Goal: Task Accomplishment & Management: Complete application form

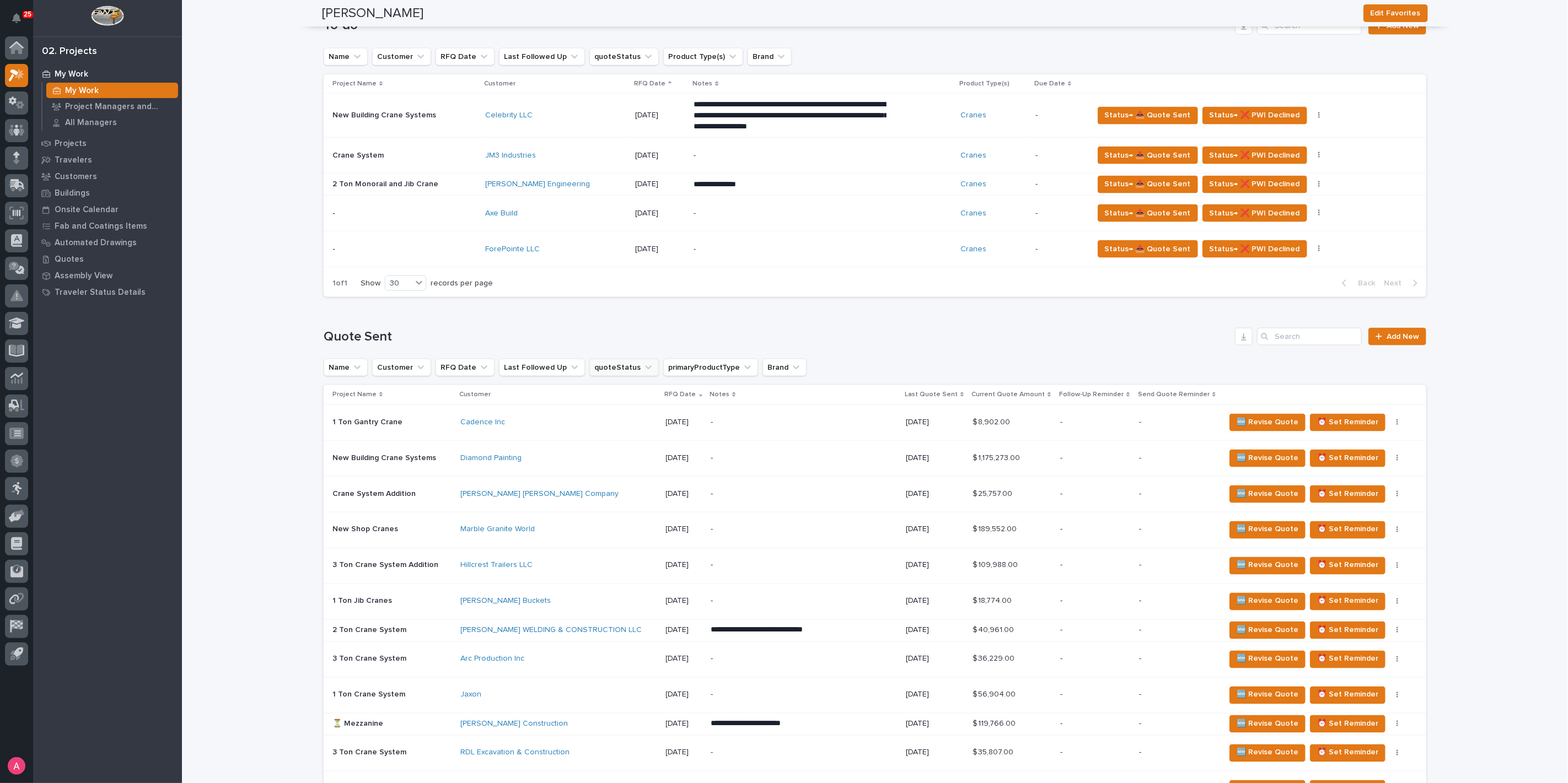
scroll to position [1286, 0]
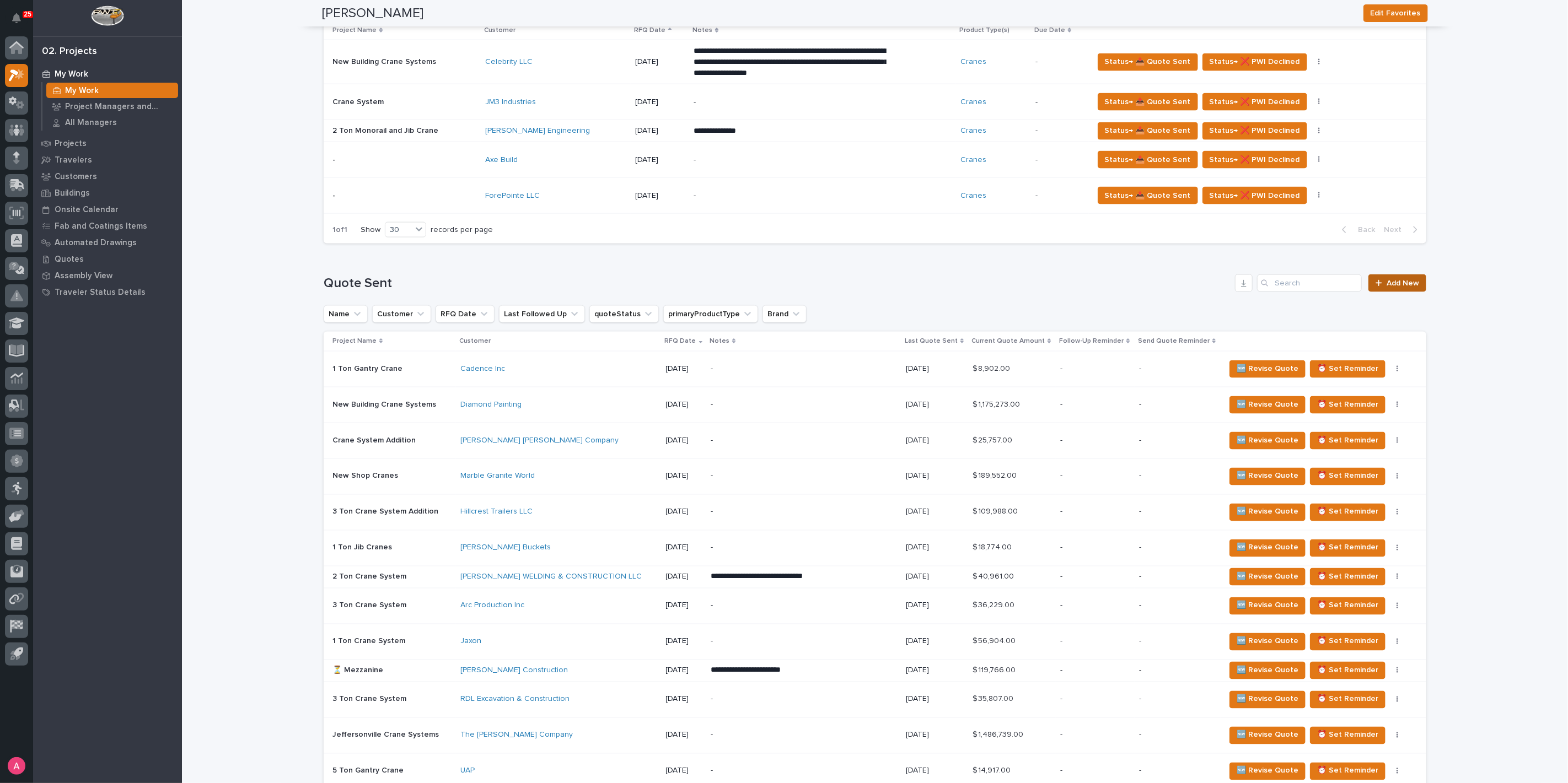
click at [1408, 279] on span "Add New" at bounding box center [1403, 283] width 33 height 8
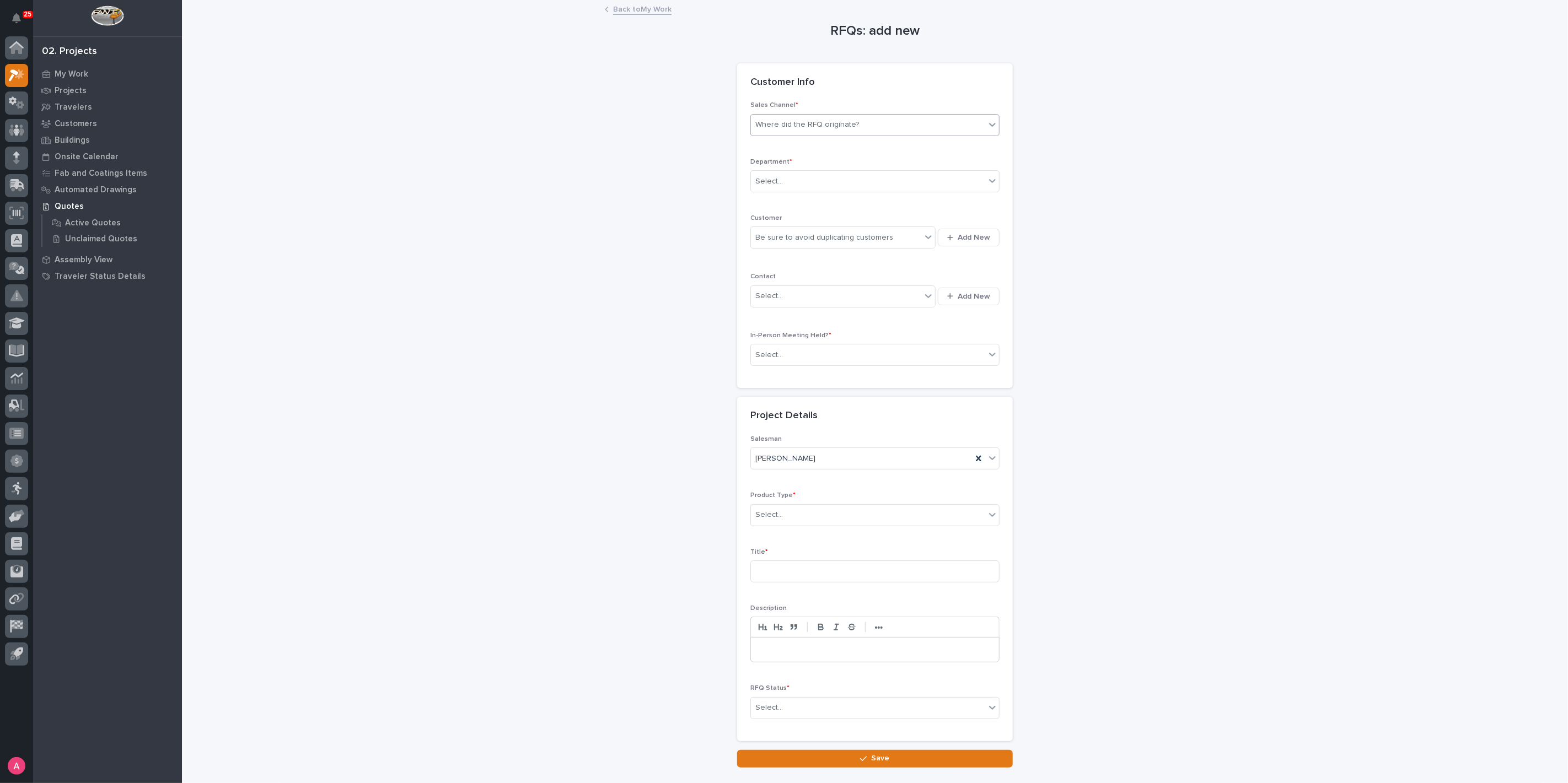
click at [814, 117] on div "Where did the RFQ originate?" at bounding box center [868, 125] width 234 height 18
click at [799, 162] on div "PWI" at bounding box center [870, 165] width 248 height 19
click at [805, 177] on div "Select..." at bounding box center [868, 181] width 234 height 18
click at [804, 201] on div "National Sales" at bounding box center [870, 202] width 248 height 19
click at [807, 238] on div "Be sure to avoid duplicating customers" at bounding box center [824, 238] width 138 height 11
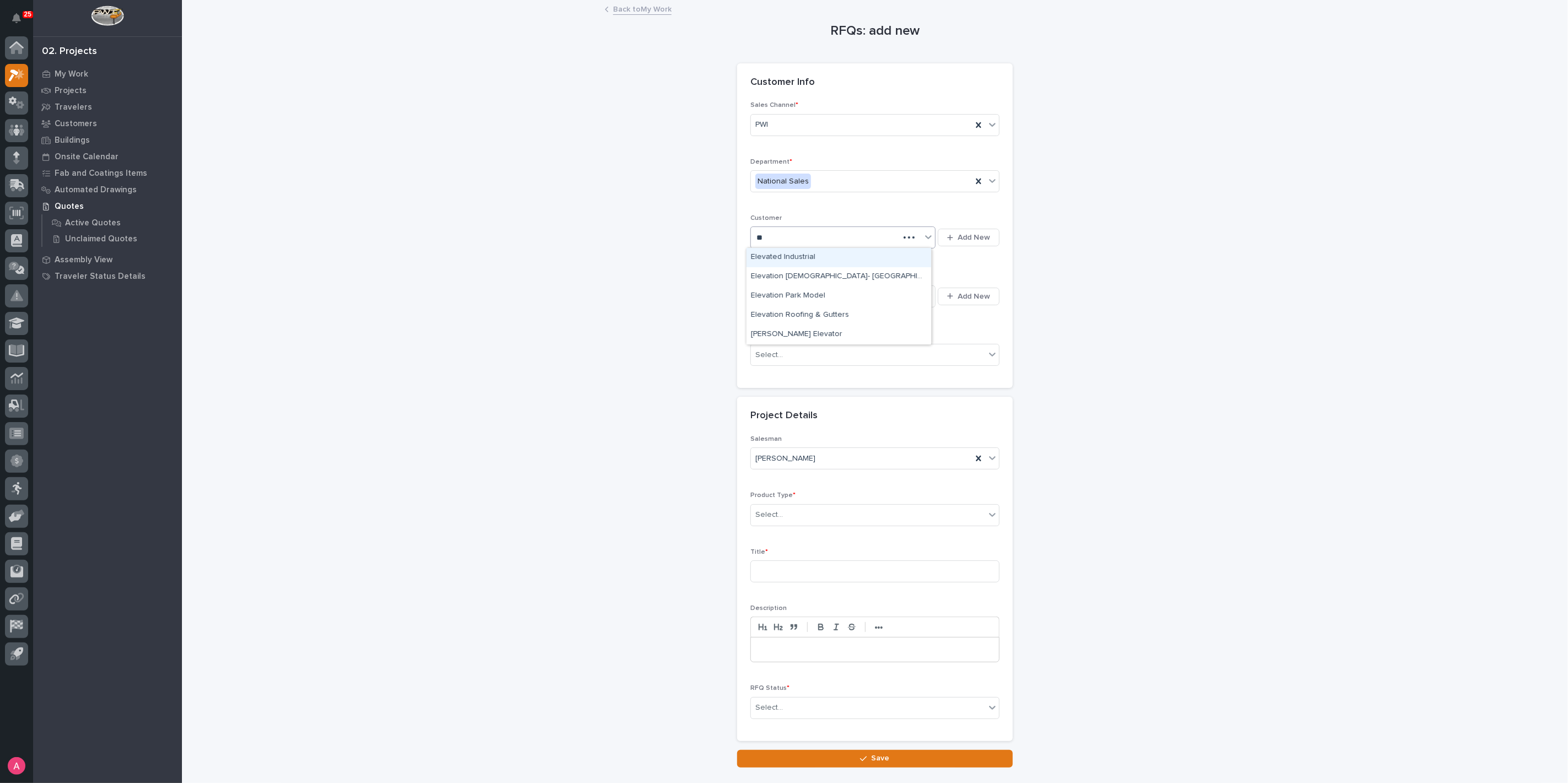
type input "*"
click at [888, 238] on div "Be sure to avoid duplicating customers" at bounding box center [836, 238] width 171 height 18
type input "********"
click at [972, 234] on span "Add New" at bounding box center [974, 238] width 33 height 10
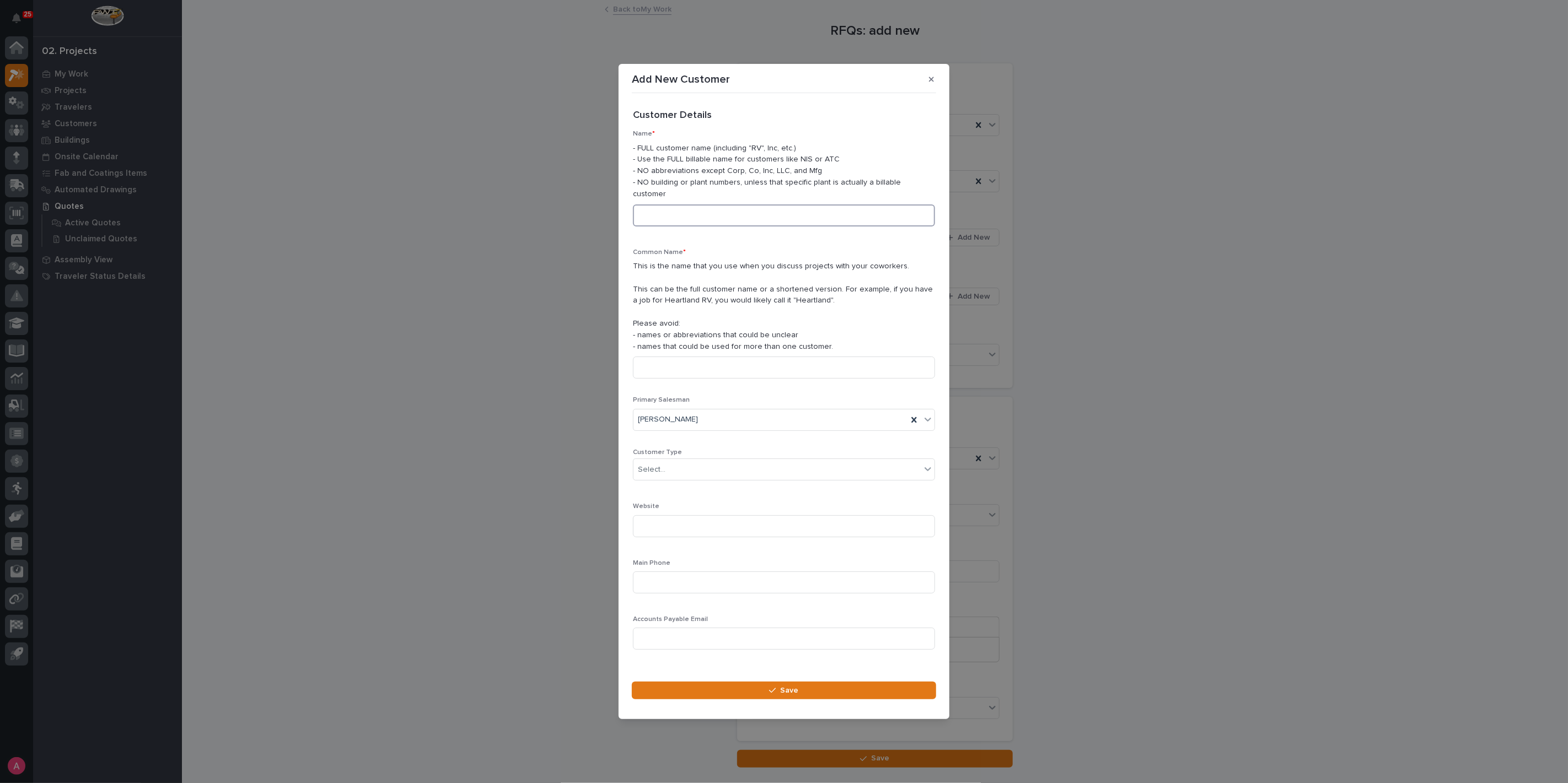
click at [741, 205] on input at bounding box center [784, 215] width 302 height 22
type input "e"
type input "Elevated Storage"
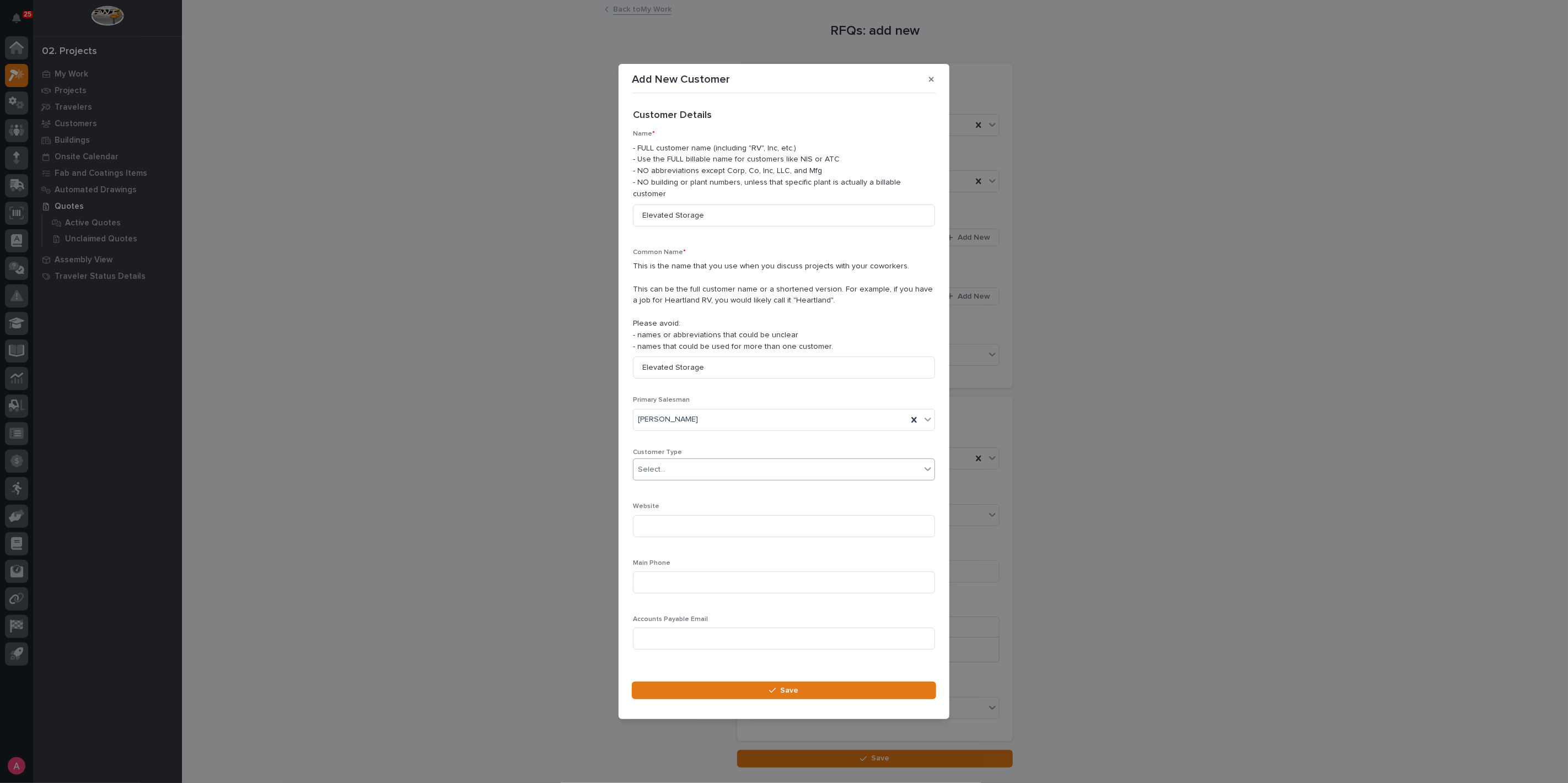
click at [825, 461] on div "Select..." at bounding box center [777, 470] width 288 height 18
click at [723, 479] on div "Dealer" at bounding box center [780, 484] width 292 height 19
click at [717, 515] on input at bounding box center [784, 526] width 302 height 22
click at [702, 579] on input at bounding box center [784, 582] width 302 height 22
click at [765, 692] on button "Save" at bounding box center [784, 691] width 305 height 18
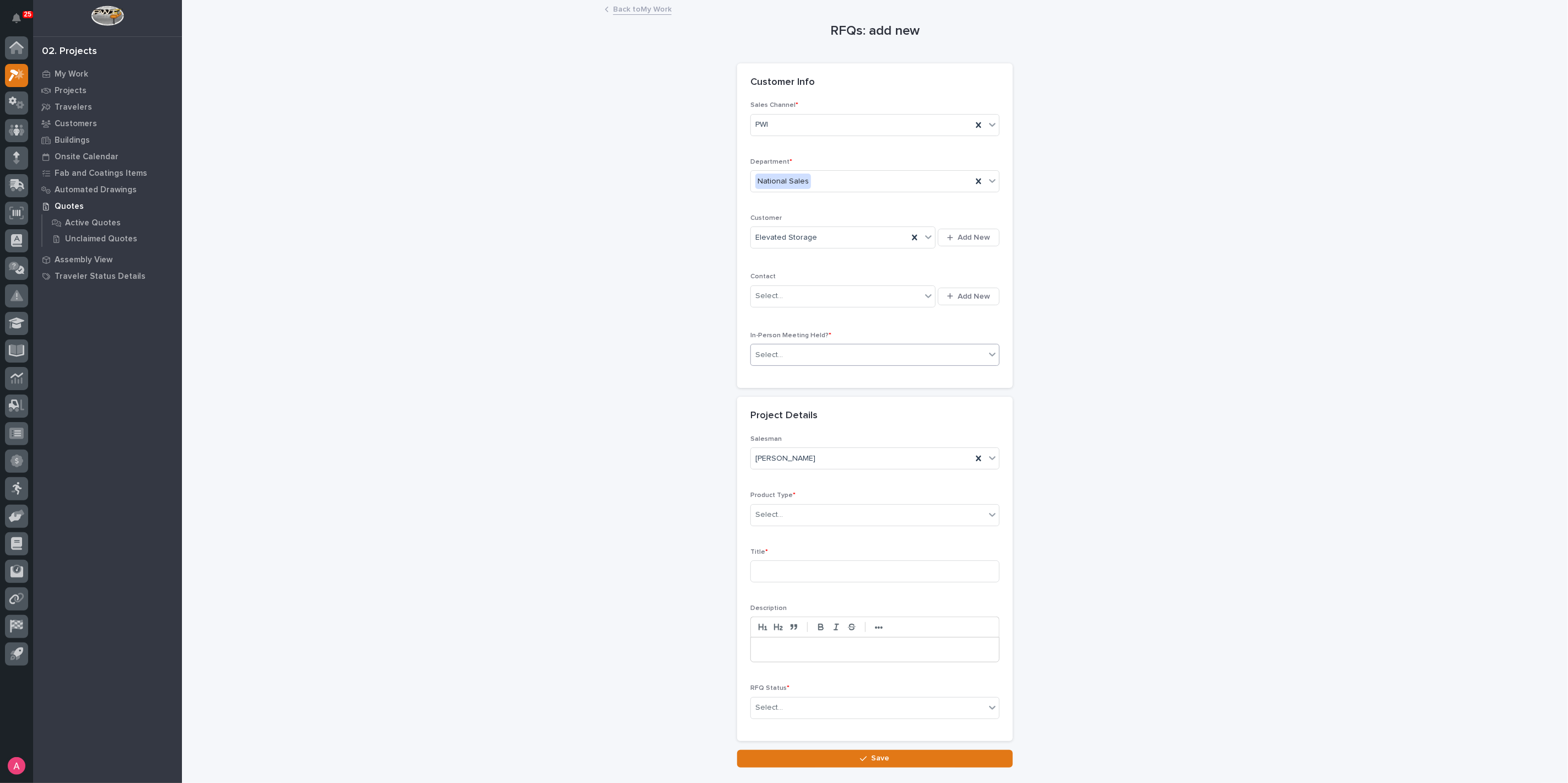
click at [795, 353] on div "Select..." at bounding box center [868, 355] width 234 height 18
click at [794, 392] on div "No" at bounding box center [870, 394] width 248 height 19
click at [776, 511] on div "Select..." at bounding box center [769, 515] width 28 height 11
click at [787, 556] on div "Cranes" at bounding box center [870, 553] width 248 height 19
click at [797, 574] on input at bounding box center [875, 571] width 249 height 22
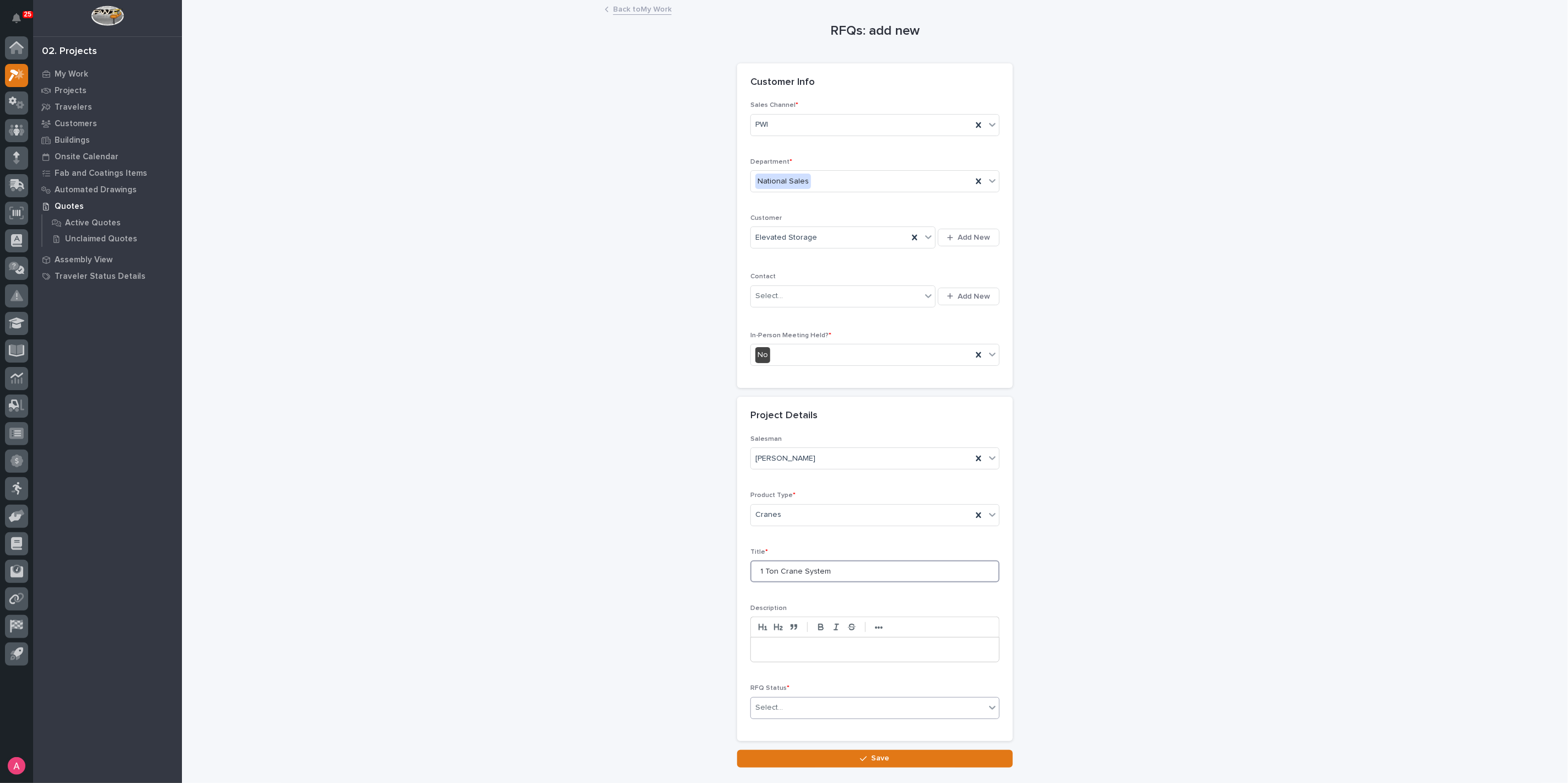
type input "1 Ton Crane System"
click at [844, 700] on div "Select..." at bounding box center [868, 708] width 234 height 18
click at [771, 603] on div "Quote Sent" at bounding box center [870, 607] width 248 height 19
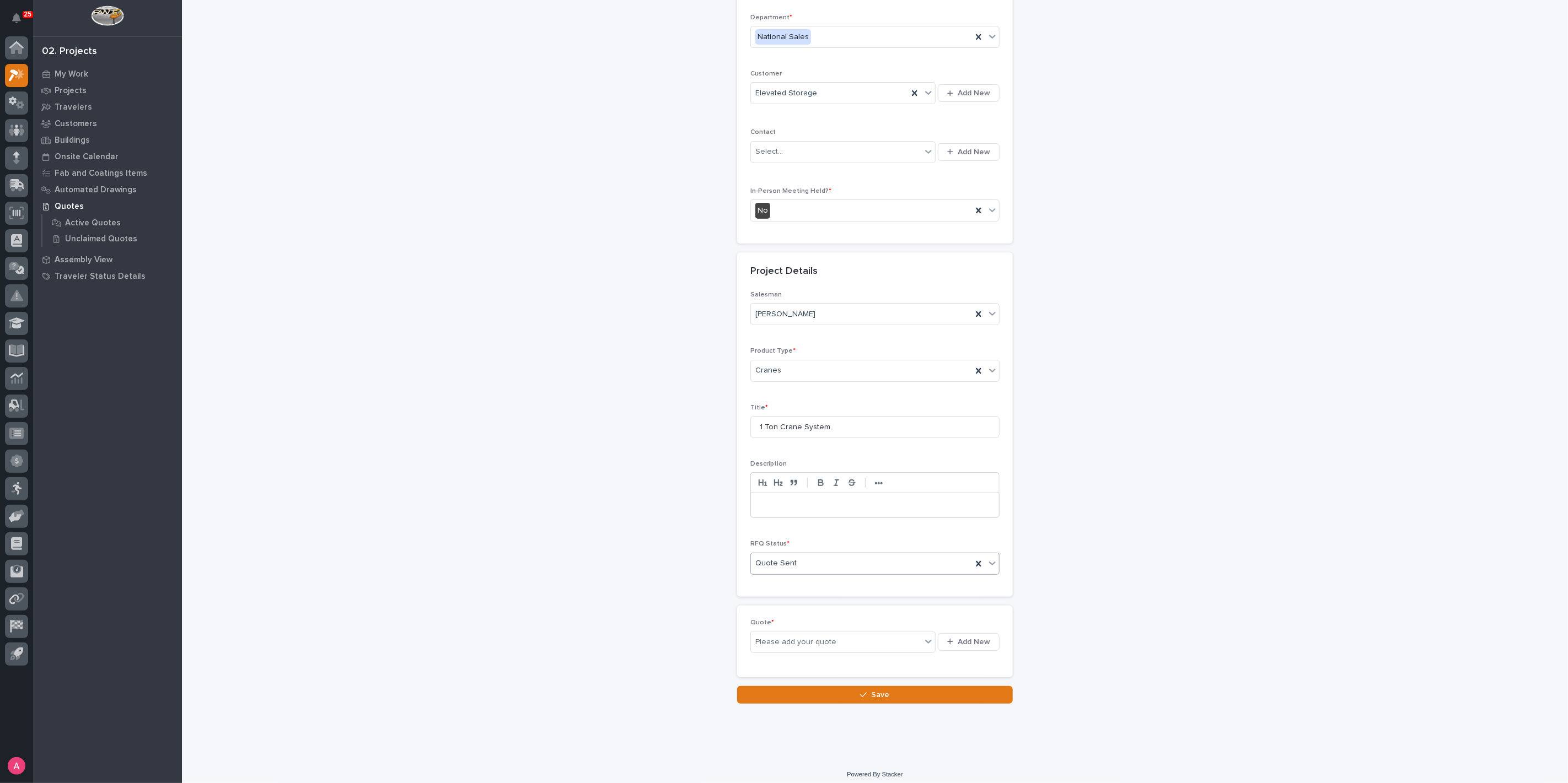
scroll to position [148, 0]
click at [958, 638] on span "Add New" at bounding box center [974, 639] width 33 height 10
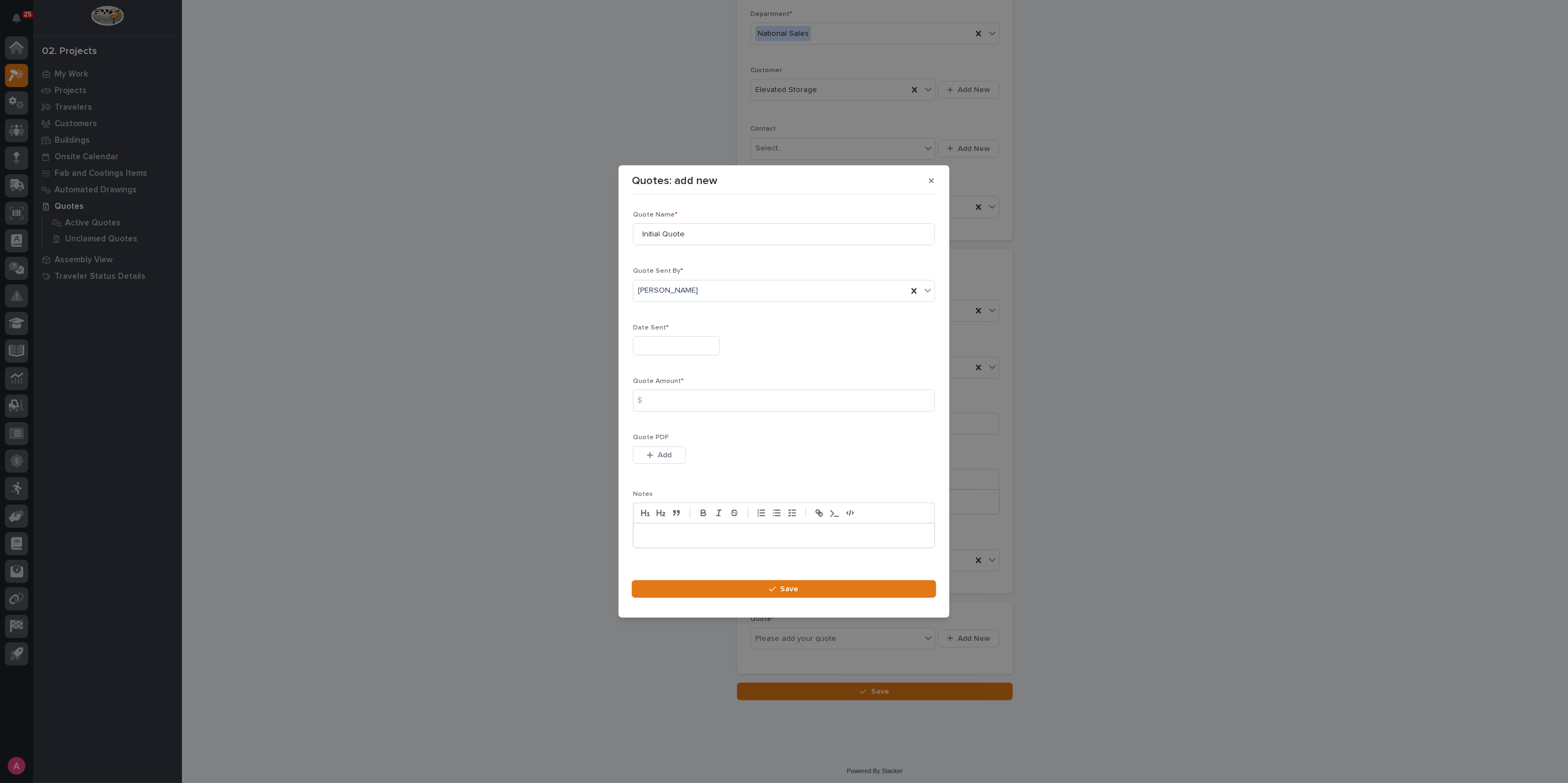
click at [694, 350] on input "text" at bounding box center [676, 345] width 87 height 19
click at [610, 174] on button "Previous Month" at bounding box center [613, 175] width 18 height 18
click at [688, 220] on div "31" at bounding box center [688, 220] width 15 height 15
click at [680, 344] on input "**********" at bounding box center [676, 345] width 87 height 19
click at [722, 171] on button "Next Month" at bounding box center [726, 175] width 18 height 18
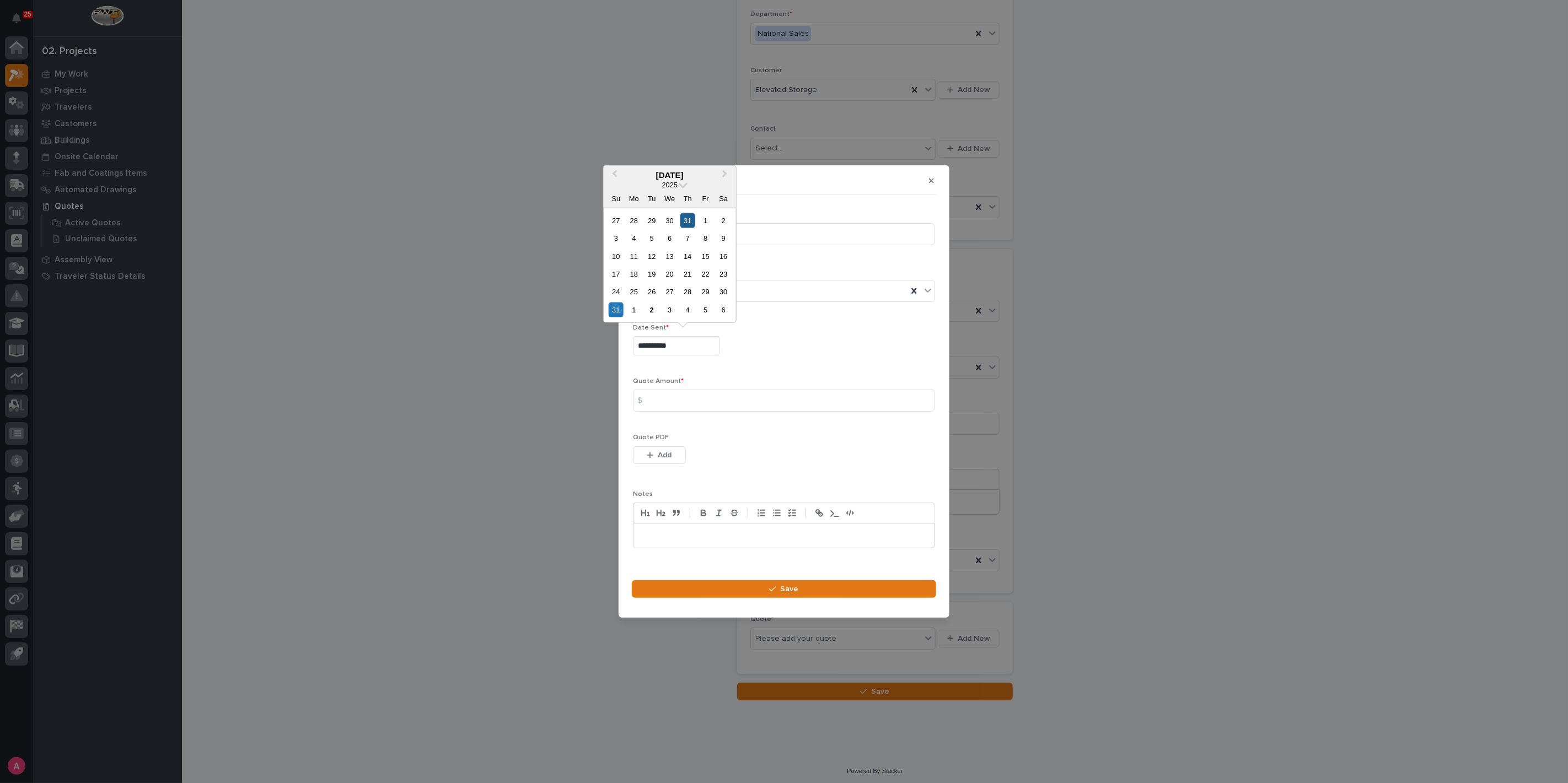
click at [692, 221] on div "31" at bounding box center [688, 220] width 15 height 15
click at [692, 353] on input "**********" at bounding box center [676, 345] width 87 height 19
click at [725, 173] on span "Next Month" at bounding box center [725, 174] width 0 height 14
click at [690, 292] on div "28" at bounding box center [688, 292] width 15 height 15
type input "**********"
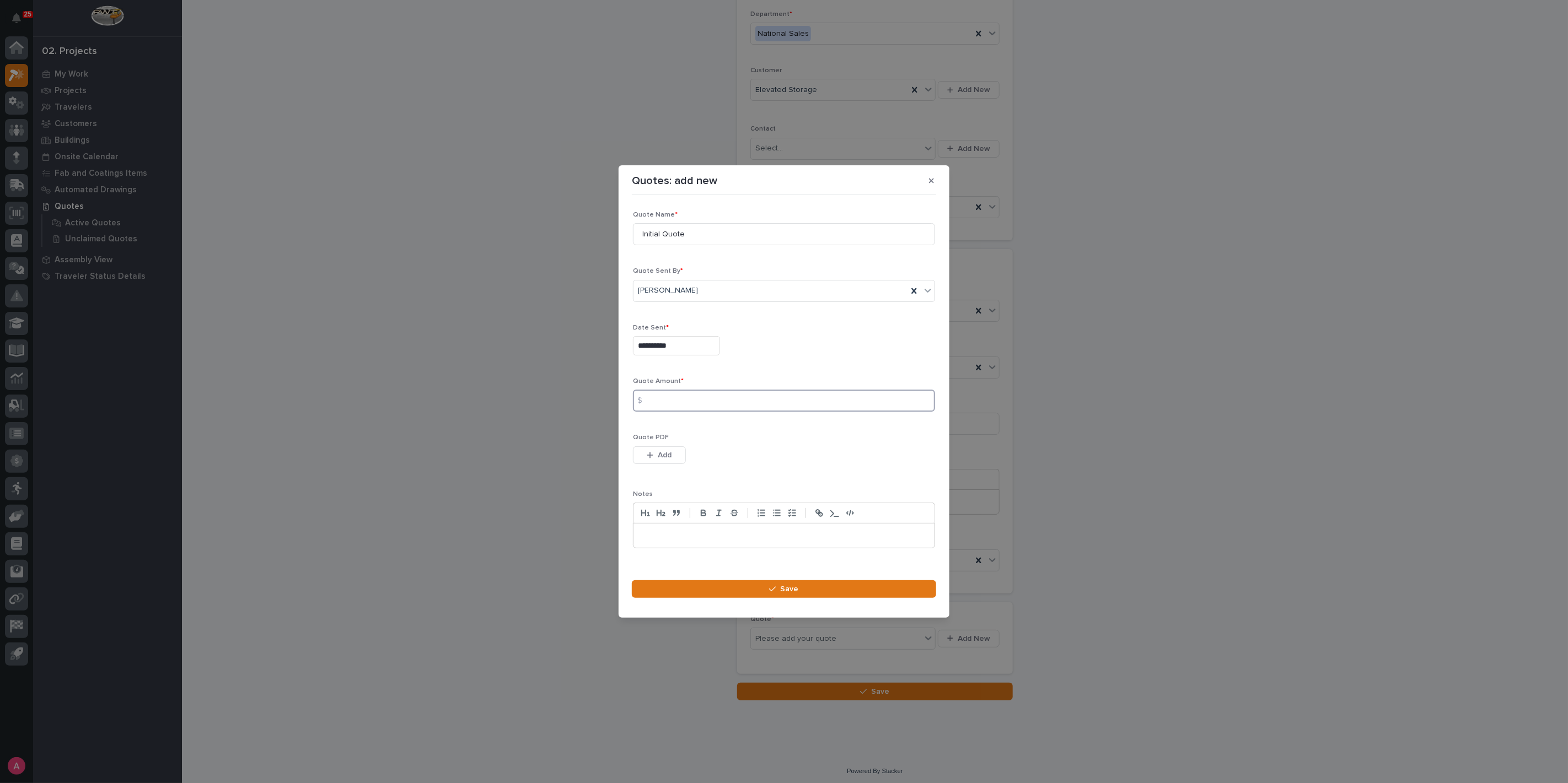
click at [695, 402] on input at bounding box center [784, 400] width 302 height 22
drag, startPoint x: 748, startPoint y: 231, endPoint x: 535, endPoint y: 230, distance: 213.0
click at [535, 230] on div "**********" at bounding box center [784, 391] width 1568 height 783
type input "Budget Estimate"
click at [712, 407] on input at bounding box center [784, 400] width 302 height 22
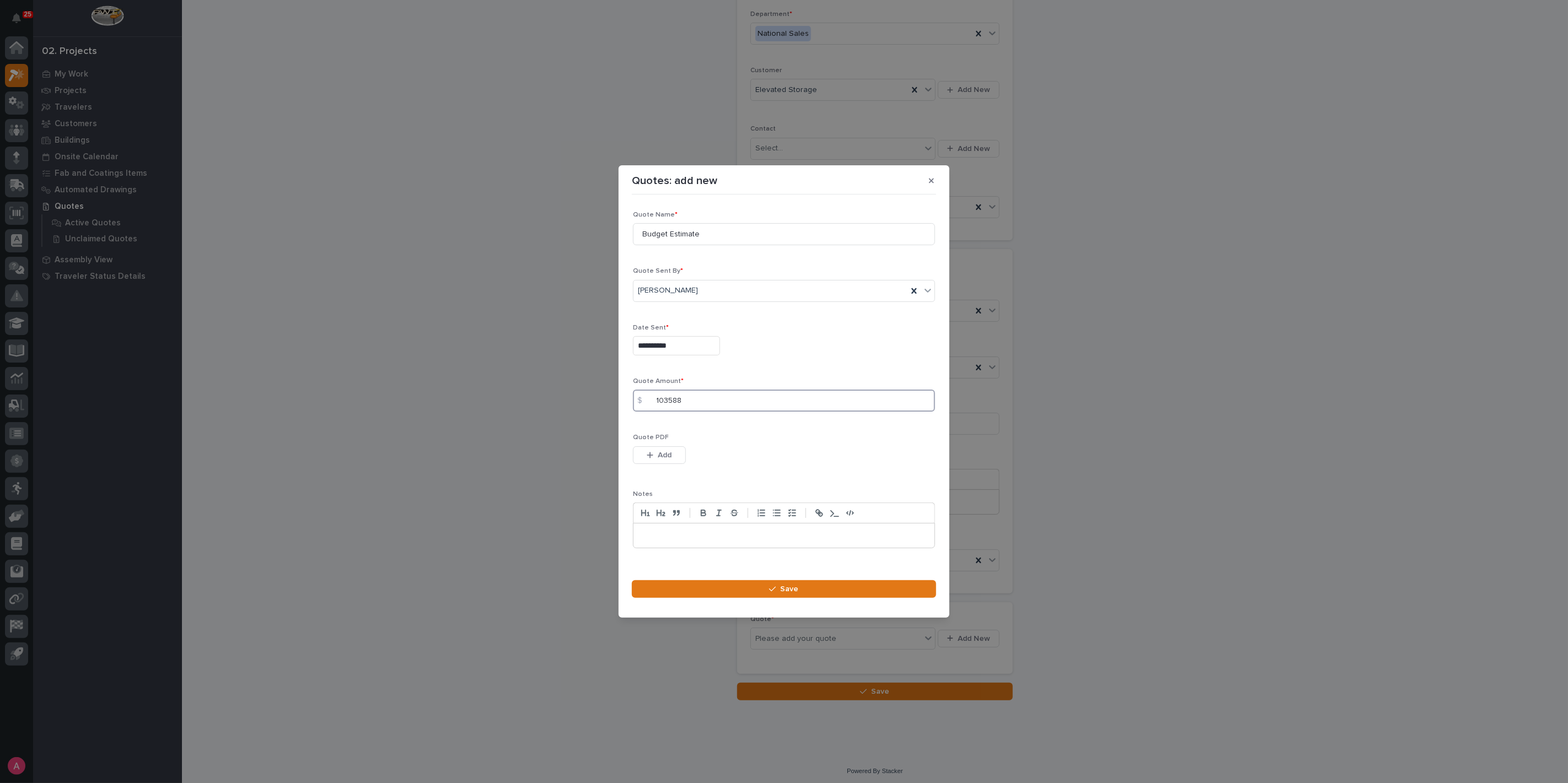
type input "103588"
click at [673, 458] on button "Add" at bounding box center [659, 455] width 53 height 18
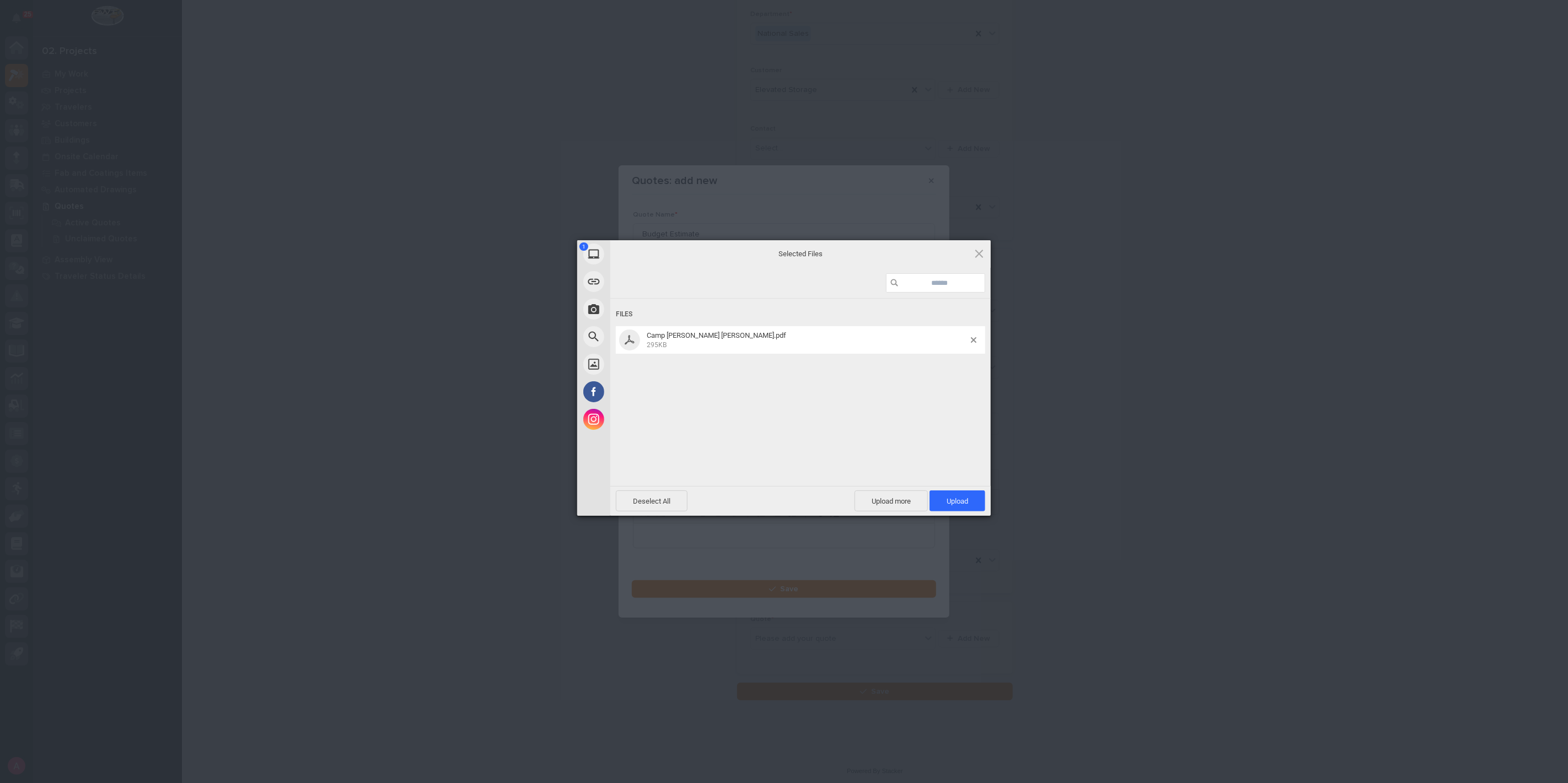
drag, startPoint x: 964, startPoint y: 505, endPoint x: 979, endPoint y: 496, distance: 17.5
click at [964, 505] on span "Upload 1" at bounding box center [957, 501] width 55 height 21
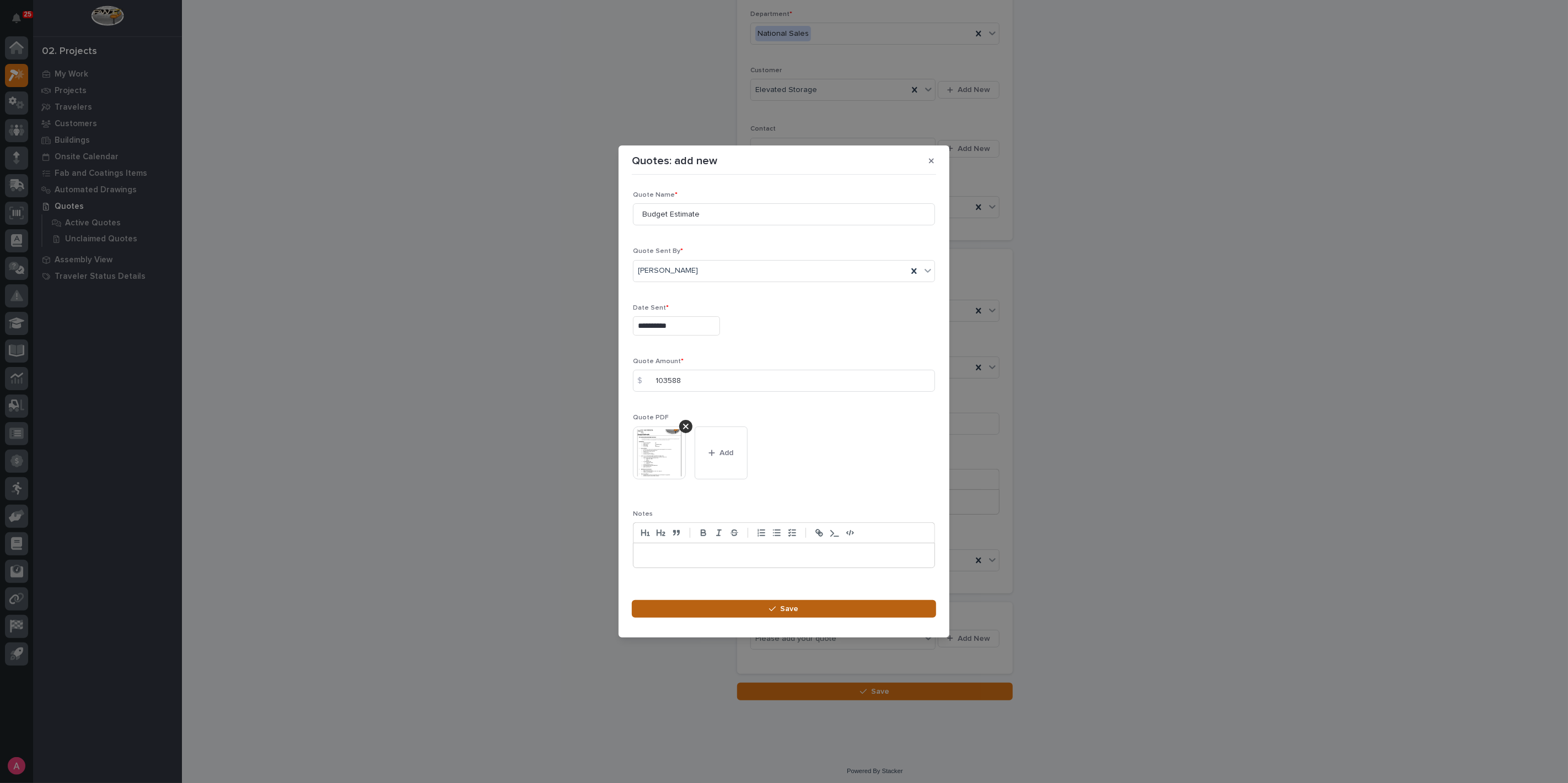
click at [822, 611] on button "Save" at bounding box center [784, 609] width 305 height 18
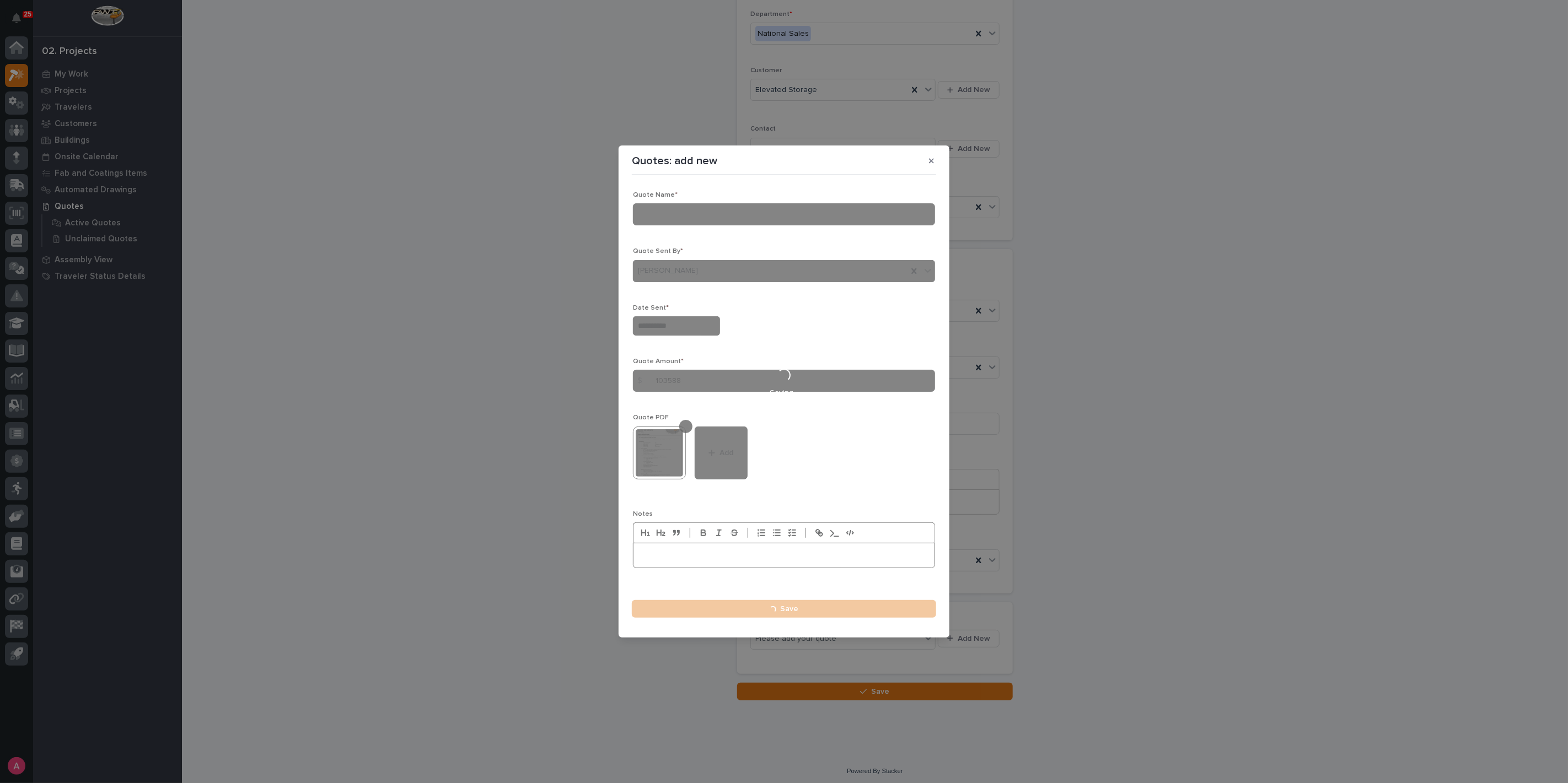
type input "**********"
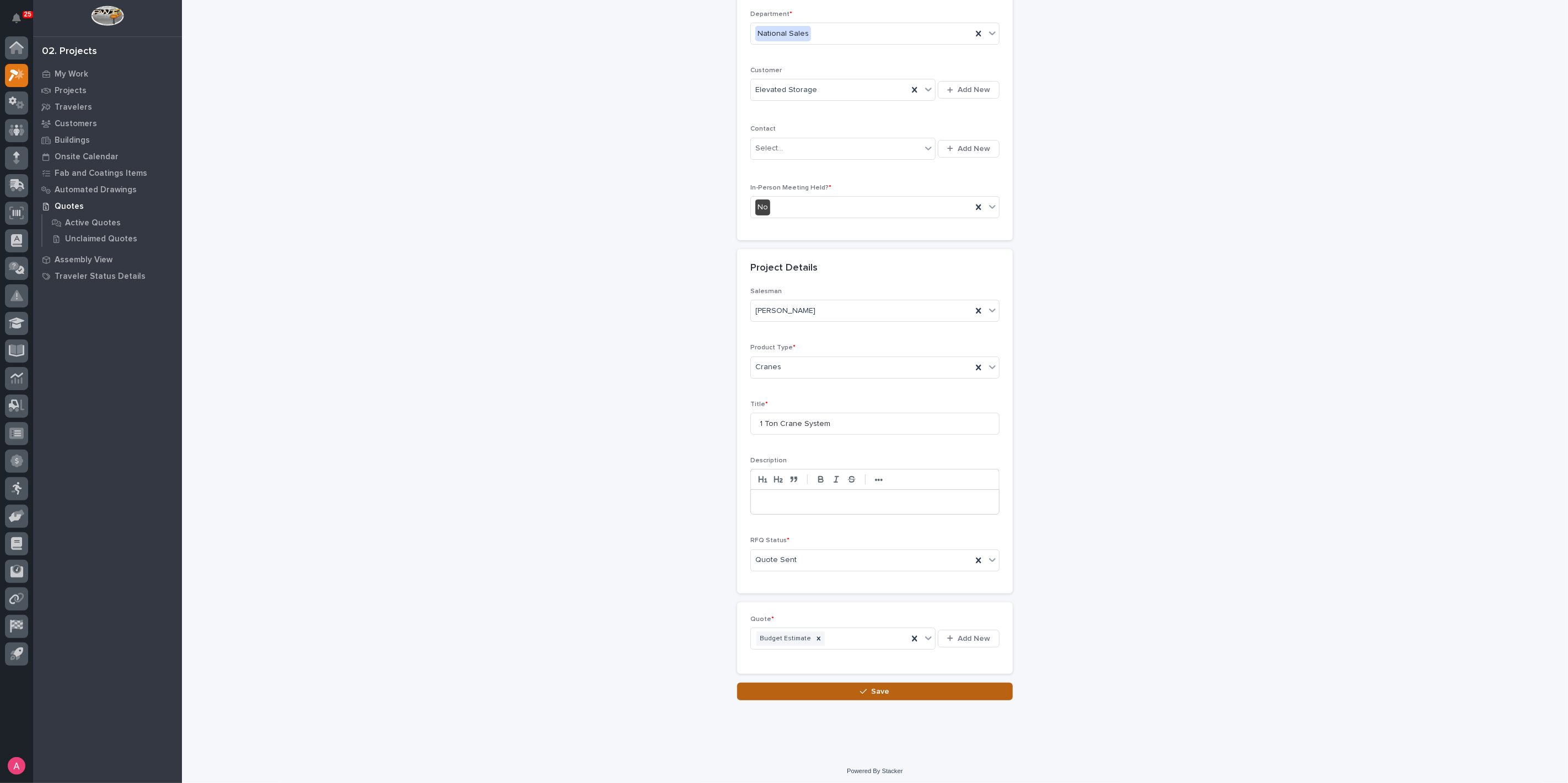
click at [871, 687] on span "Save" at bounding box center [880, 692] width 18 height 10
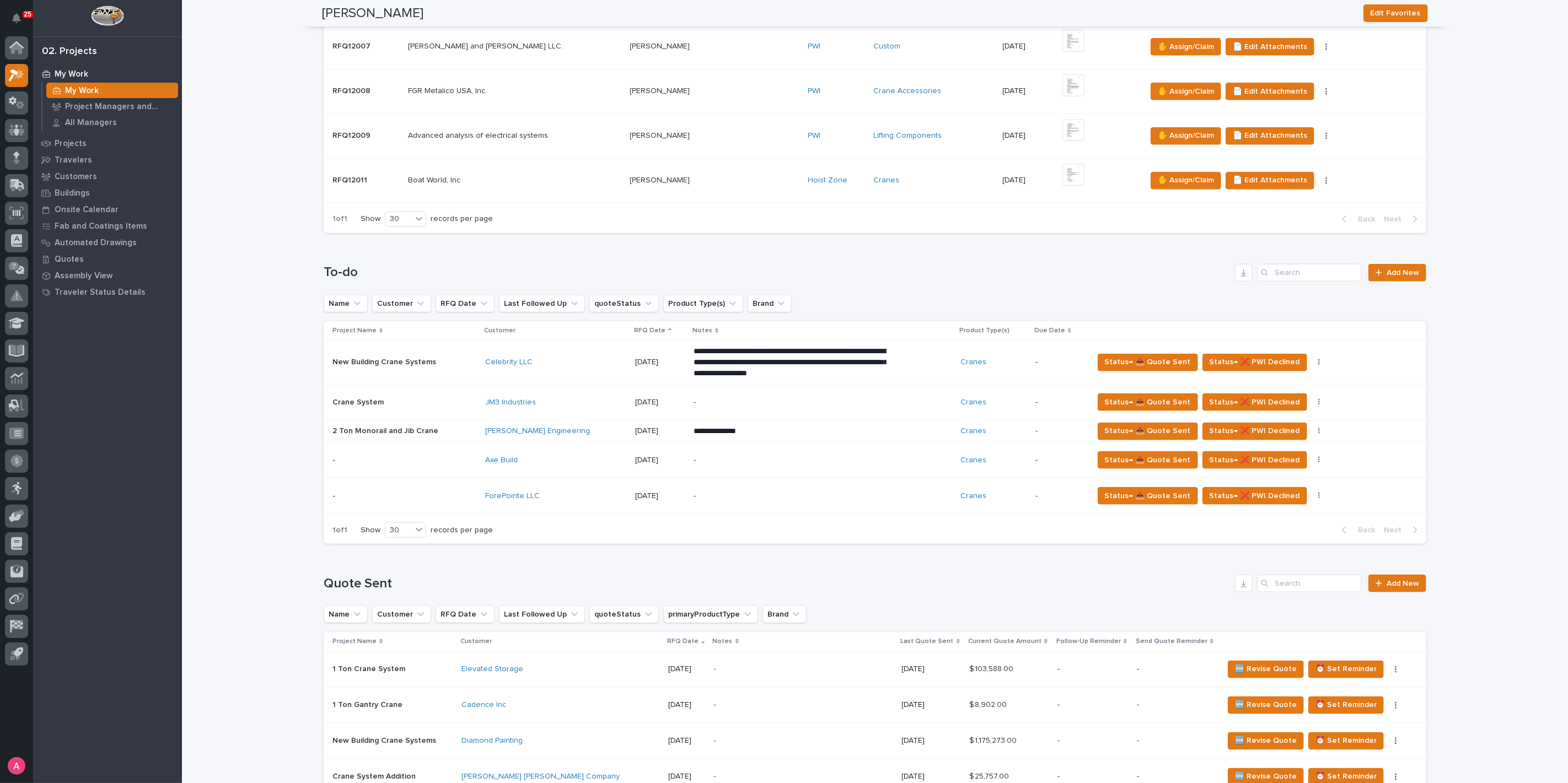
scroll to position [979, 0]
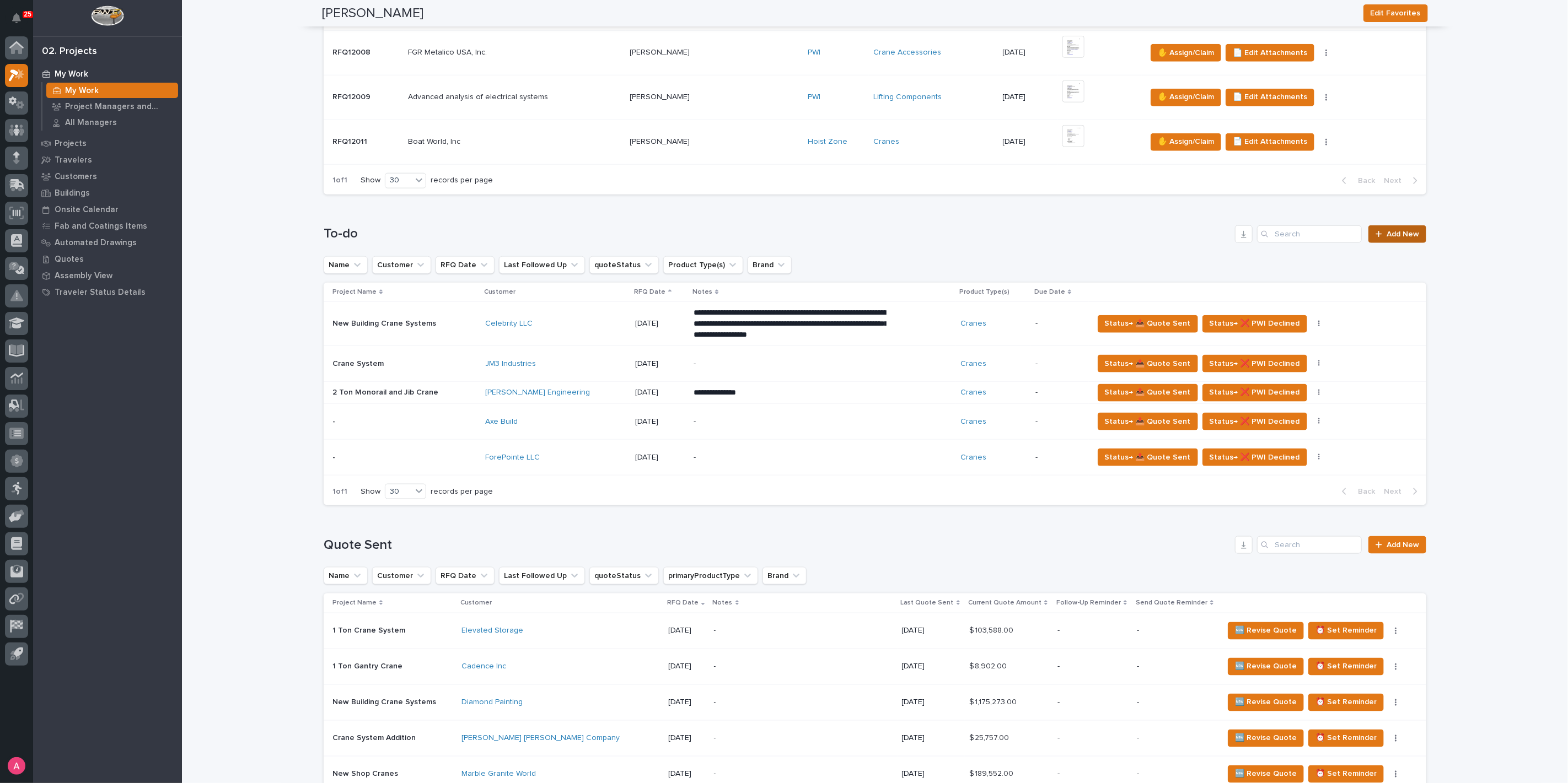
click at [1387, 225] on link "Add New" at bounding box center [1397, 234] width 58 height 18
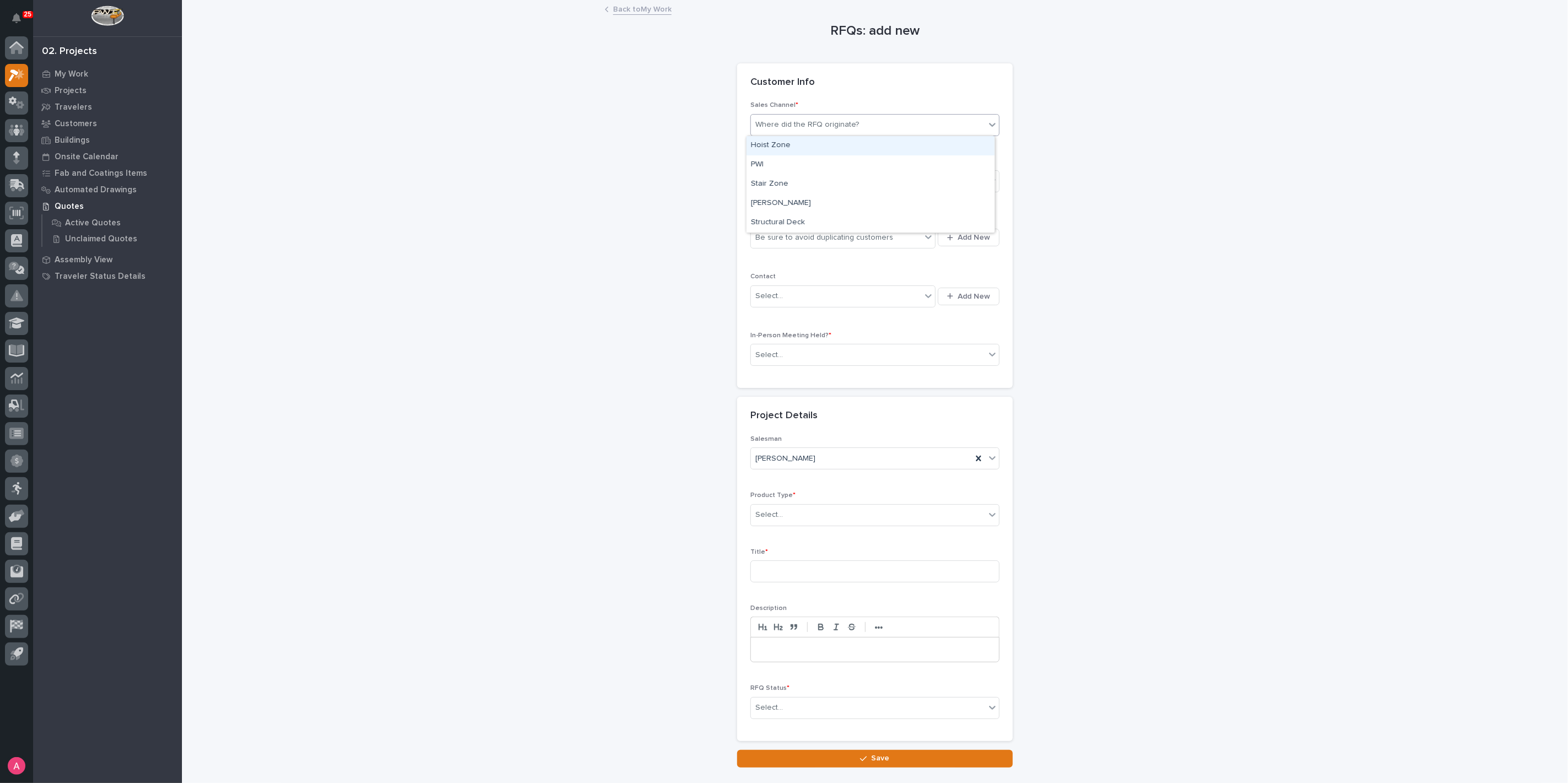
click at [904, 123] on div "Where did the RFQ originate?" at bounding box center [868, 125] width 234 height 18
click at [830, 161] on div "PWI" at bounding box center [870, 165] width 248 height 19
click at [828, 180] on div "Select..." at bounding box center [868, 181] width 234 height 18
click at [819, 199] on div "National Sales" at bounding box center [870, 202] width 248 height 19
click at [826, 236] on div "Be sure to avoid duplicating customers" at bounding box center [824, 238] width 138 height 11
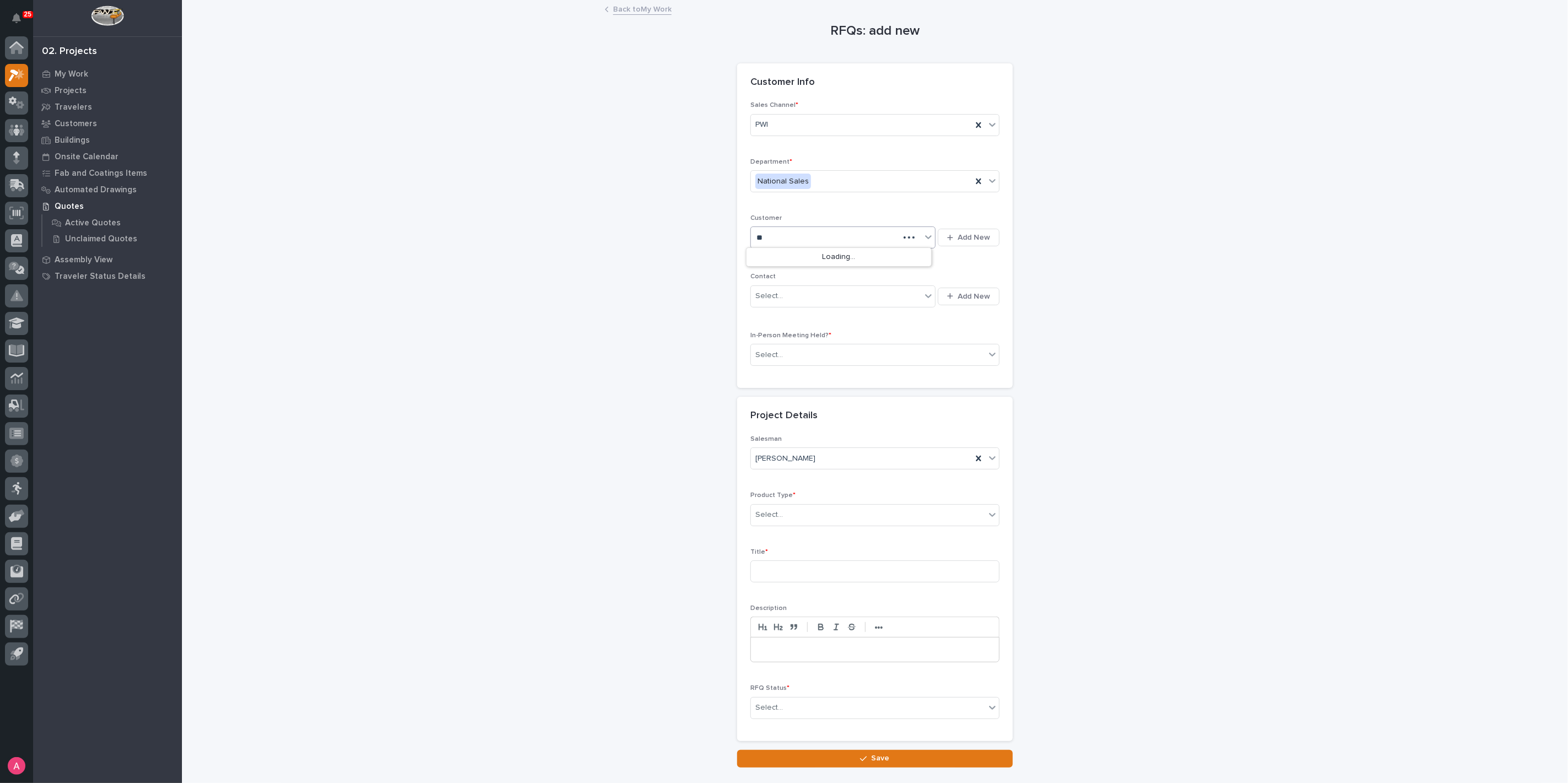
type input "*"
click at [958, 239] on span "Add New" at bounding box center [974, 238] width 33 height 10
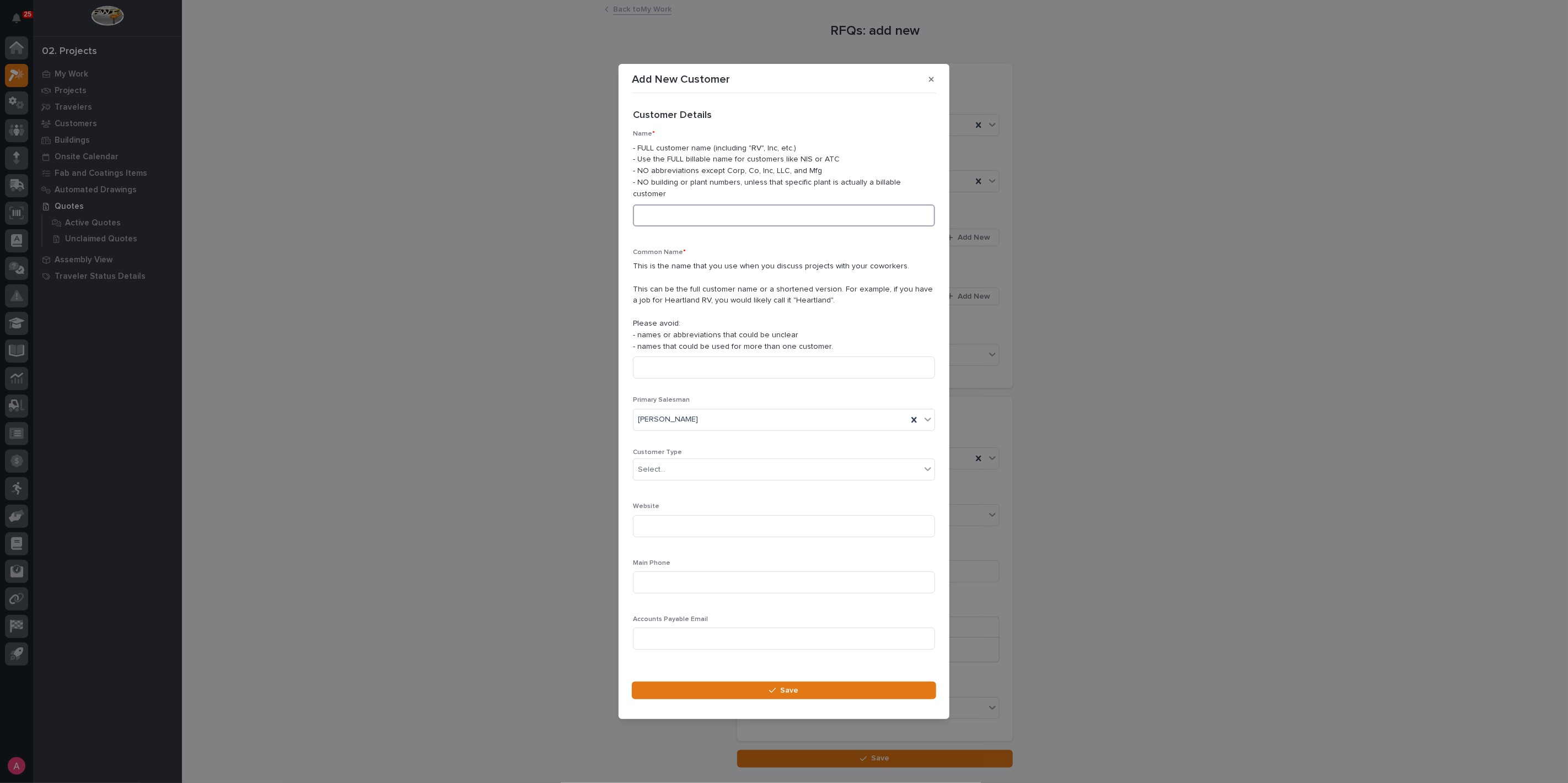
click at [699, 213] on input at bounding box center [784, 215] width 302 height 22
drag, startPoint x: 741, startPoint y: 211, endPoint x: 719, endPoint y: 201, distance: 24.2
click at [719, 204] on input "T-Bone Construction" at bounding box center [784, 215] width 302 height 22
click at [723, 206] on input "T-Bone Construction" at bounding box center [784, 215] width 302 height 22
type input "T-Bone Construction, Inc."
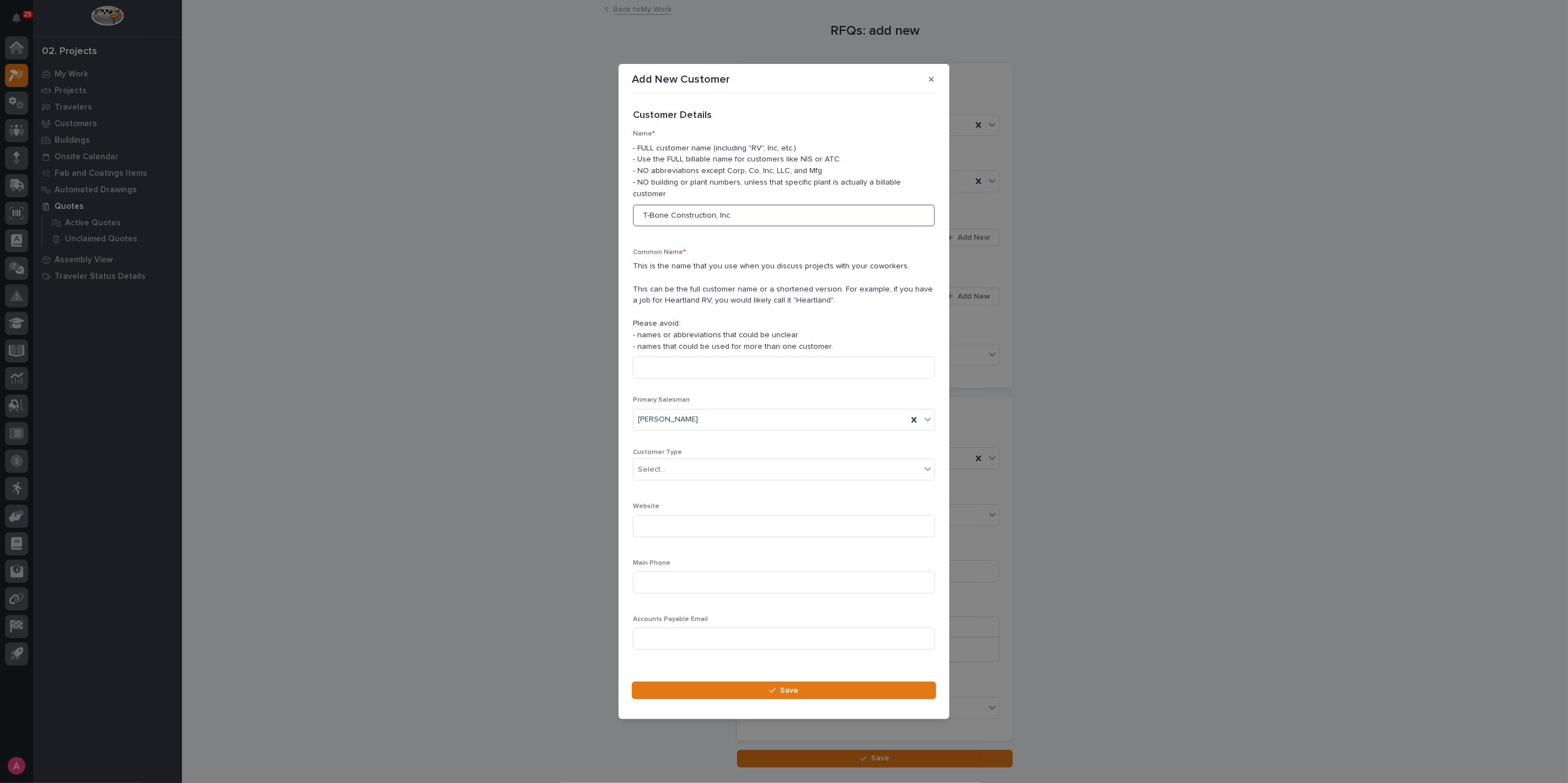
drag, startPoint x: 706, startPoint y: 212, endPoint x: 580, endPoint y: 222, distance: 126.4
click at [580, 221] on div "Add New Customer Loading... Saving… Loading... Saving… Loading... Saving… Custo…" at bounding box center [784, 391] width 1568 height 783
click at [669, 357] on input at bounding box center [784, 367] width 302 height 22
paste input "T-Bone Construction, Inc."
type input "T-Bone Construction, Inc."
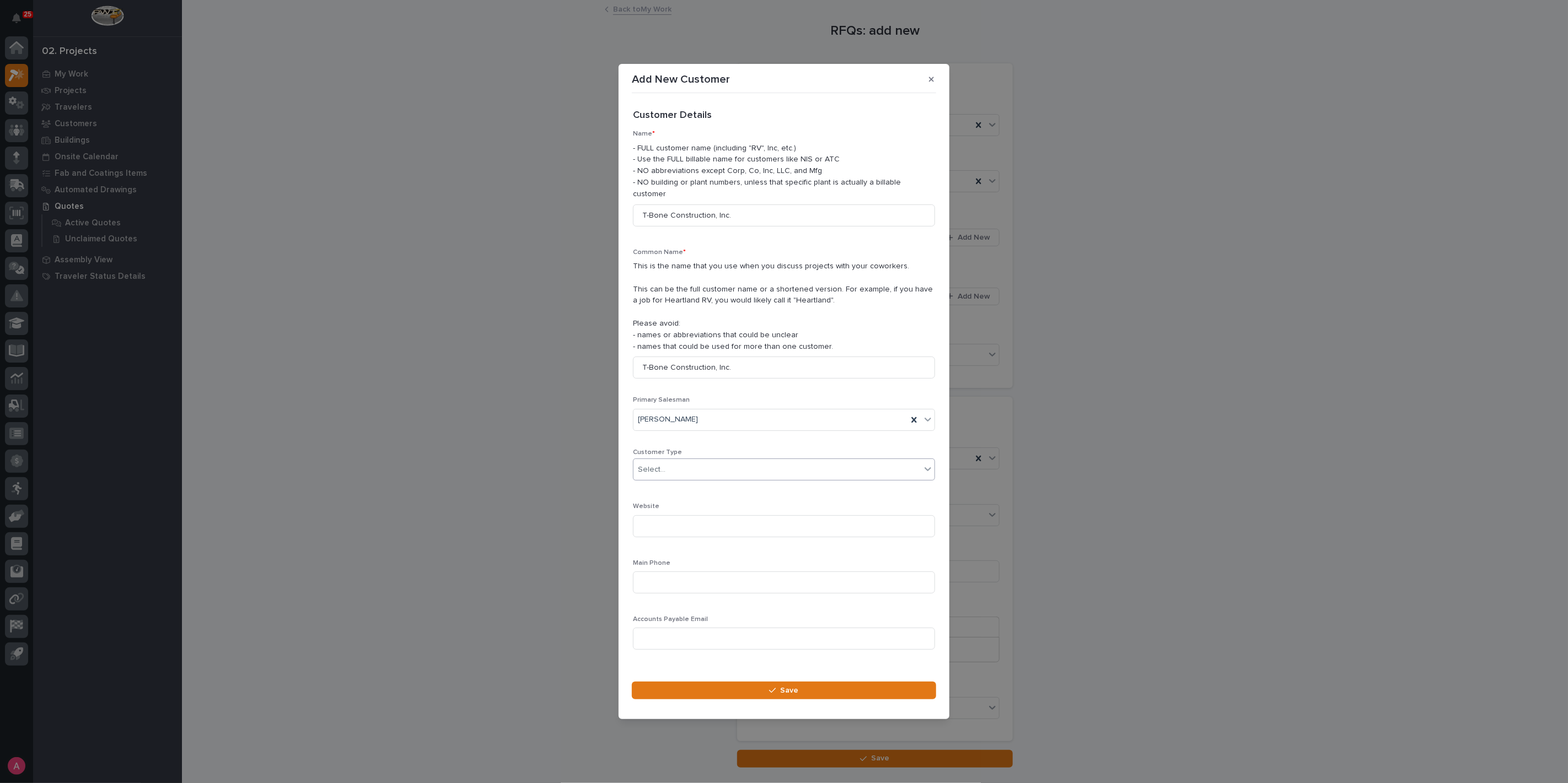
click at [685, 467] on div "Select..." at bounding box center [777, 470] width 288 height 18
click at [685, 521] on div "General Contractor" at bounding box center [780, 523] width 292 height 19
click at [699, 572] on input at bounding box center [784, 582] width 302 height 22
click at [734, 580] on input at bounding box center [784, 582] width 302 height 22
paste input "+17195701456"
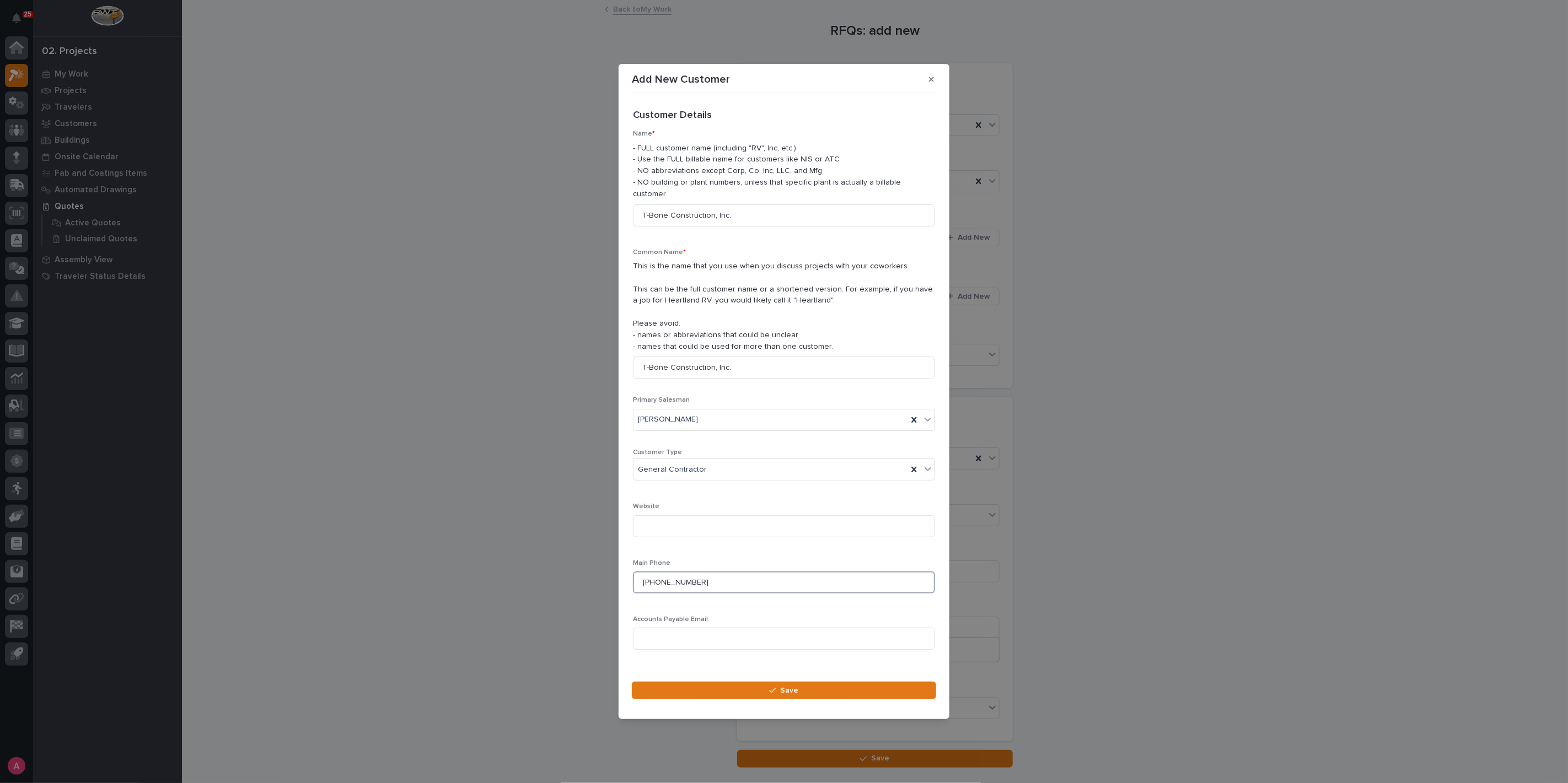
click at [648, 577] on input "+17195701456" at bounding box center [784, 582] width 302 height 22
type input "719-570-1456"
click at [825, 684] on button "Save" at bounding box center [784, 691] width 305 height 18
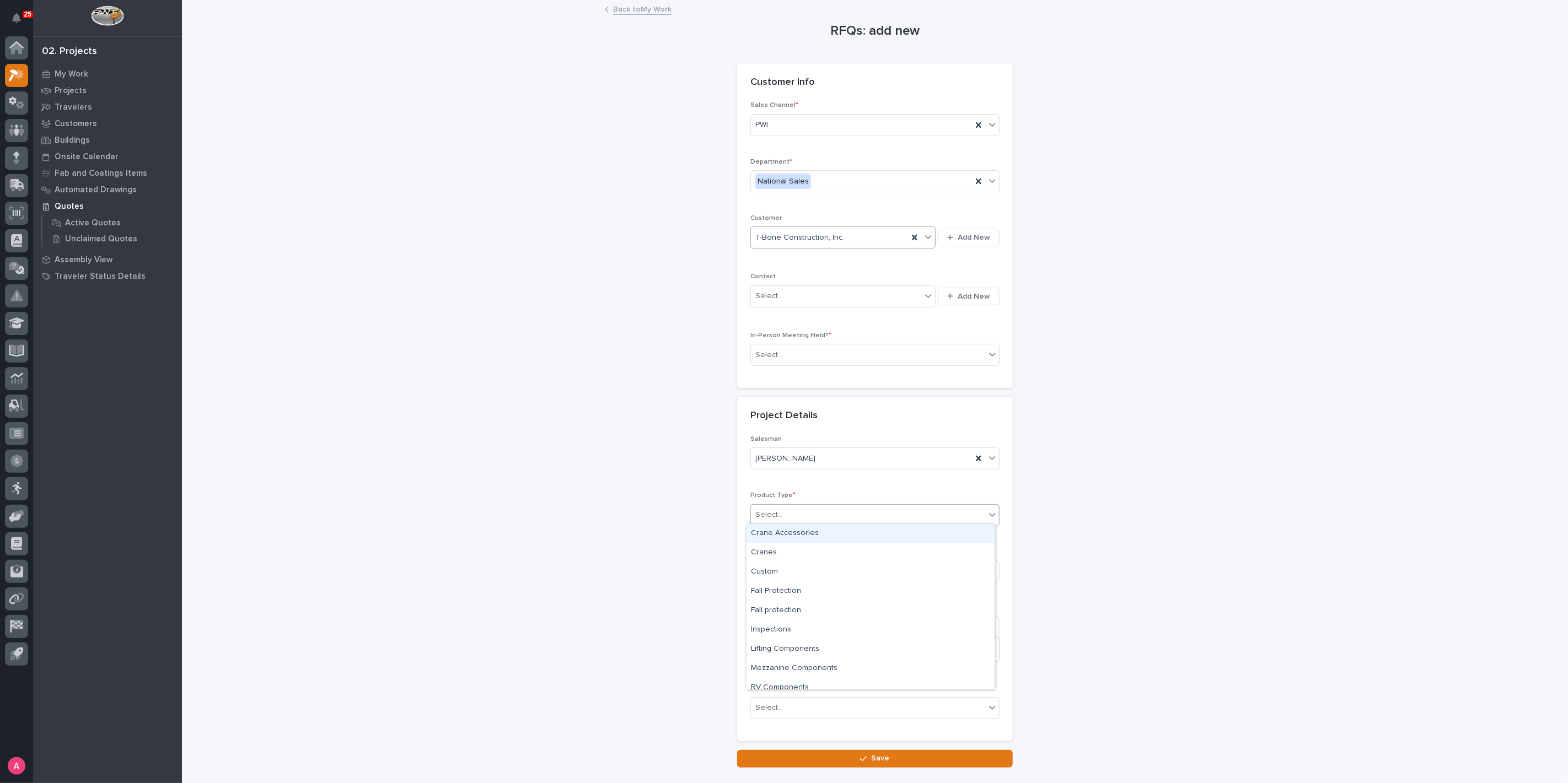
click at [797, 509] on div "Select..." at bounding box center [868, 514] width 234 height 18
click at [787, 557] on div "Cranes" at bounding box center [870, 553] width 248 height 19
click at [784, 567] on input at bounding box center [875, 571] width 249 height 22
type input "[PERSON_NAME] Implement Cranes"
click at [828, 350] on div "Select..." at bounding box center [868, 355] width 234 height 18
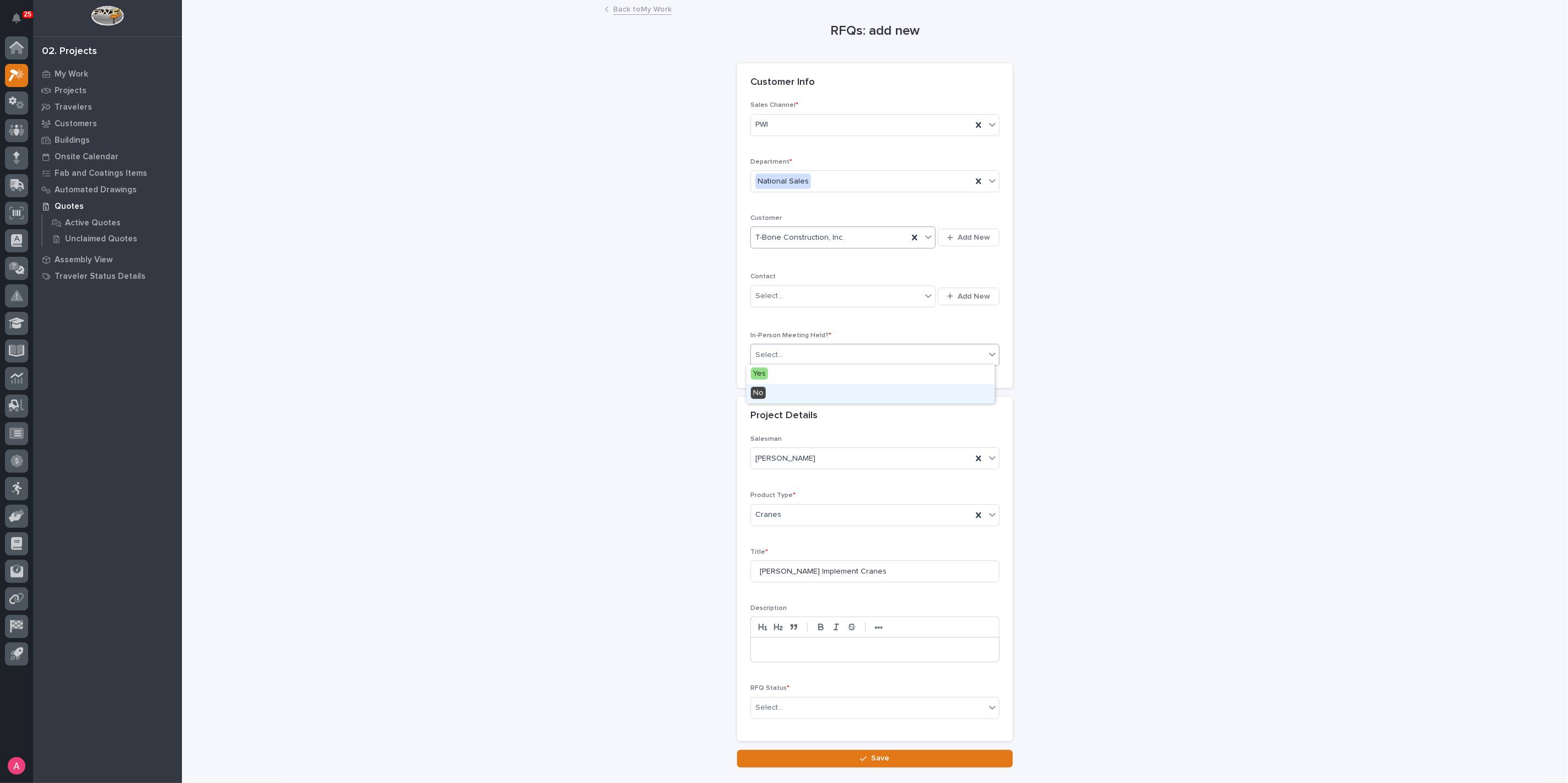
click at [810, 389] on div "No" at bounding box center [870, 394] width 248 height 19
click at [800, 711] on div "Select..." at bounding box center [868, 708] width 234 height 18
click at [795, 584] on div "Todo" at bounding box center [870, 587] width 248 height 19
click at [836, 754] on button "Save" at bounding box center [875, 759] width 276 height 18
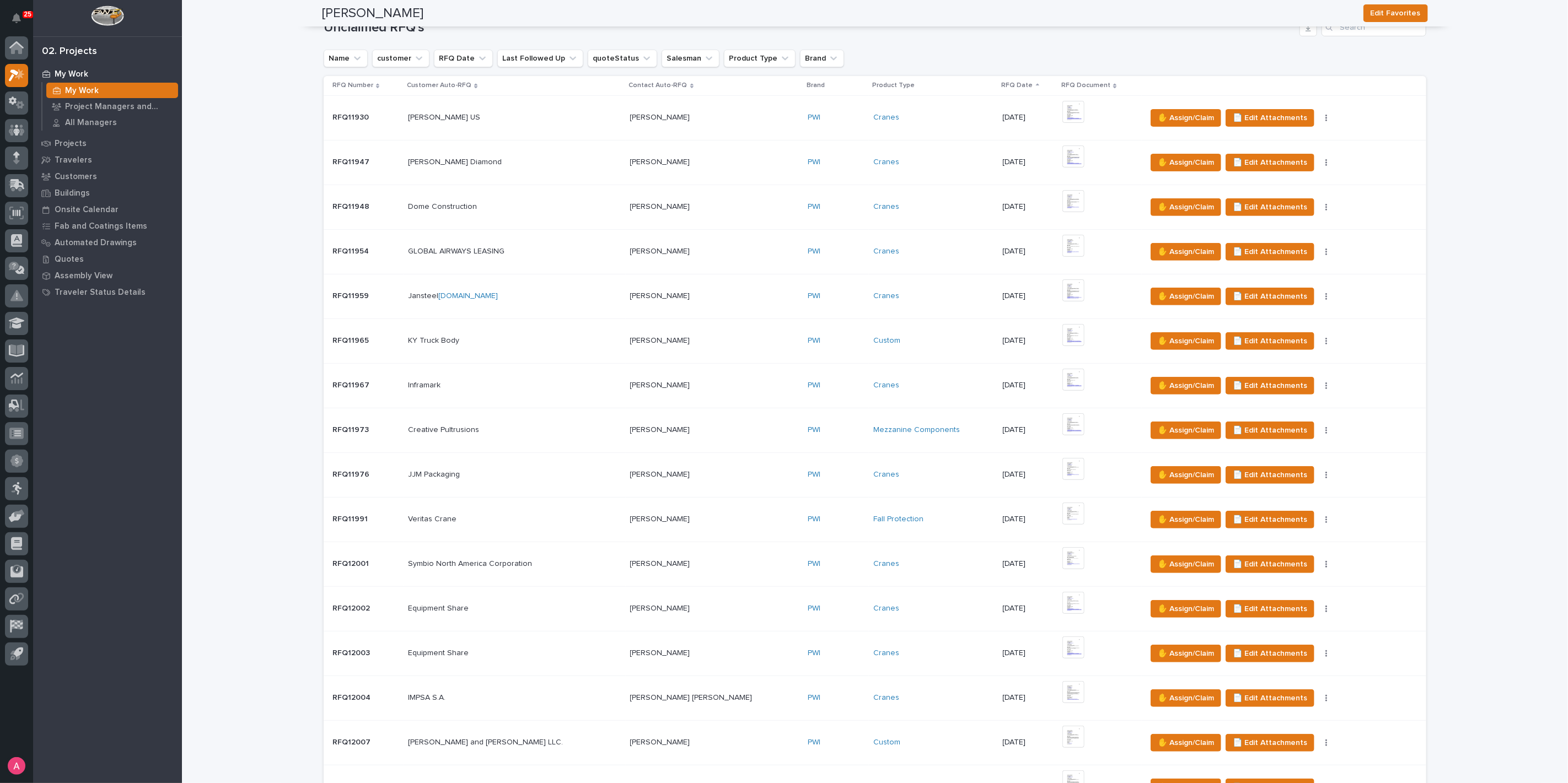
scroll to position [184, 0]
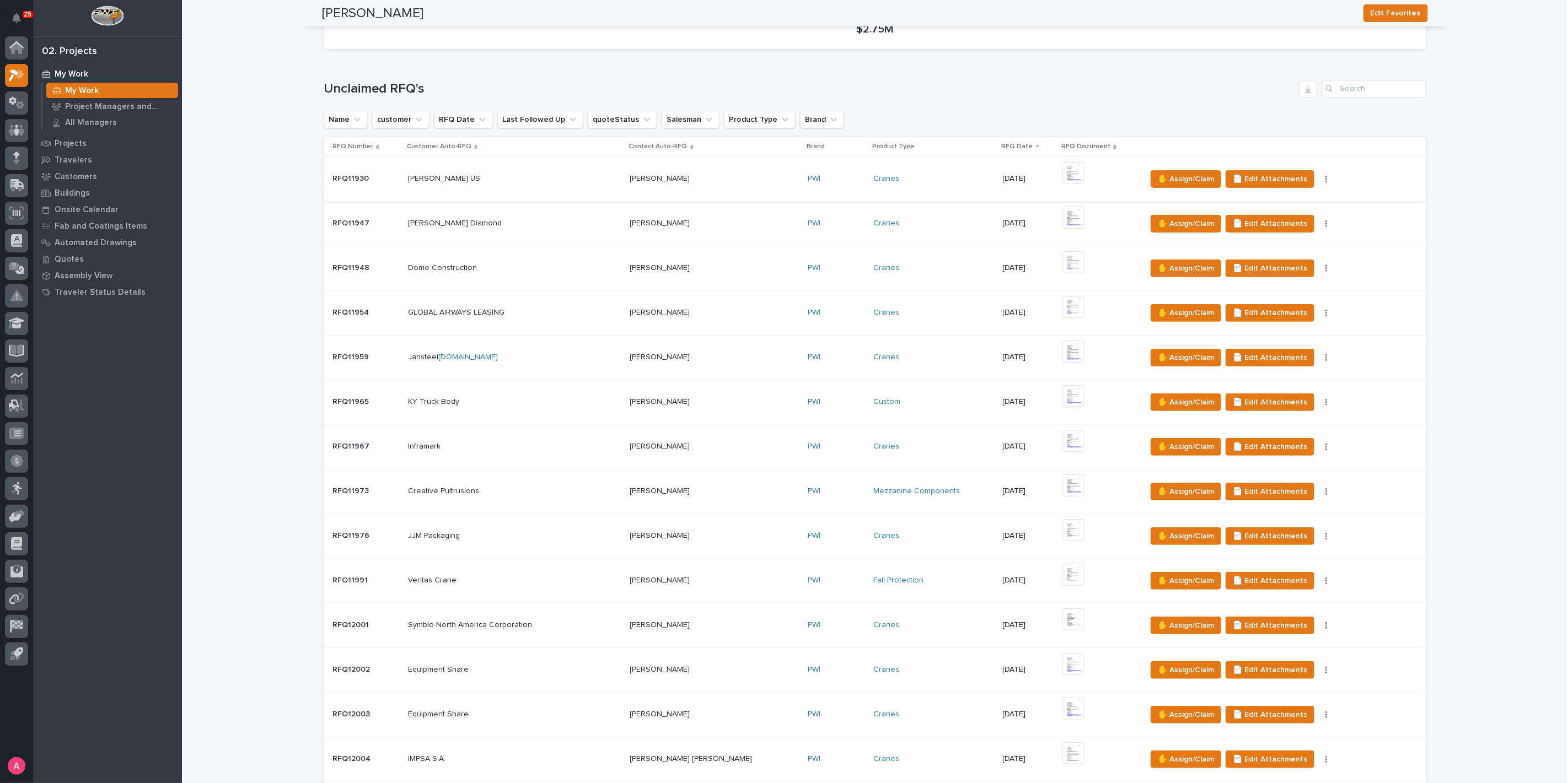
click at [1062, 171] on img at bounding box center [1073, 173] width 22 height 22
click at [1062, 177] on img at bounding box center [1073, 173] width 22 height 22
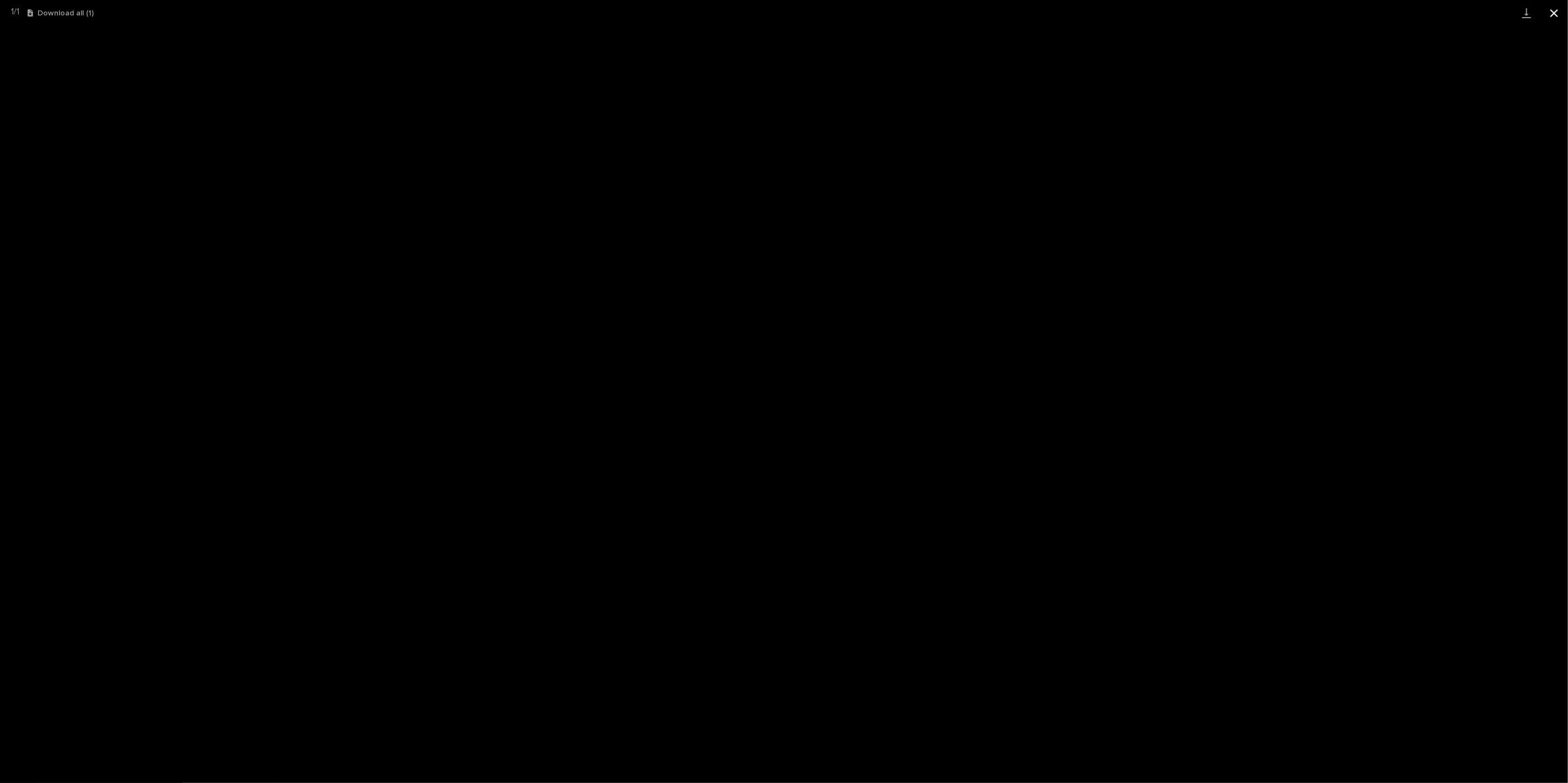
click at [1555, 14] on button "Close gallery" at bounding box center [1554, 13] width 28 height 26
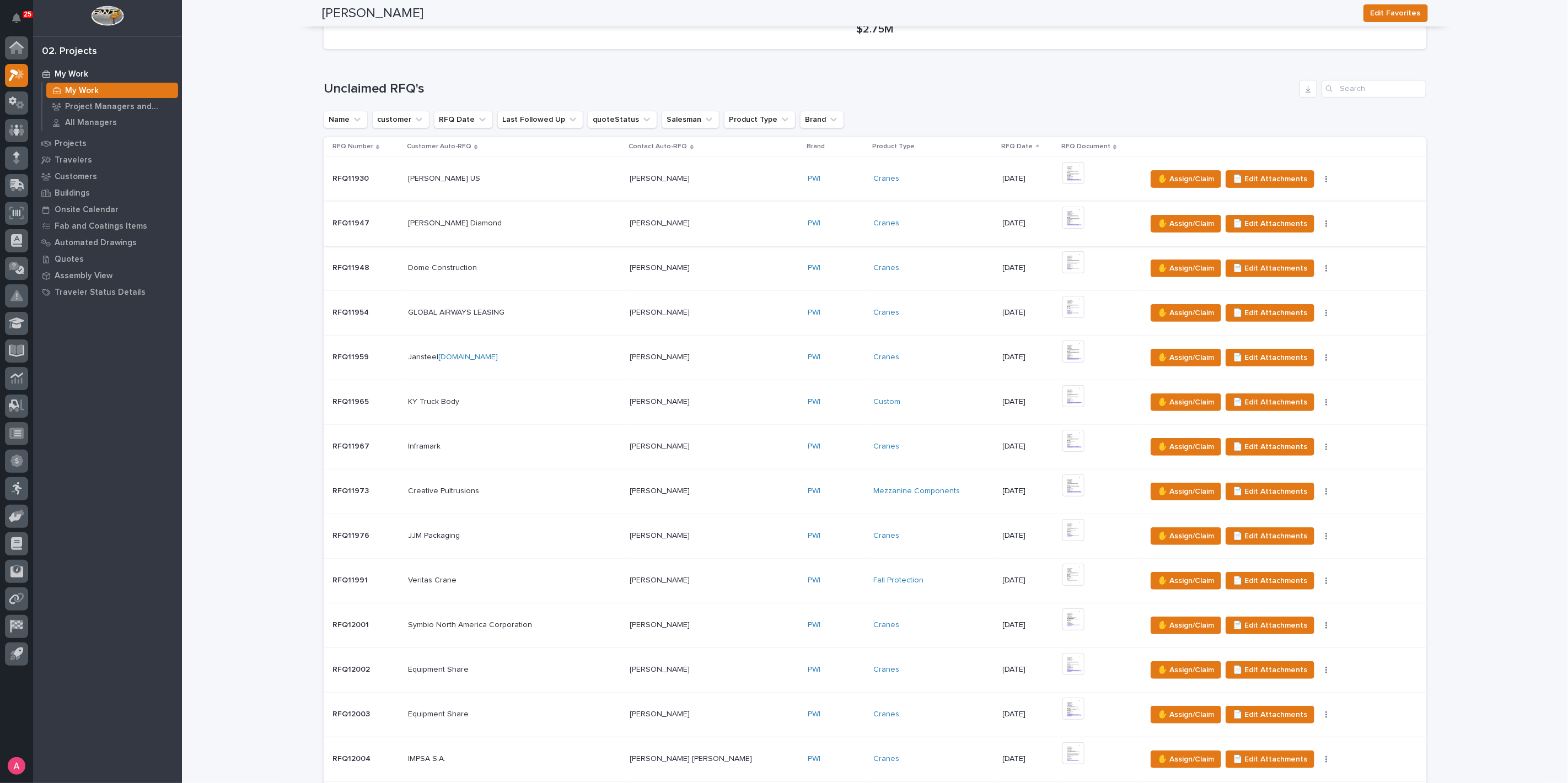
click at [1062, 218] on img at bounding box center [1073, 218] width 22 height 22
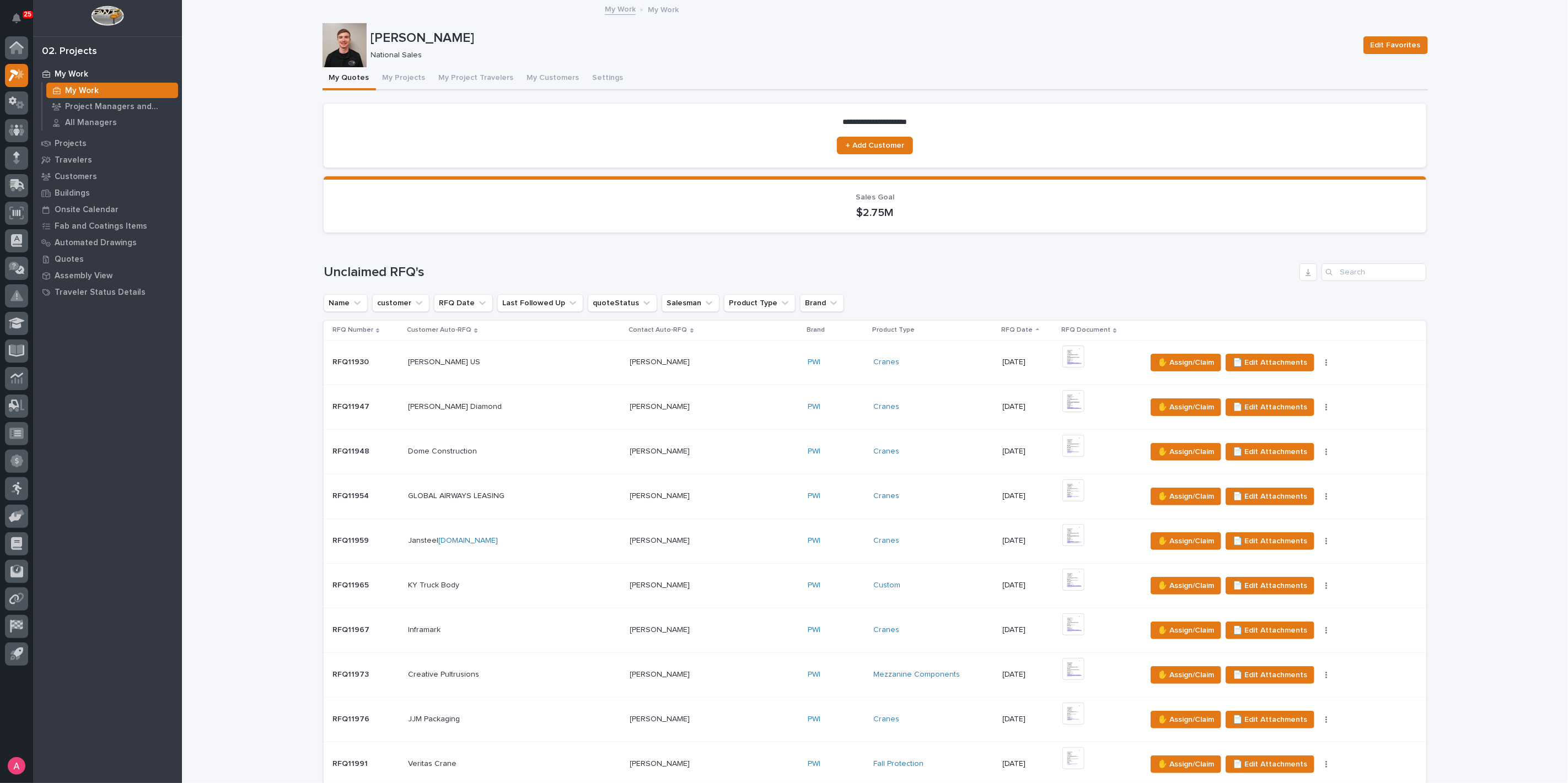
click at [715, 413] on div "[PERSON_NAME] [PERSON_NAME]" at bounding box center [714, 407] width 169 height 18
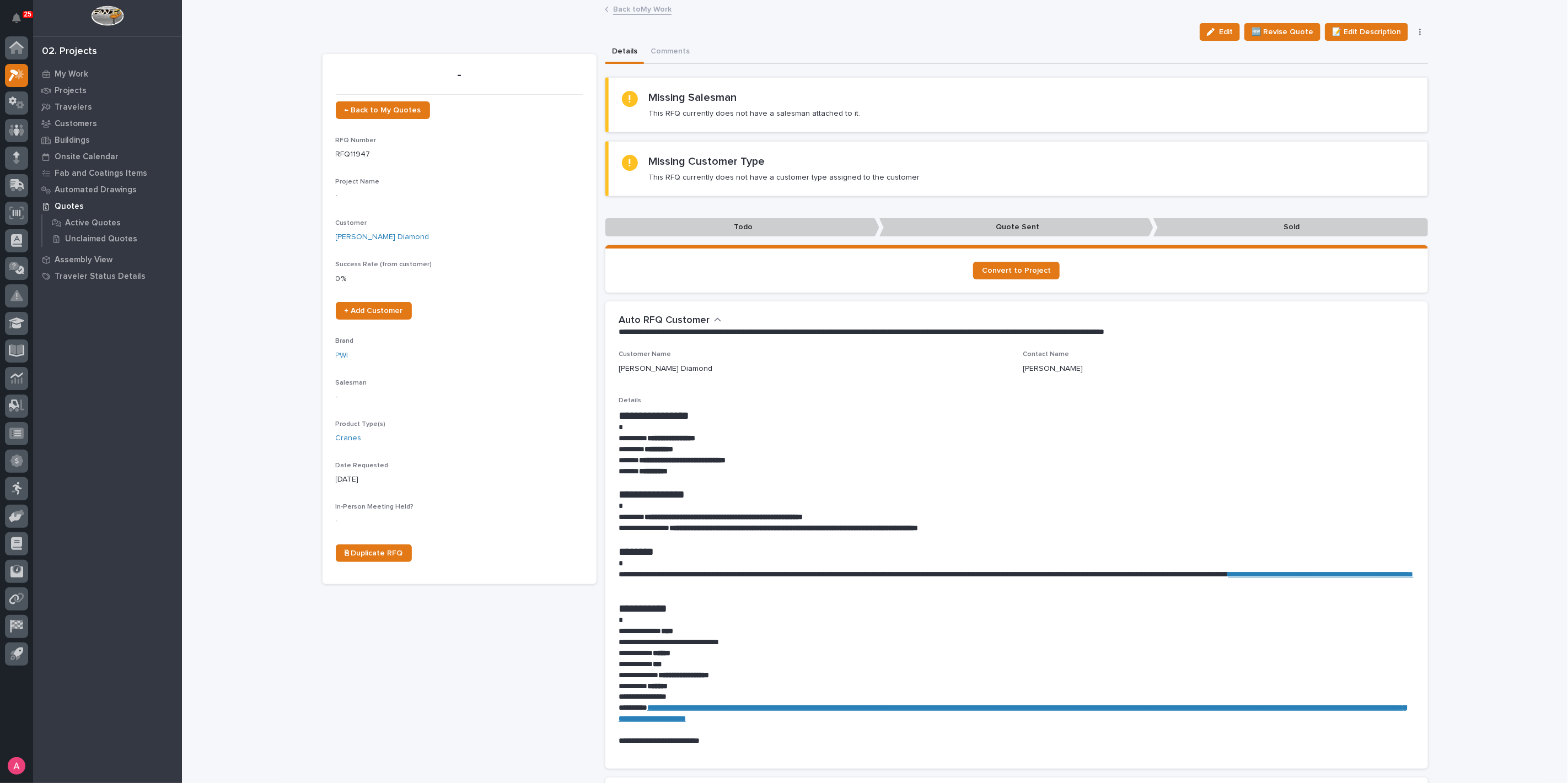
click at [634, 8] on link "Back to My Work" at bounding box center [642, 9] width 59 height 13
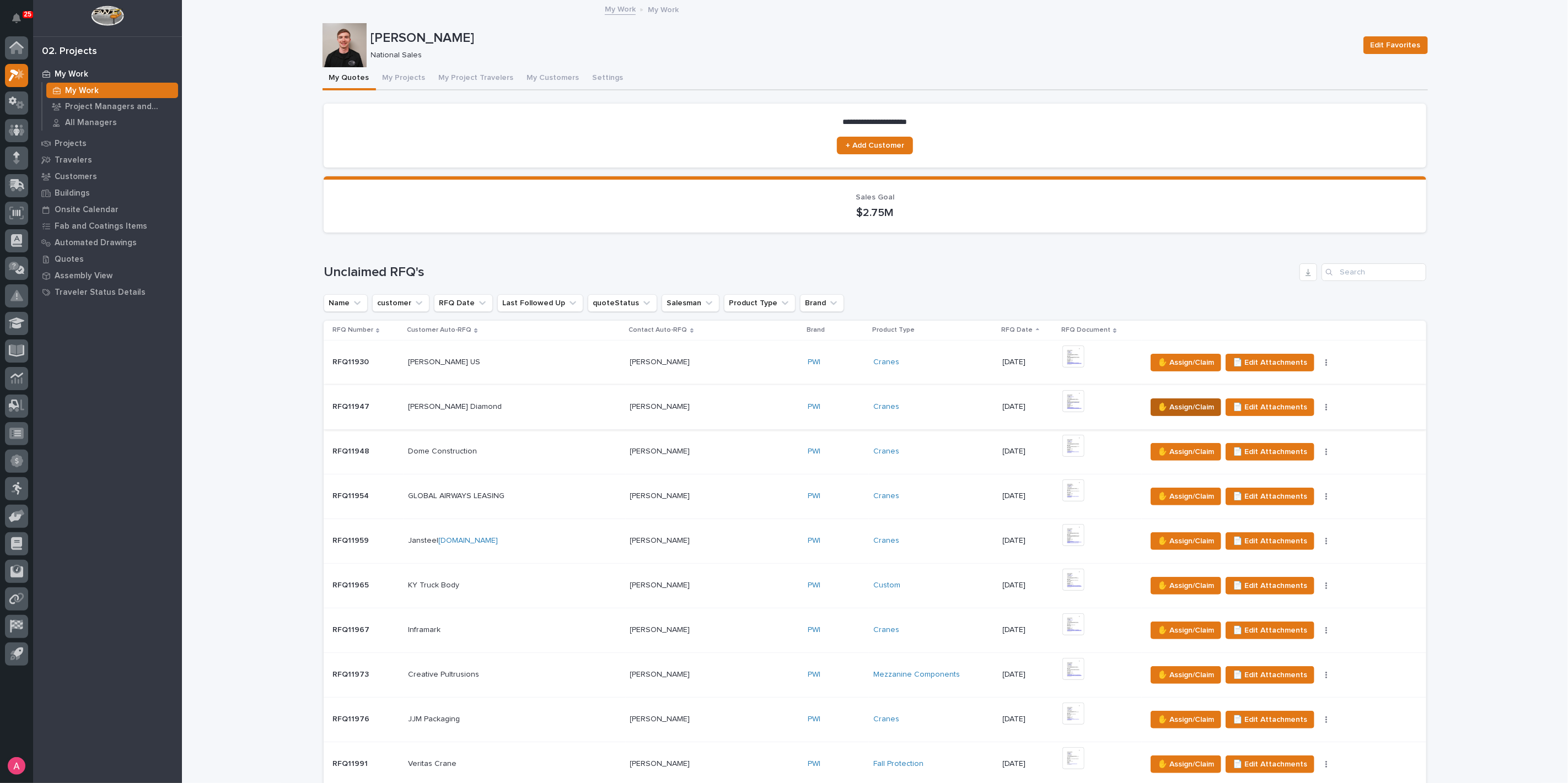
click at [1171, 406] on span "✋ Assign/Claim" at bounding box center [1185, 407] width 56 height 13
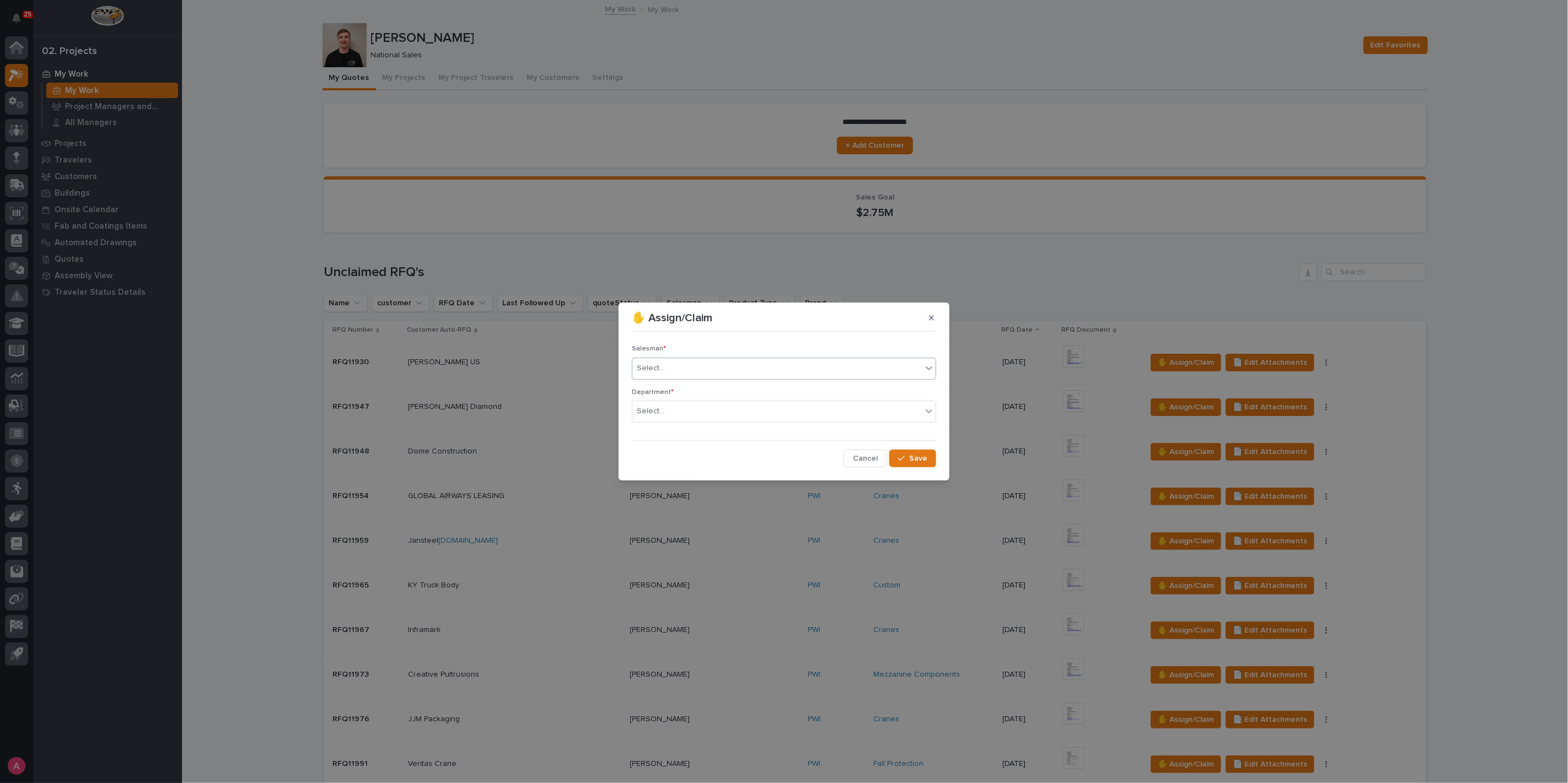
click at [748, 368] on div "Select..." at bounding box center [777, 368] width 289 height 18
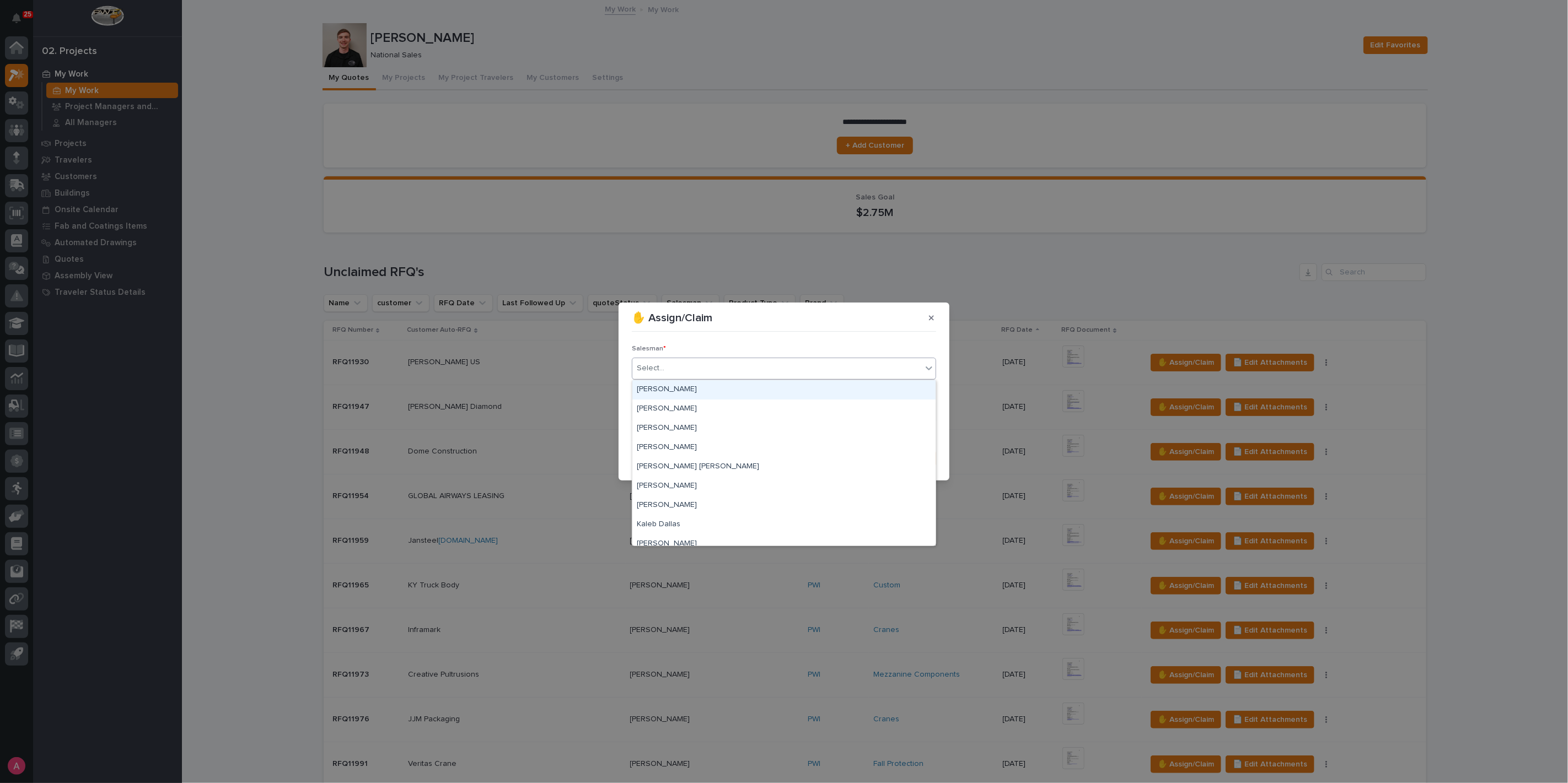
click at [697, 385] on div "[PERSON_NAME]" at bounding box center [784, 390] width 303 height 19
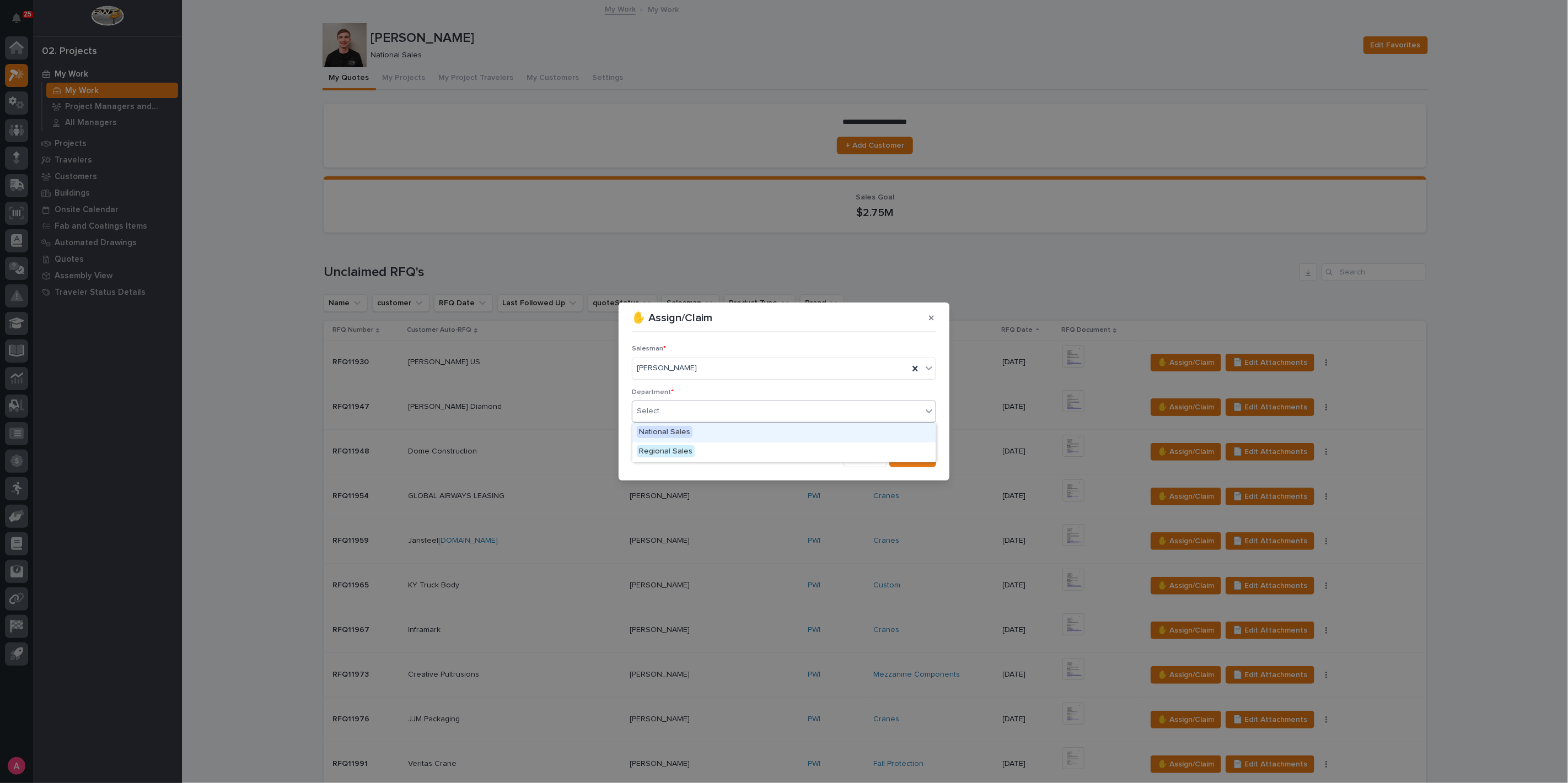
click at [696, 411] on div "Select..." at bounding box center [777, 411] width 289 height 18
click at [688, 428] on span "National Sales" at bounding box center [664, 431] width 55 height 12
click at [915, 454] on span "Save" at bounding box center [918, 458] width 18 height 10
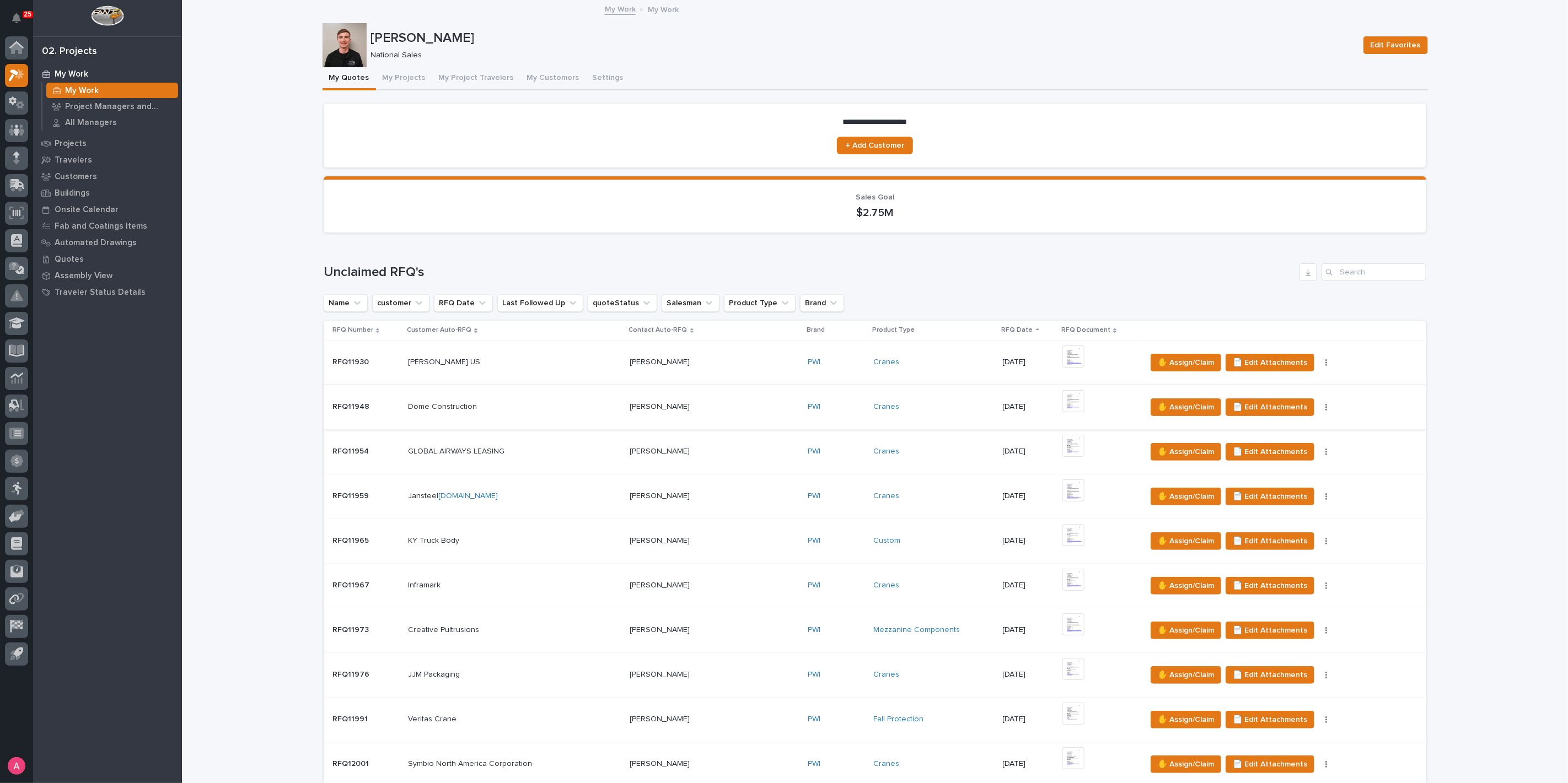
click at [1062, 399] on img at bounding box center [1073, 401] width 22 height 22
click at [1062, 395] on img at bounding box center [1073, 401] width 22 height 22
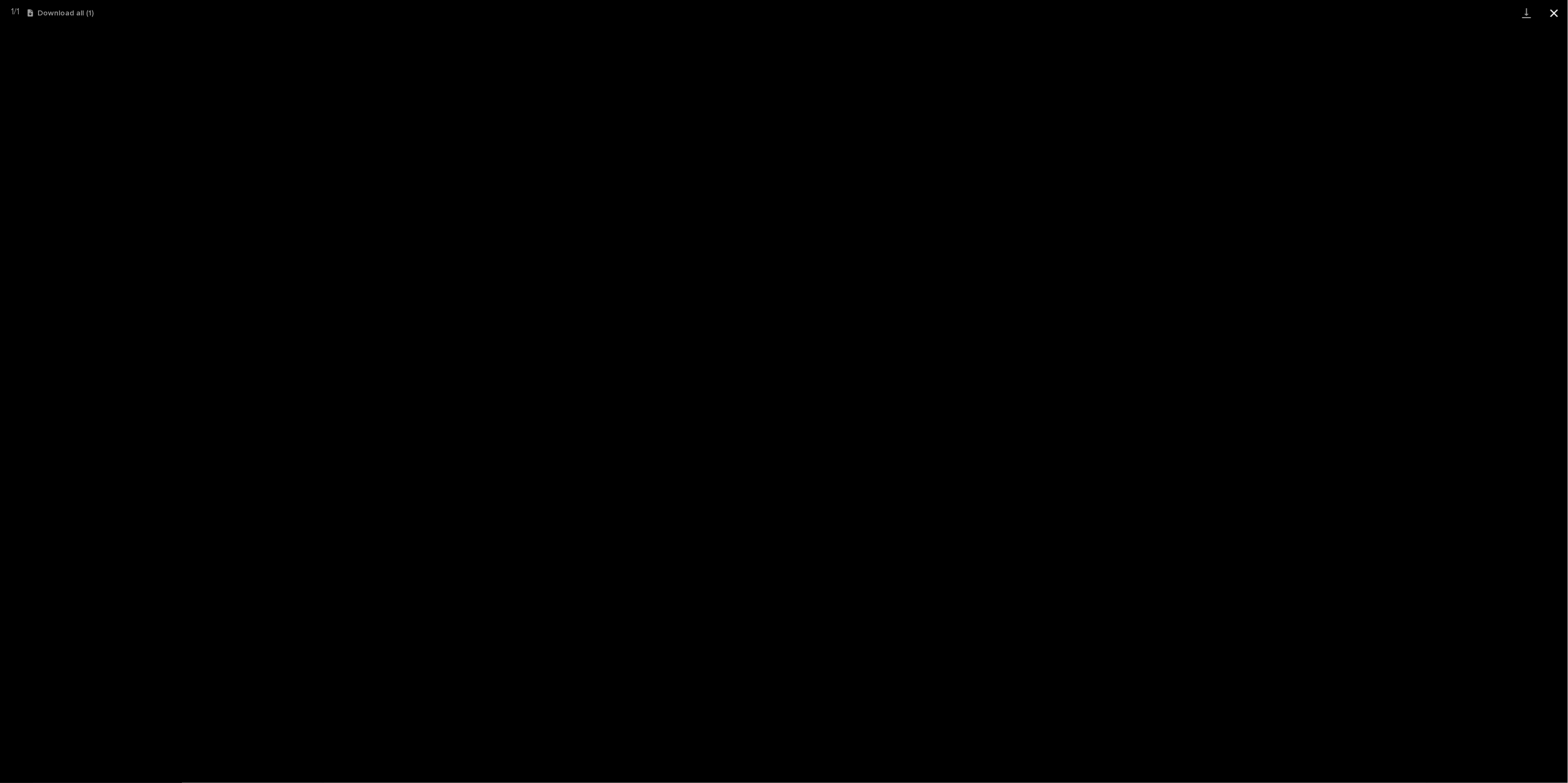
click at [1550, 16] on button "Close gallery" at bounding box center [1554, 13] width 28 height 26
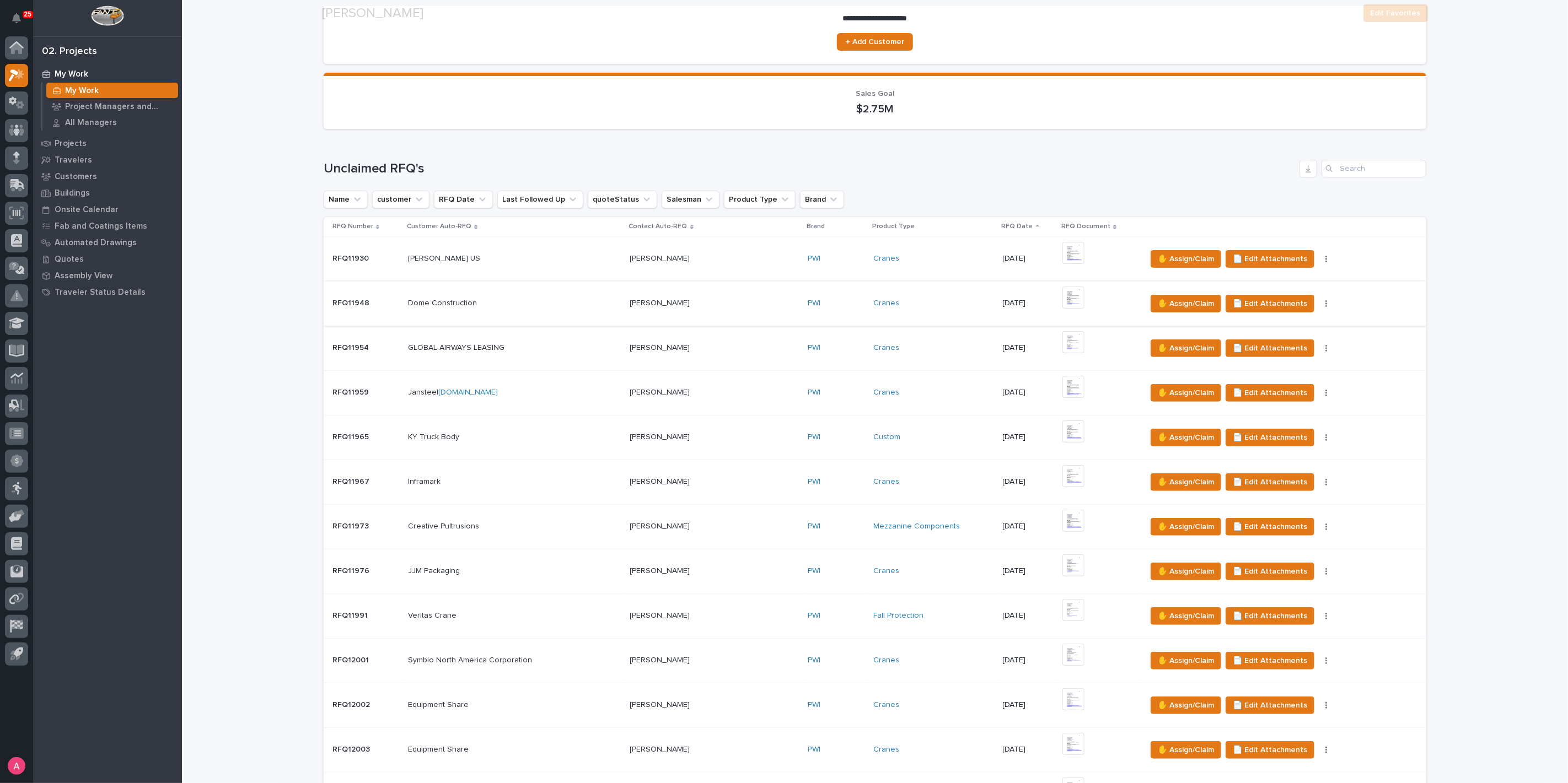
scroll to position [123, 0]
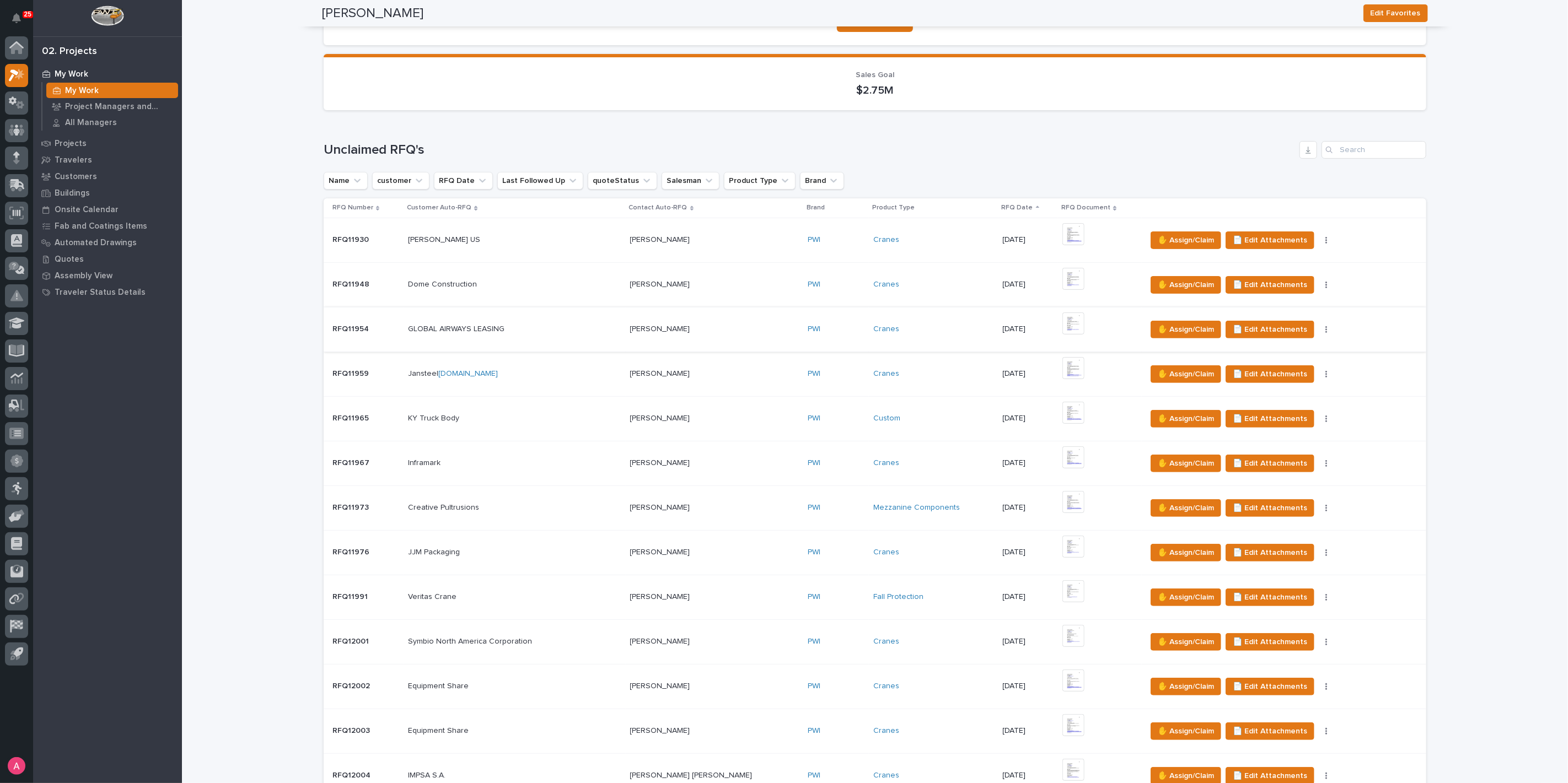
click at [1062, 326] on img at bounding box center [1073, 323] width 22 height 22
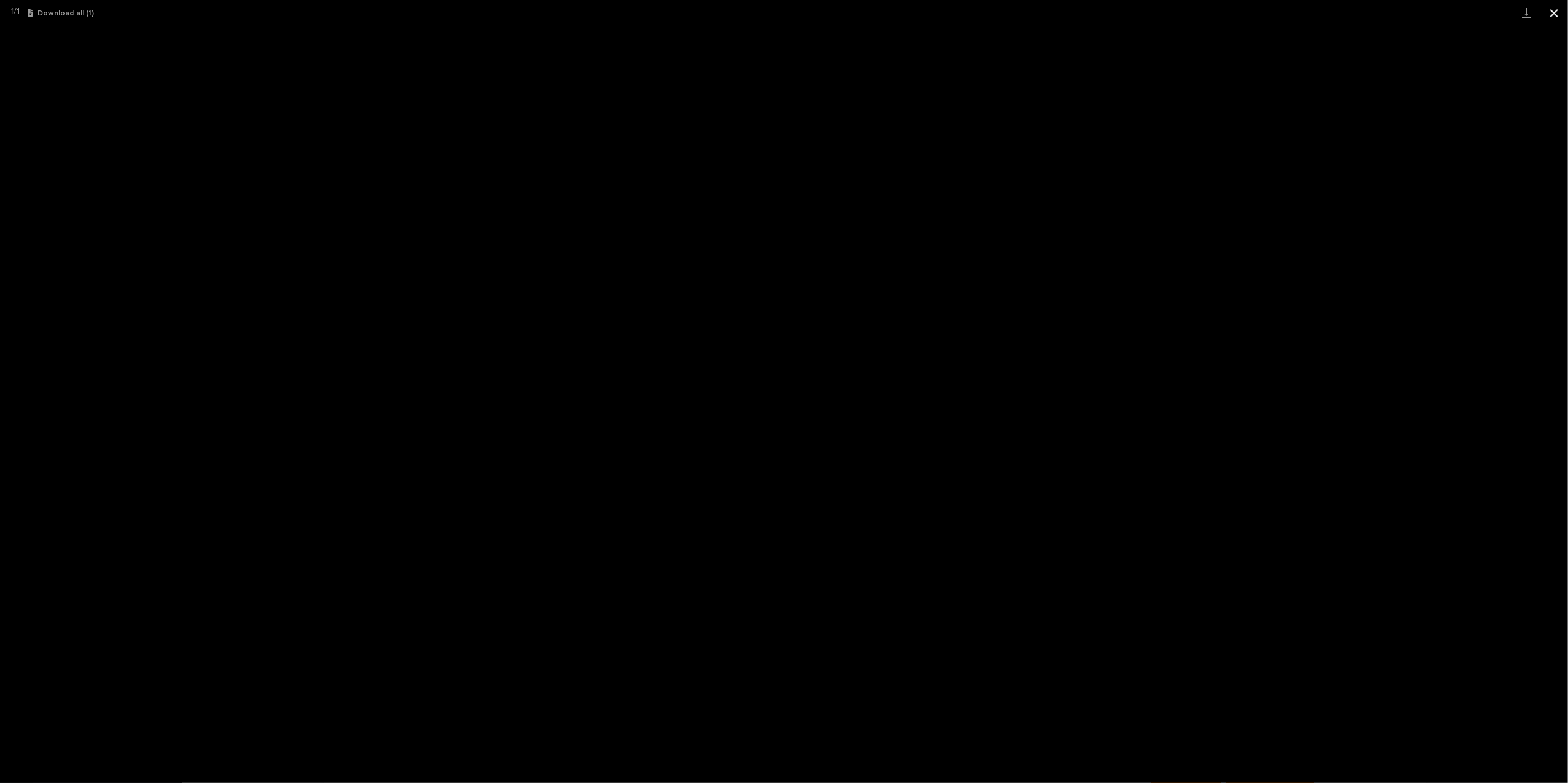
click at [1554, 7] on button "Close gallery" at bounding box center [1554, 13] width 28 height 26
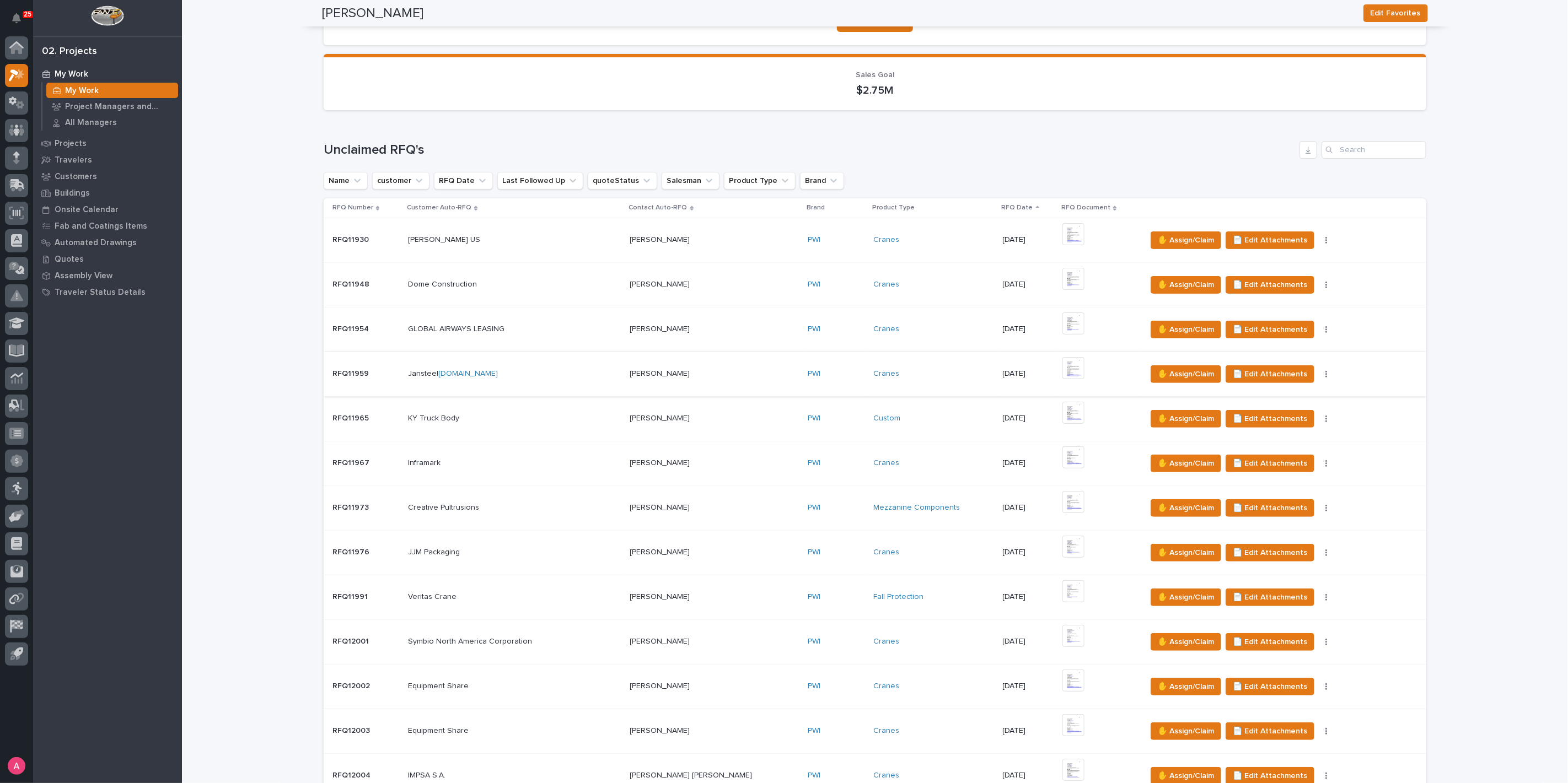
click at [1062, 369] on img at bounding box center [1073, 368] width 22 height 22
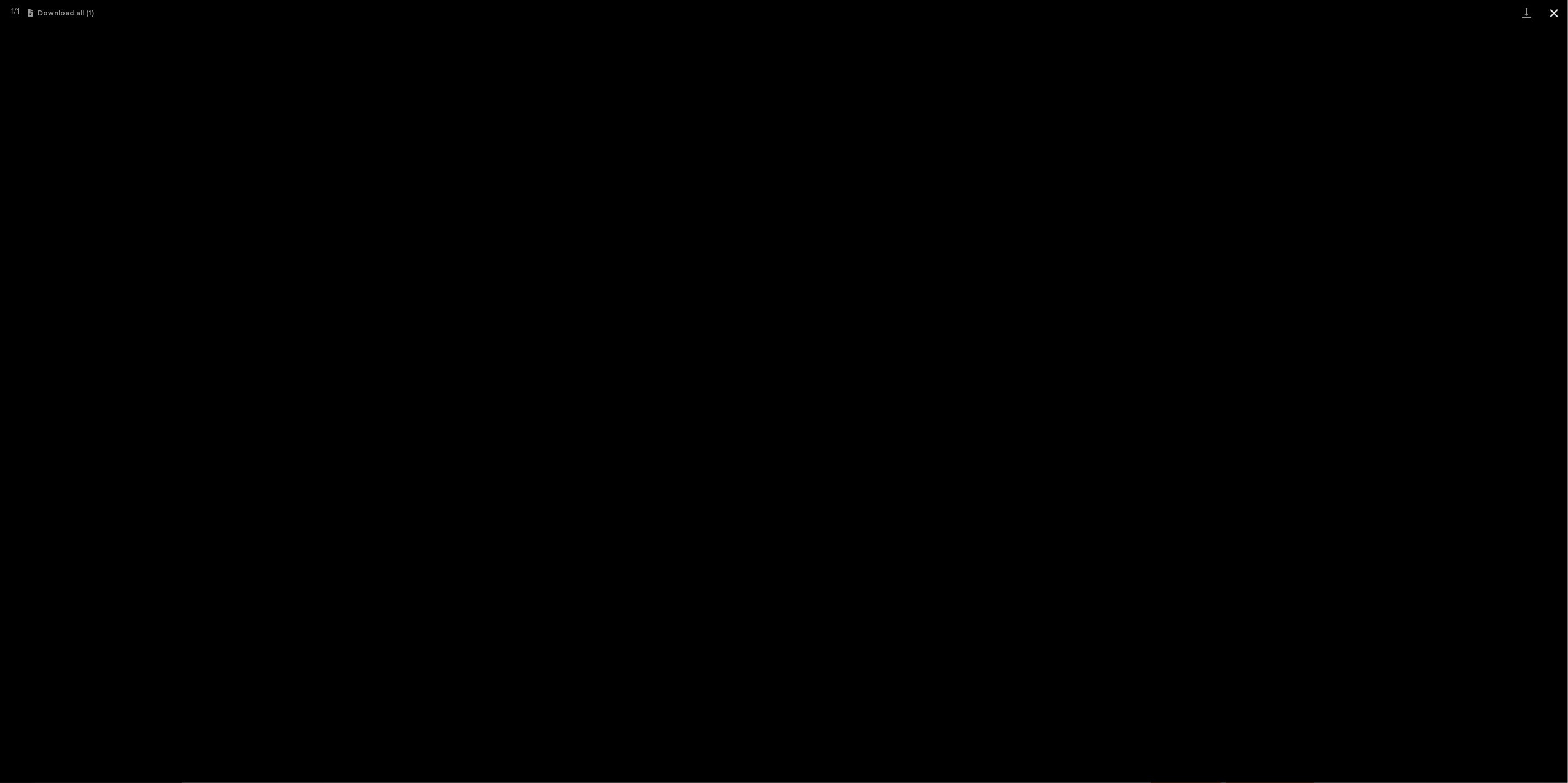
click at [1552, 11] on button "Close gallery" at bounding box center [1554, 13] width 28 height 26
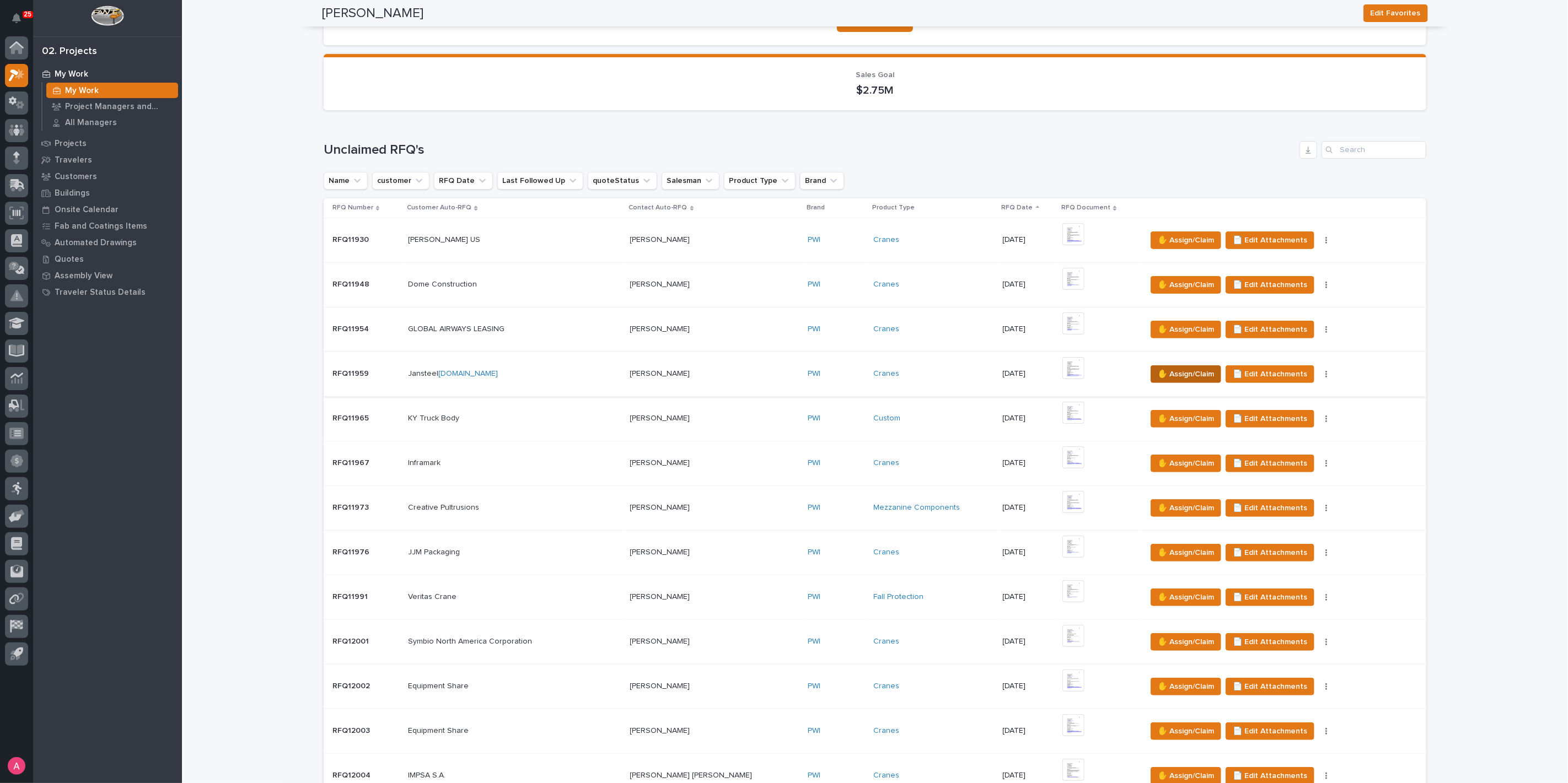
click at [1158, 370] on span "✋ Assign/Claim" at bounding box center [1185, 374] width 56 height 13
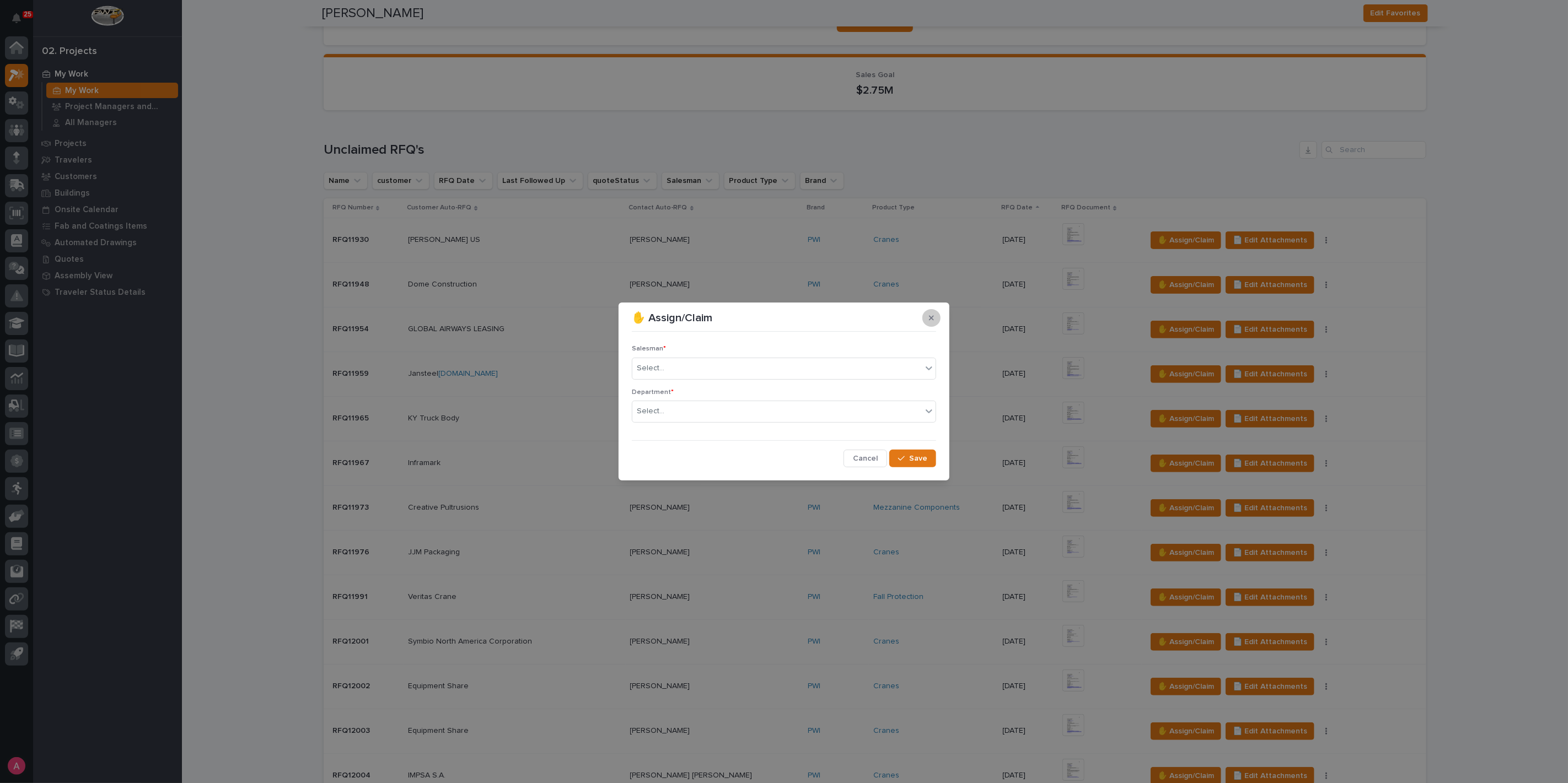
click at [929, 321] on icon "button" at bounding box center [931, 318] width 5 height 8
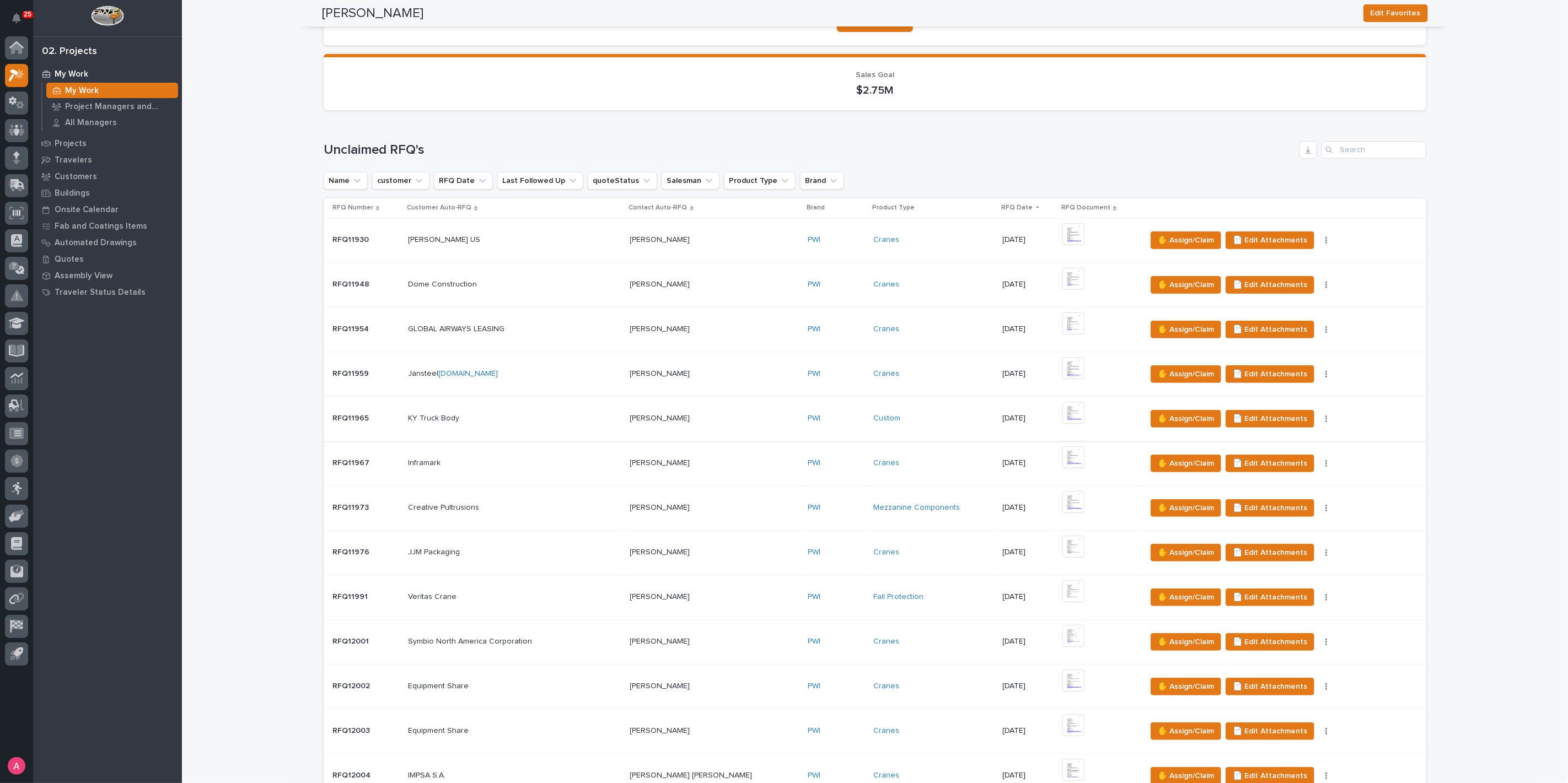
click at [1062, 415] on img at bounding box center [1073, 413] width 22 height 22
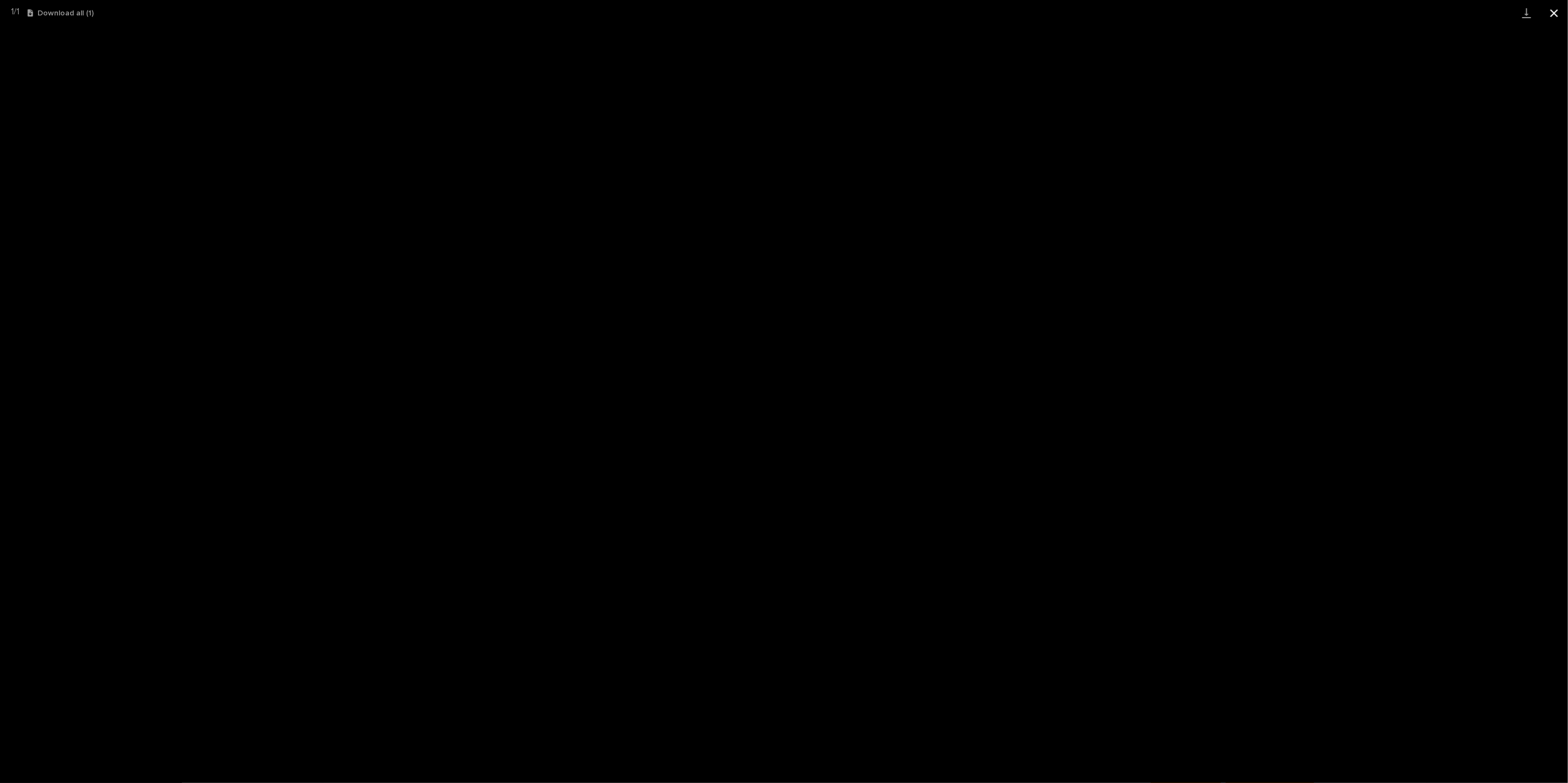
click at [1555, 11] on button "Close gallery" at bounding box center [1554, 13] width 28 height 26
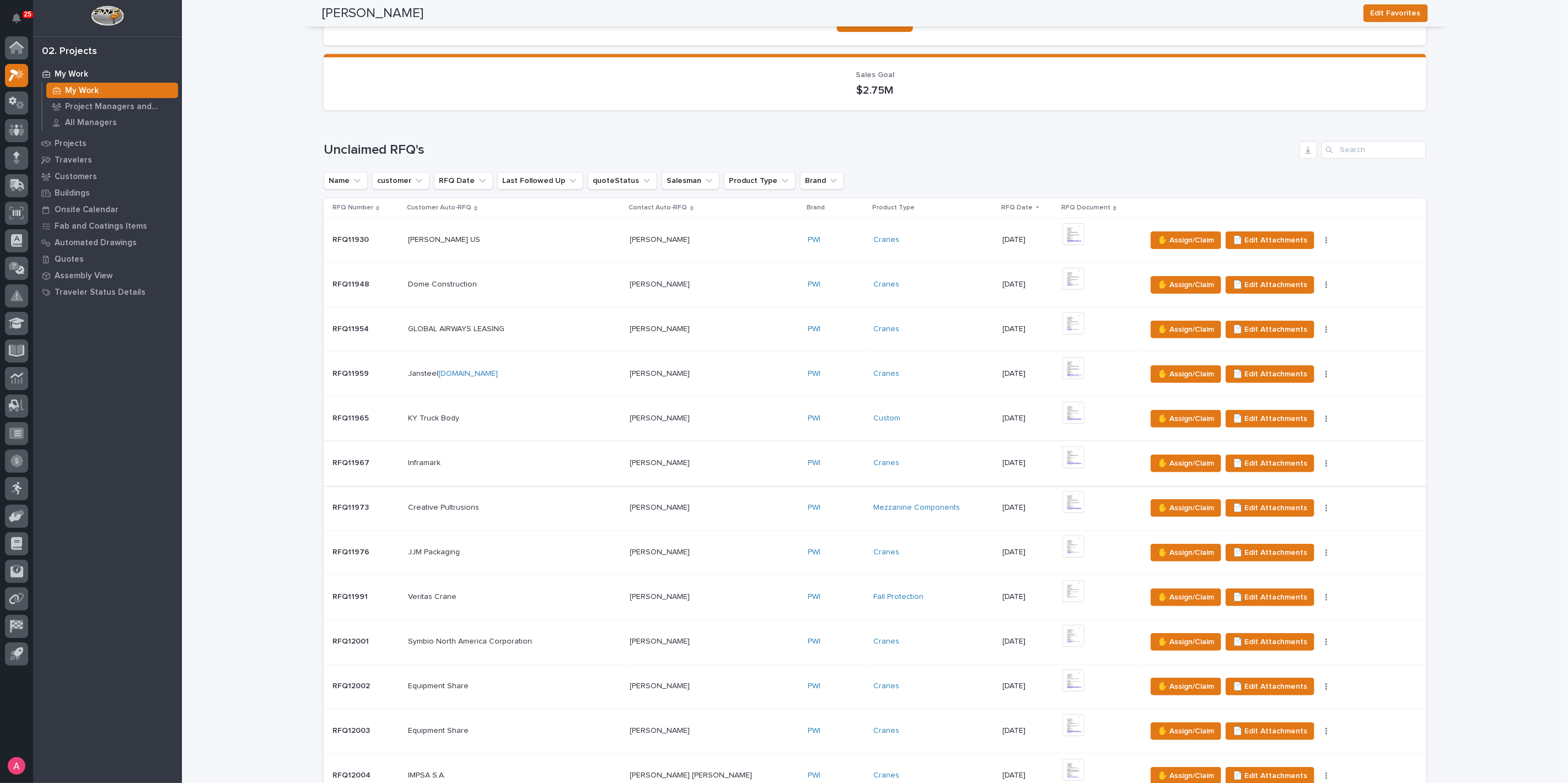
click at [1062, 456] on img at bounding box center [1073, 457] width 22 height 22
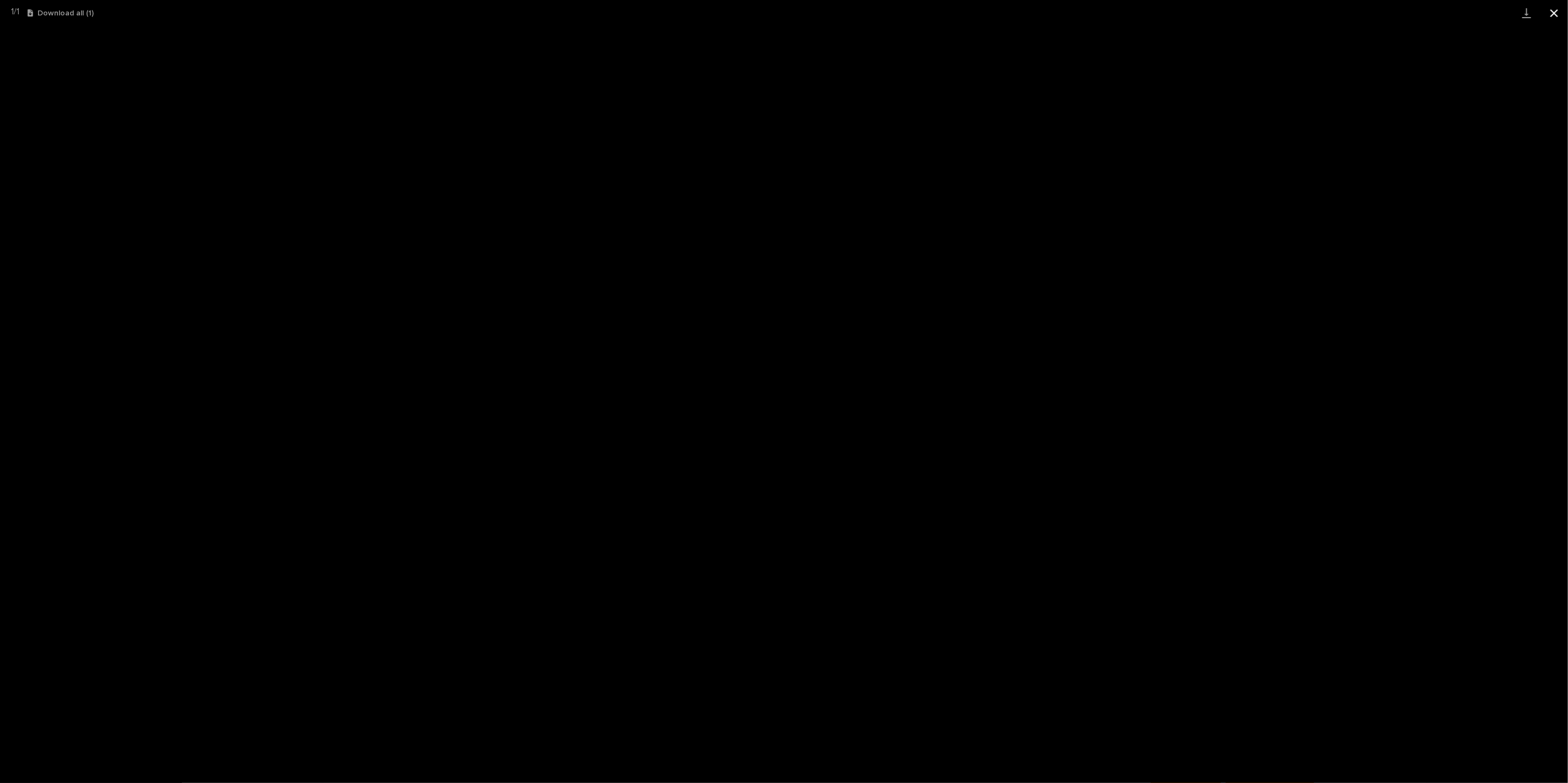
click at [1557, 7] on button "Close gallery" at bounding box center [1554, 13] width 28 height 26
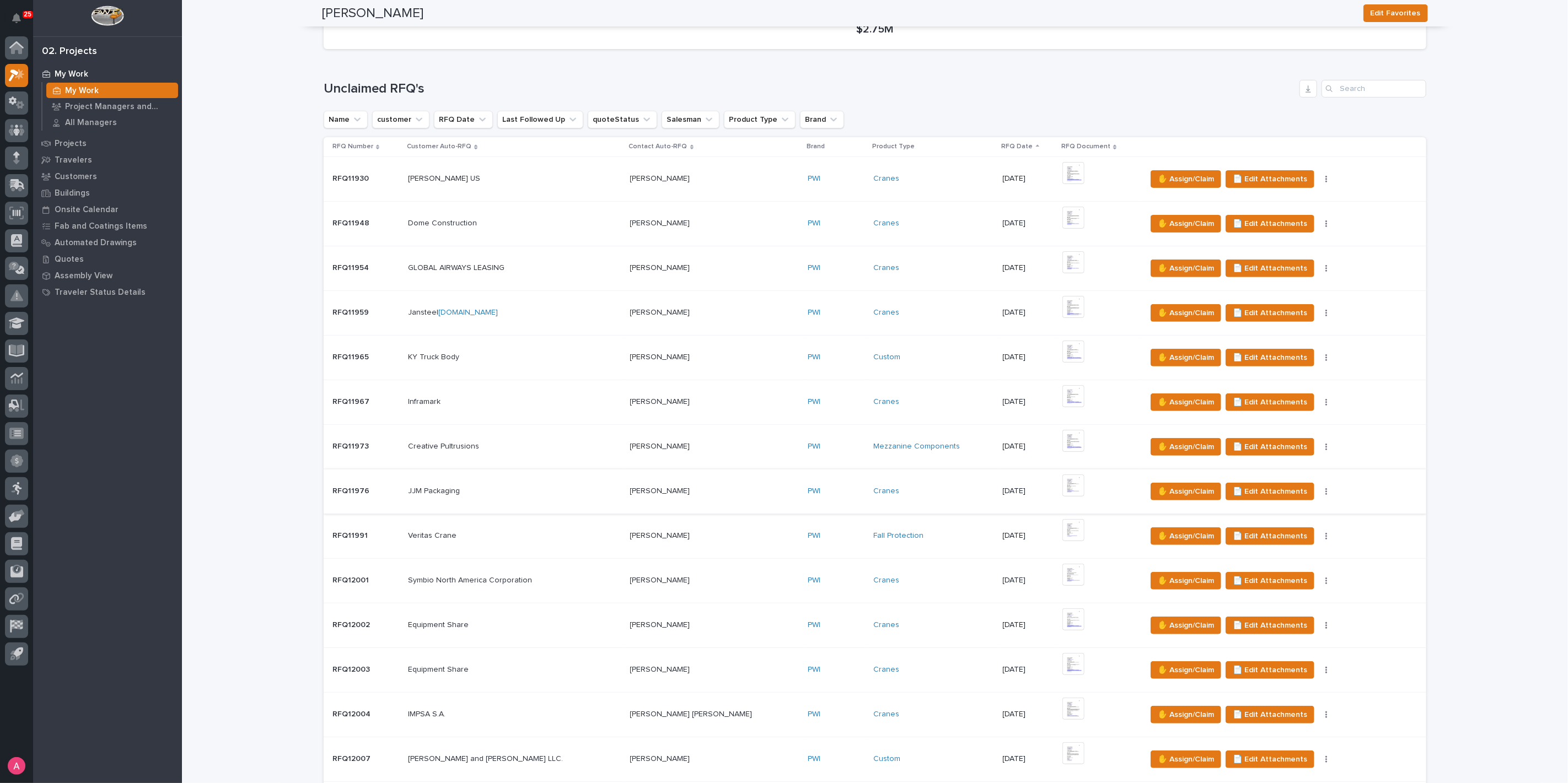
scroll to position [245, 0]
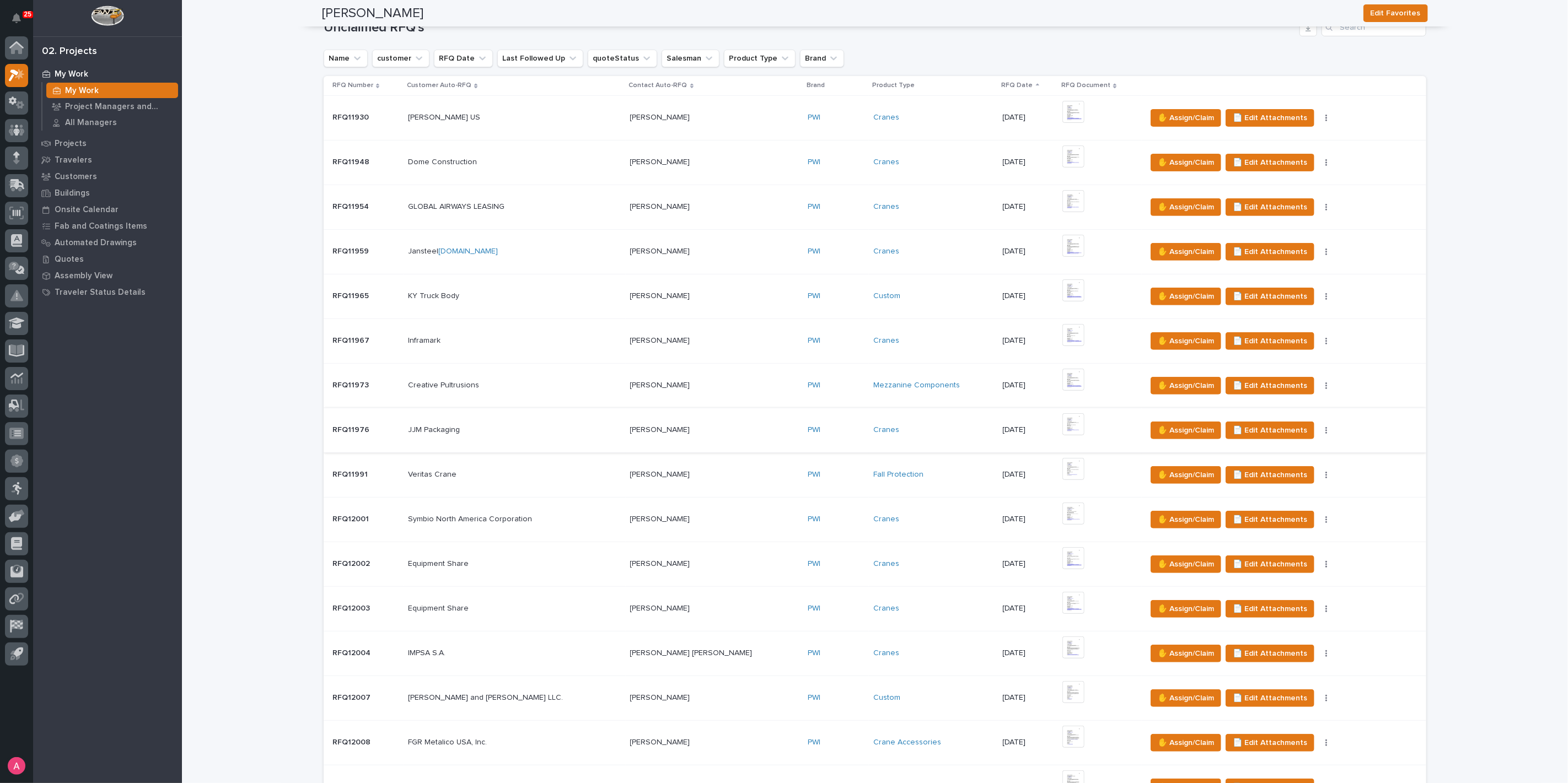
click at [1062, 425] on img at bounding box center [1073, 424] width 22 height 22
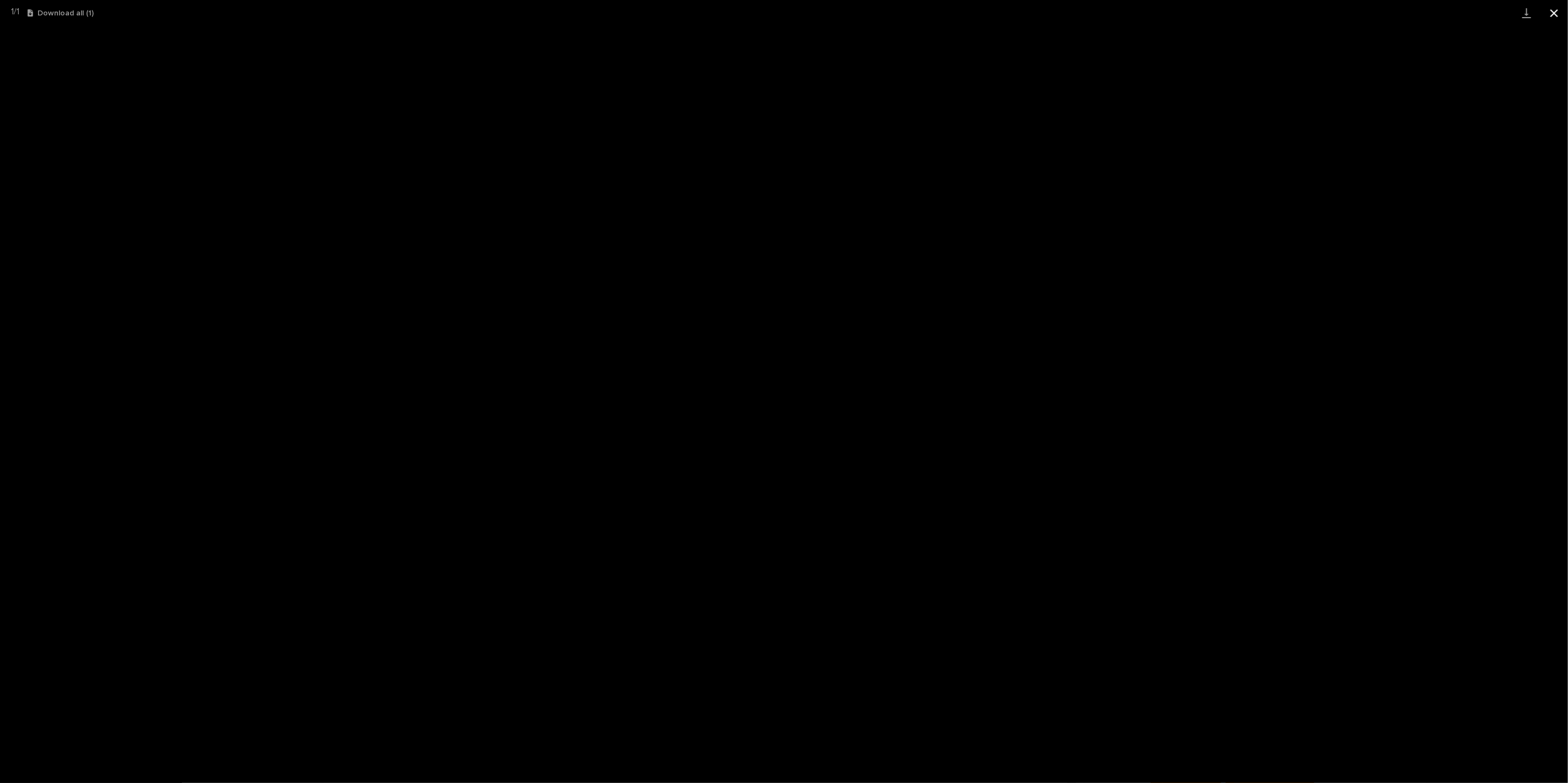
click at [1554, 12] on button "Close gallery" at bounding box center [1554, 13] width 28 height 26
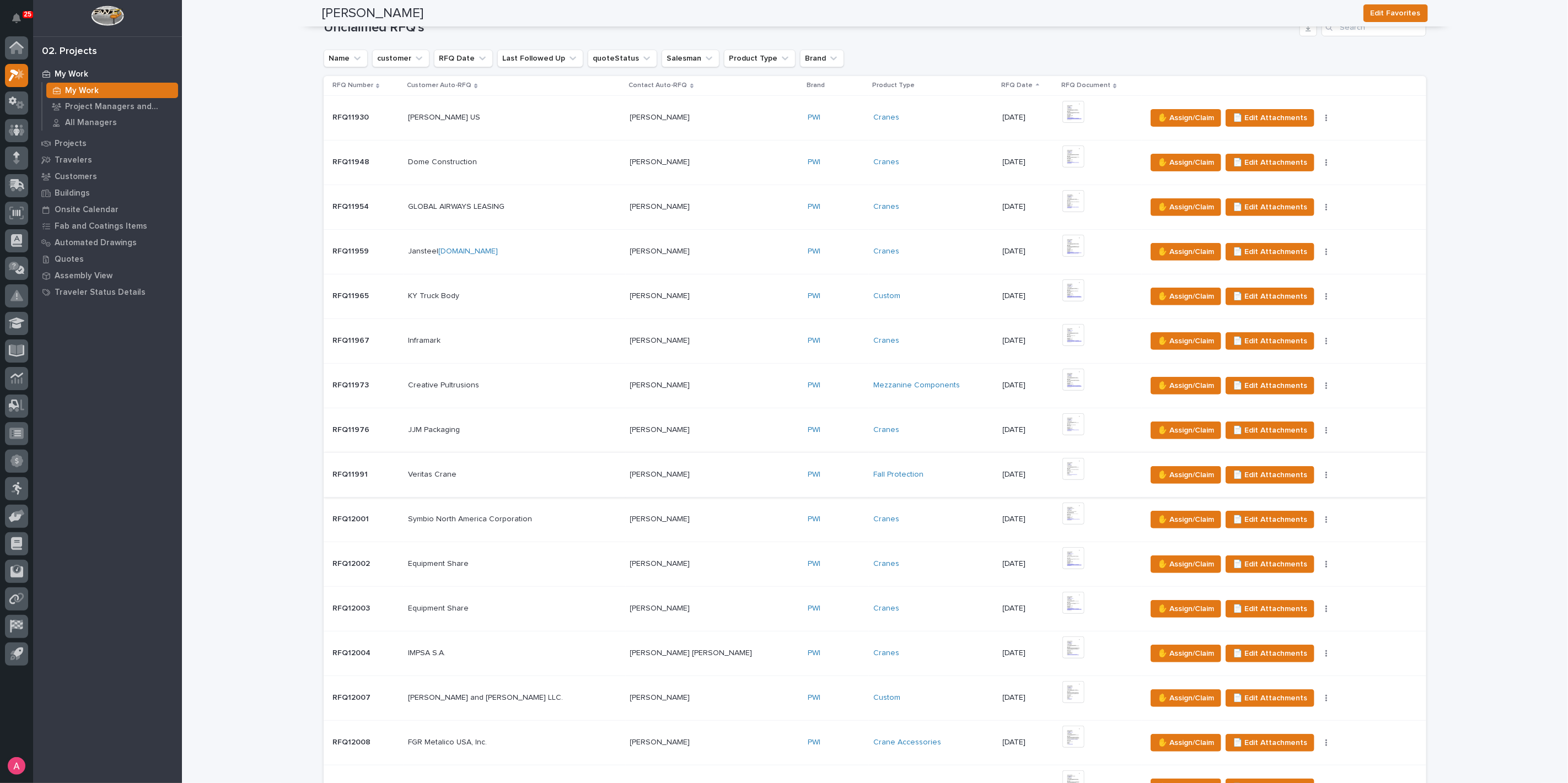
click at [1062, 460] on img at bounding box center [1073, 469] width 22 height 22
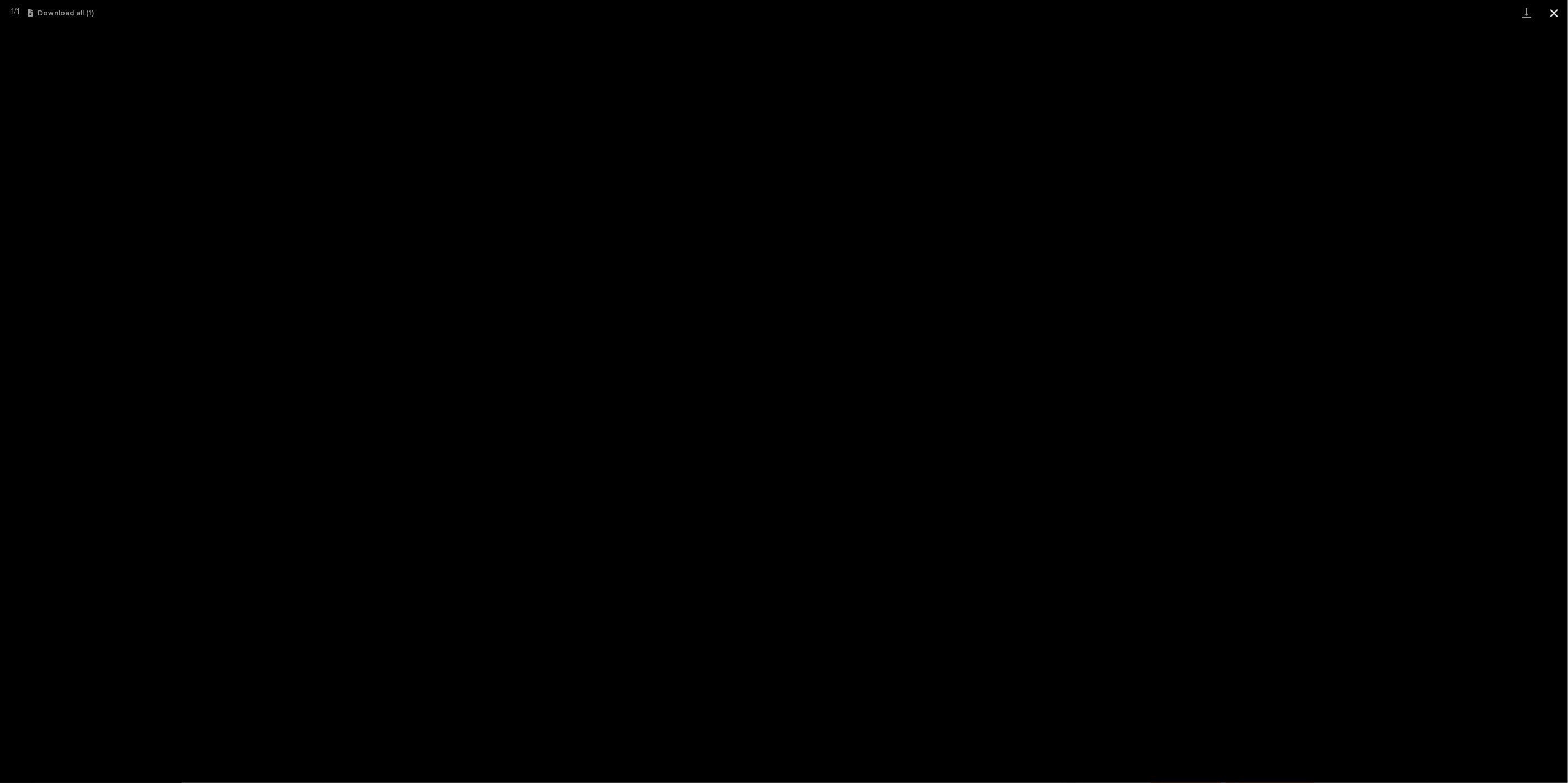
click at [1547, 13] on button "Close gallery" at bounding box center [1554, 13] width 28 height 26
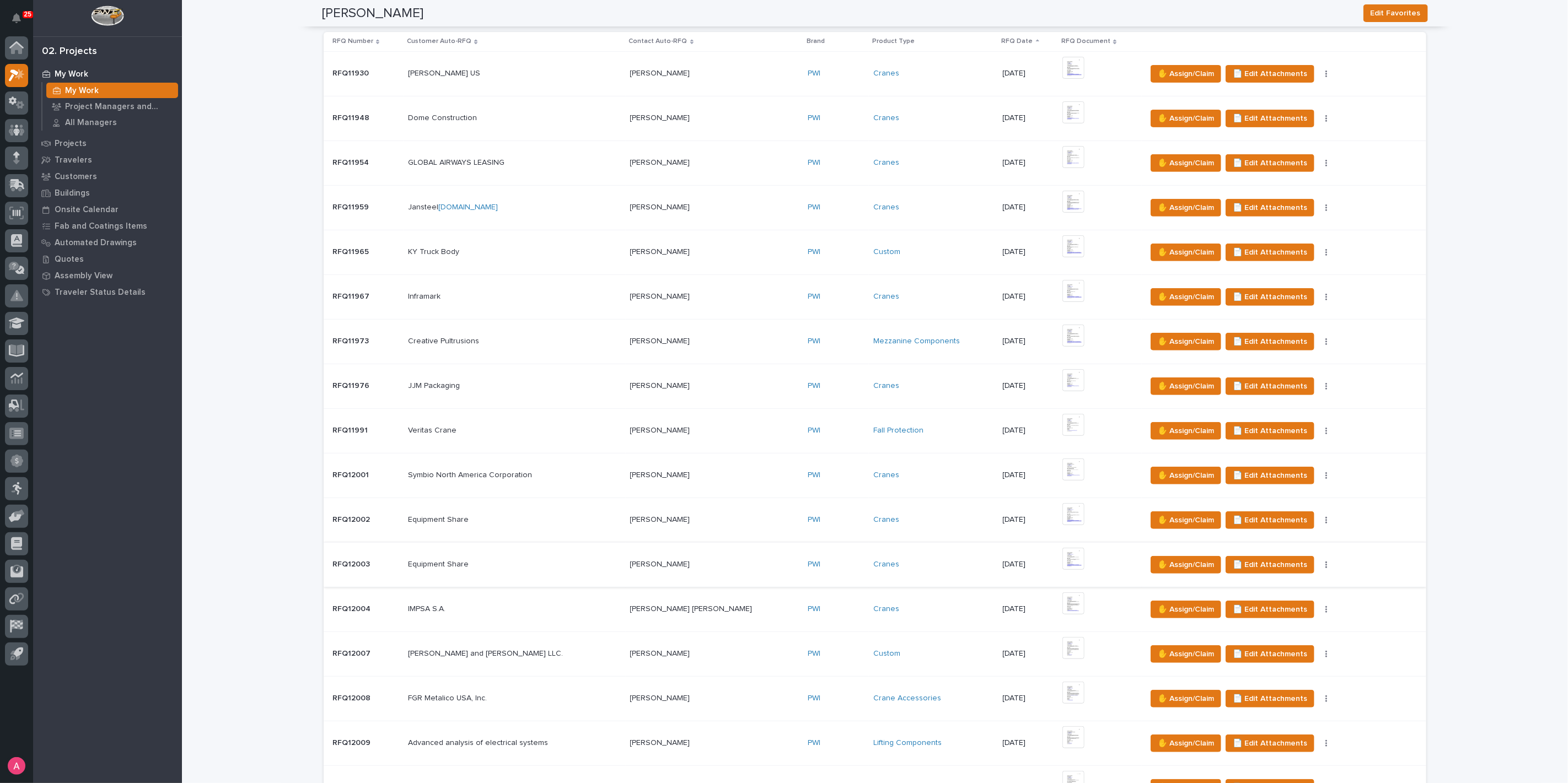
scroll to position [306, 0]
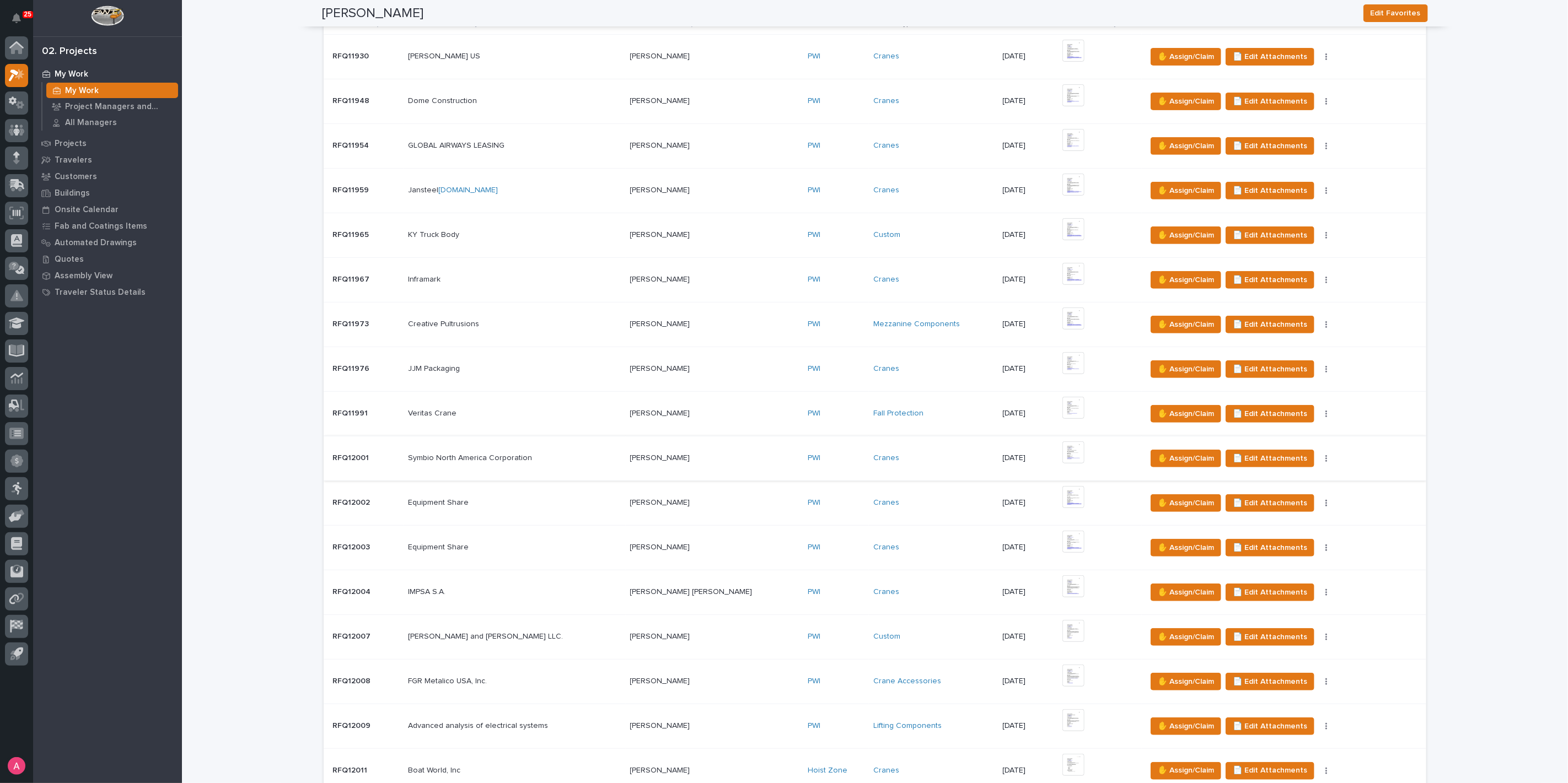
click at [1062, 446] on img at bounding box center [1073, 452] width 22 height 22
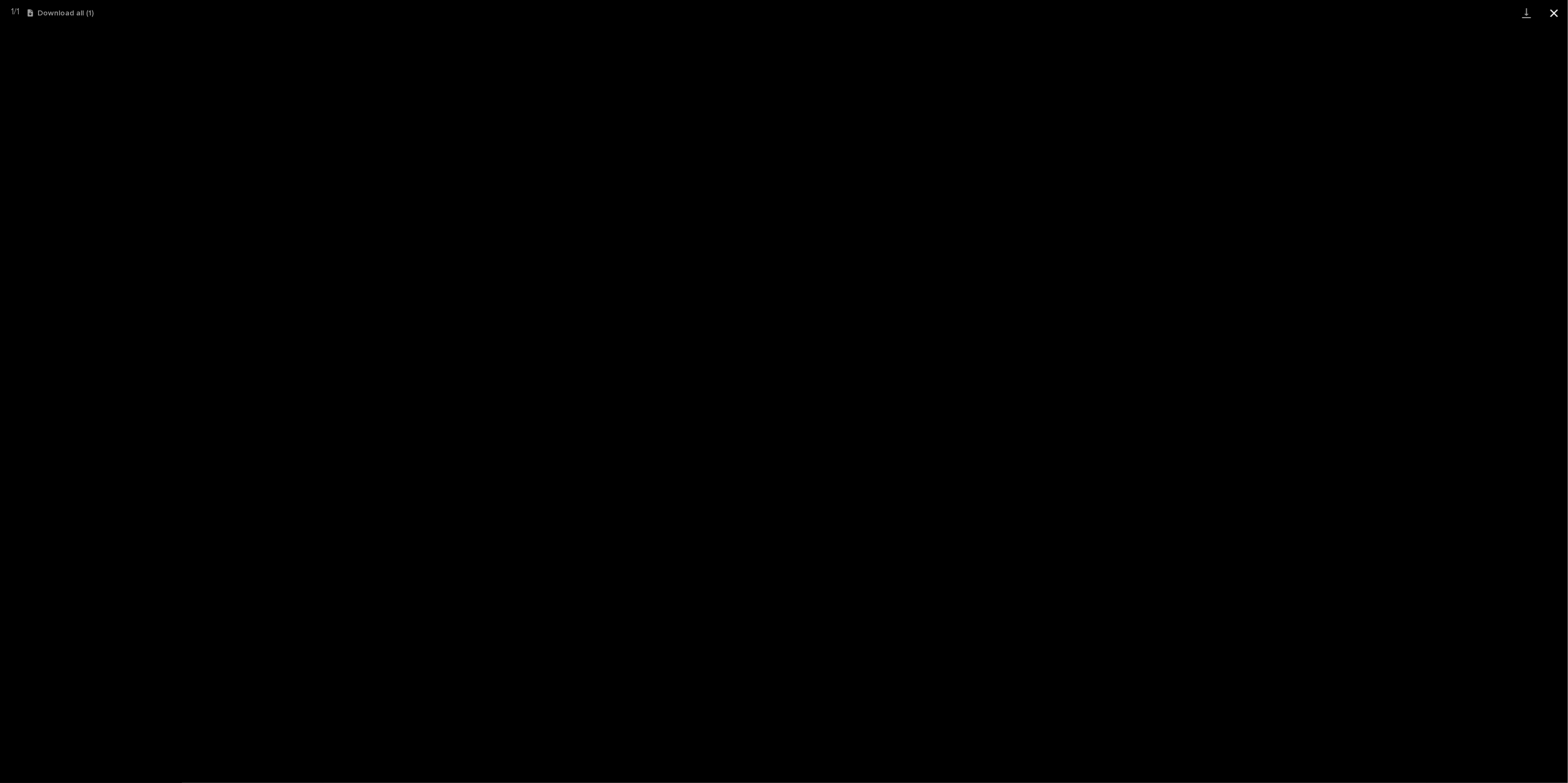
click at [1550, 13] on button "Close gallery" at bounding box center [1554, 13] width 28 height 26
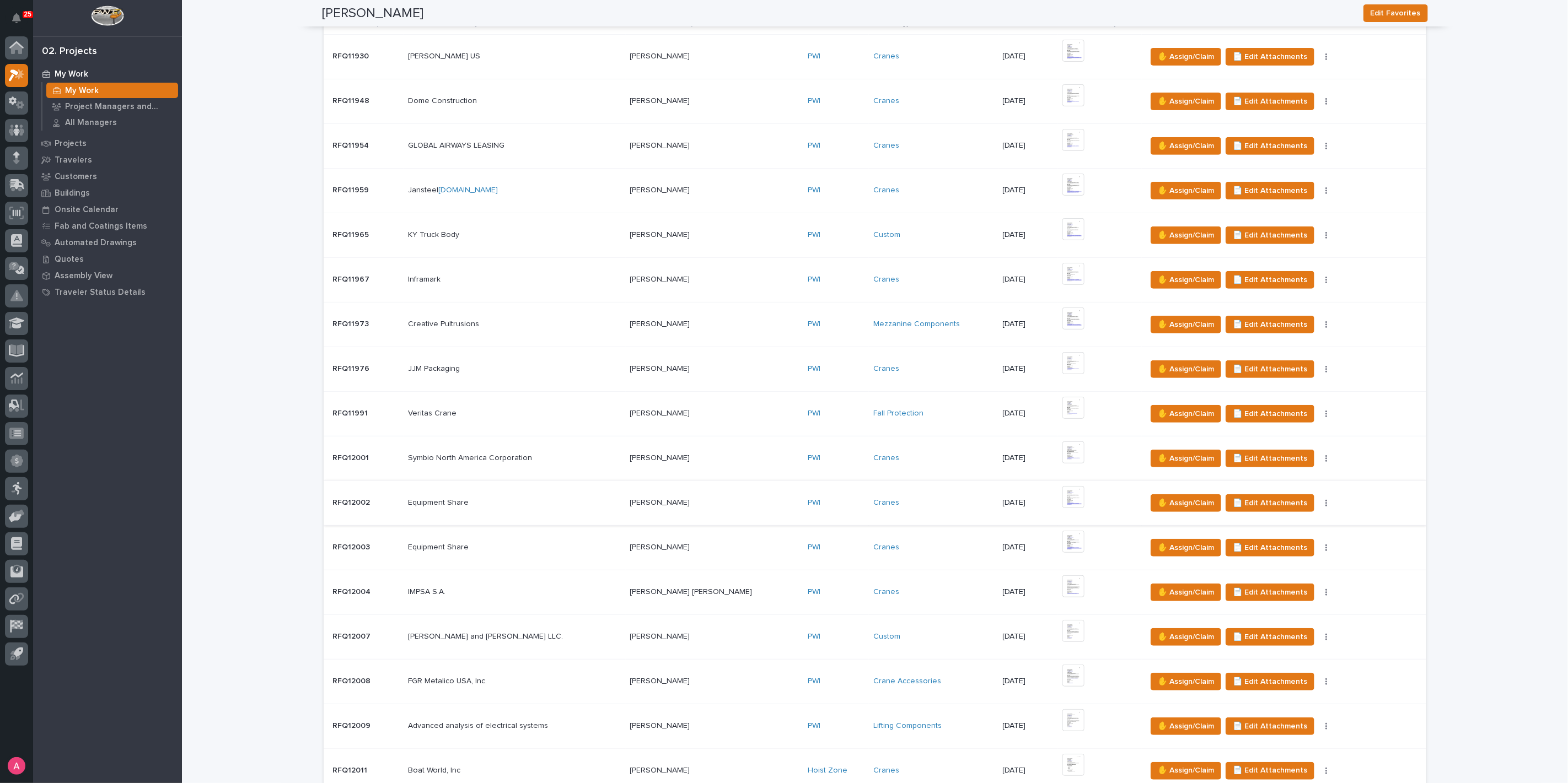
click at [1062, 494] on img at bounding box center [1073, 497] width 22 height 22
click at [1062, 504] on img at bounding box center [1073, 497] width 22 height 22
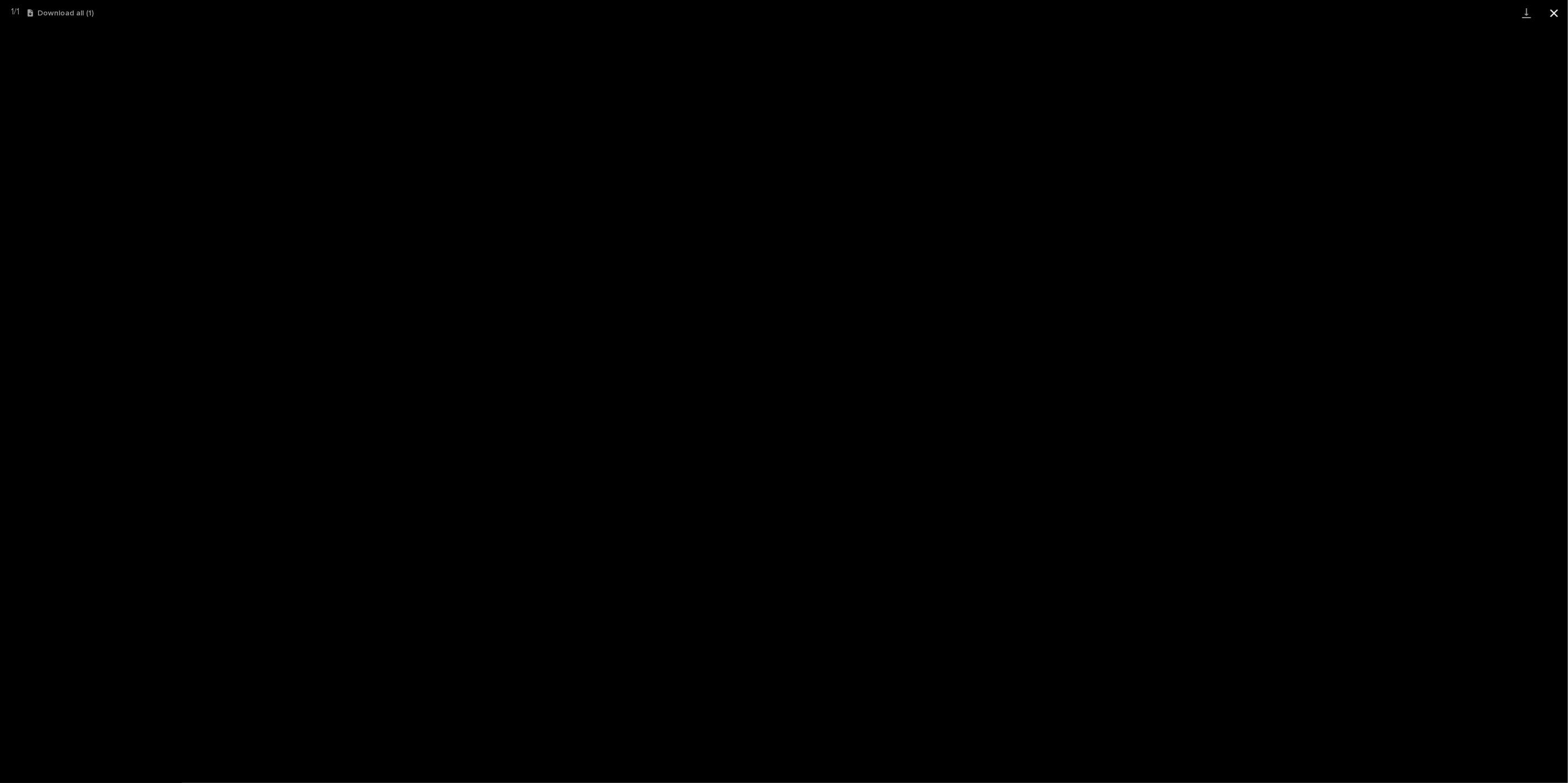
click at [1550, 16] on button "Close gallery" at bounding box center [1554, 13] width 28 height 26
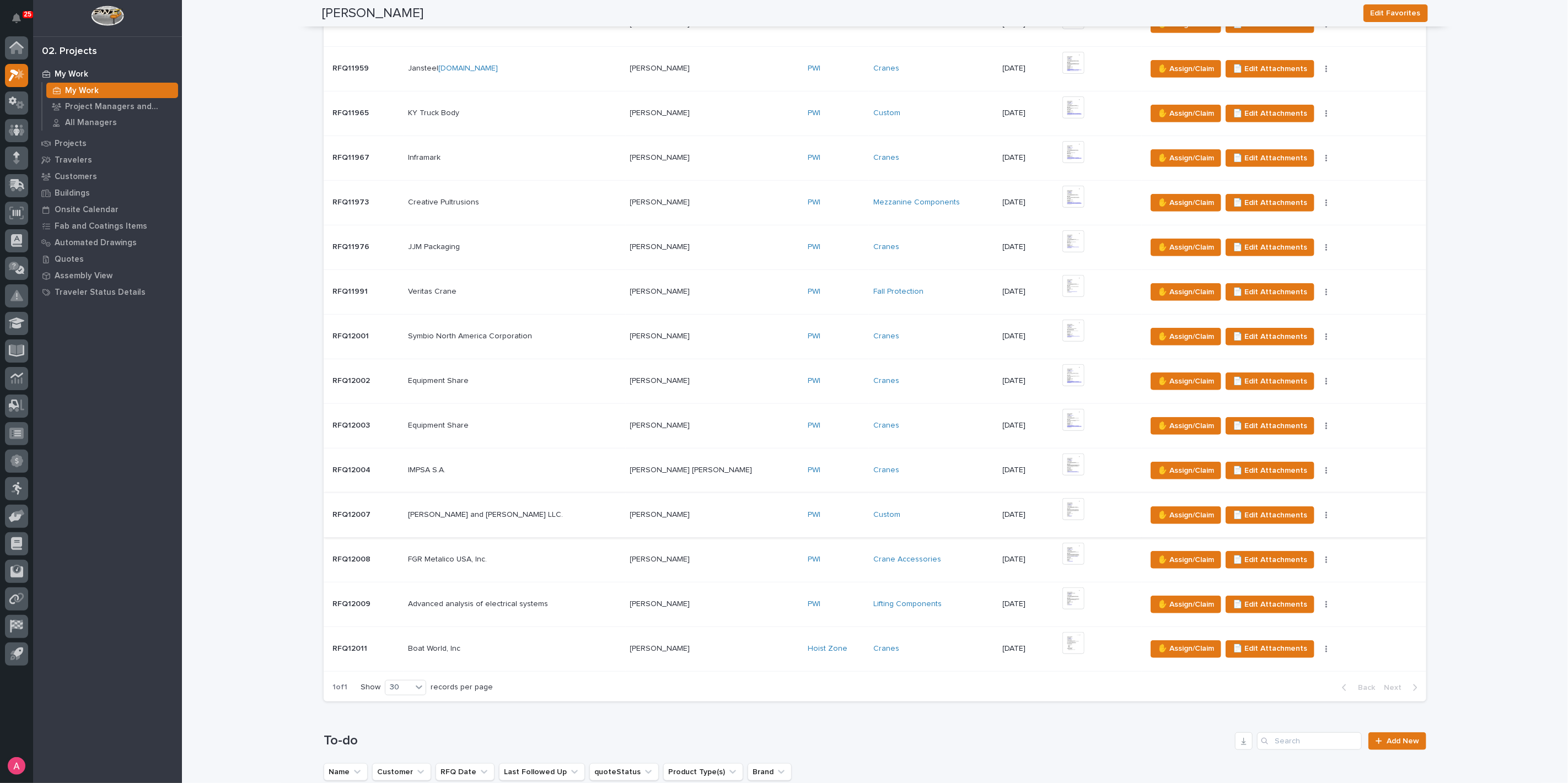
scroll to position [428, 0]
click at [1062, 418] on img at bounding box center [1073, 419] width 22 height 22
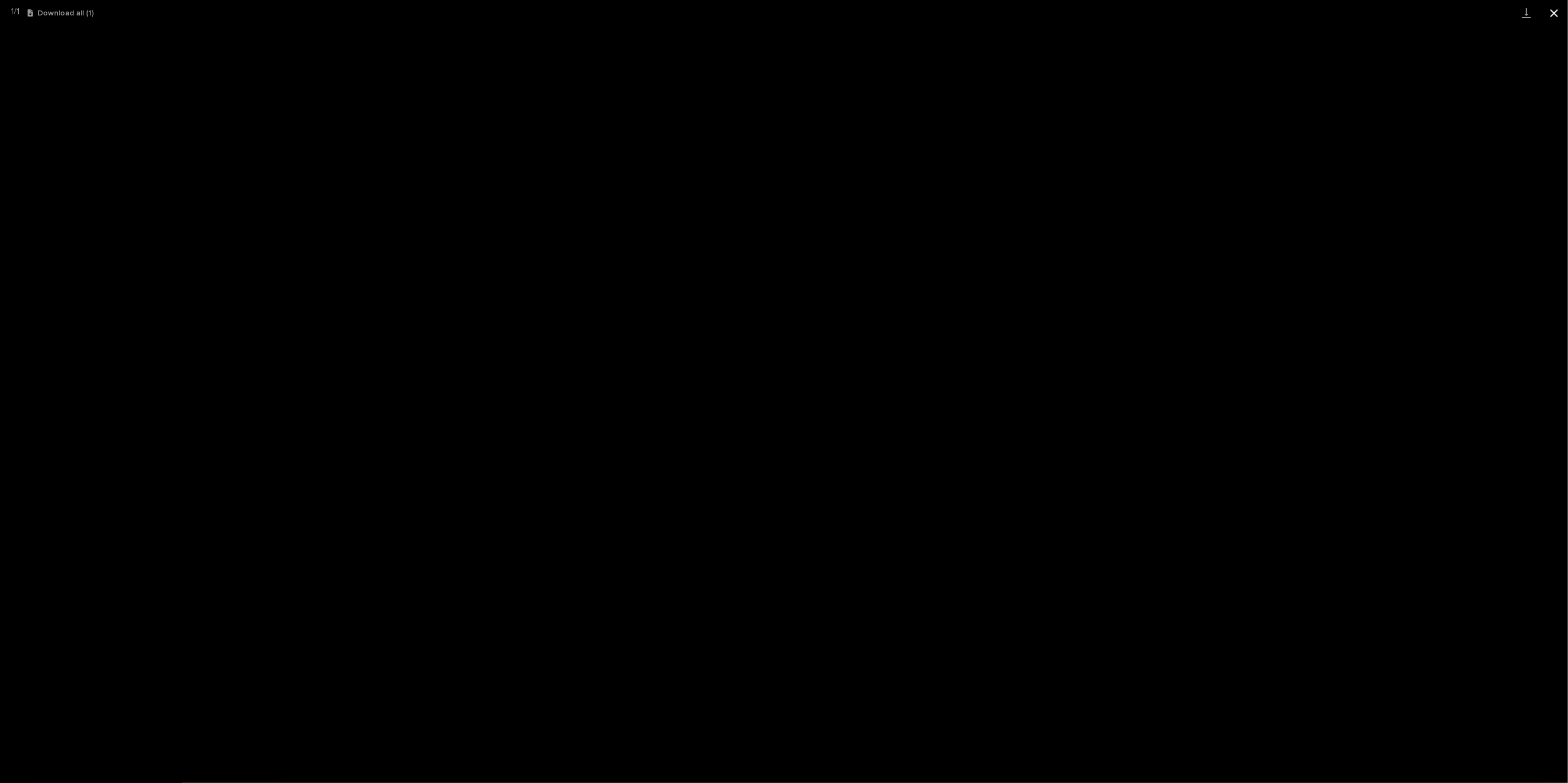
click at [1563, 11] on button "Close gallery" at bounding box center [1554, 13] width 28 height 26
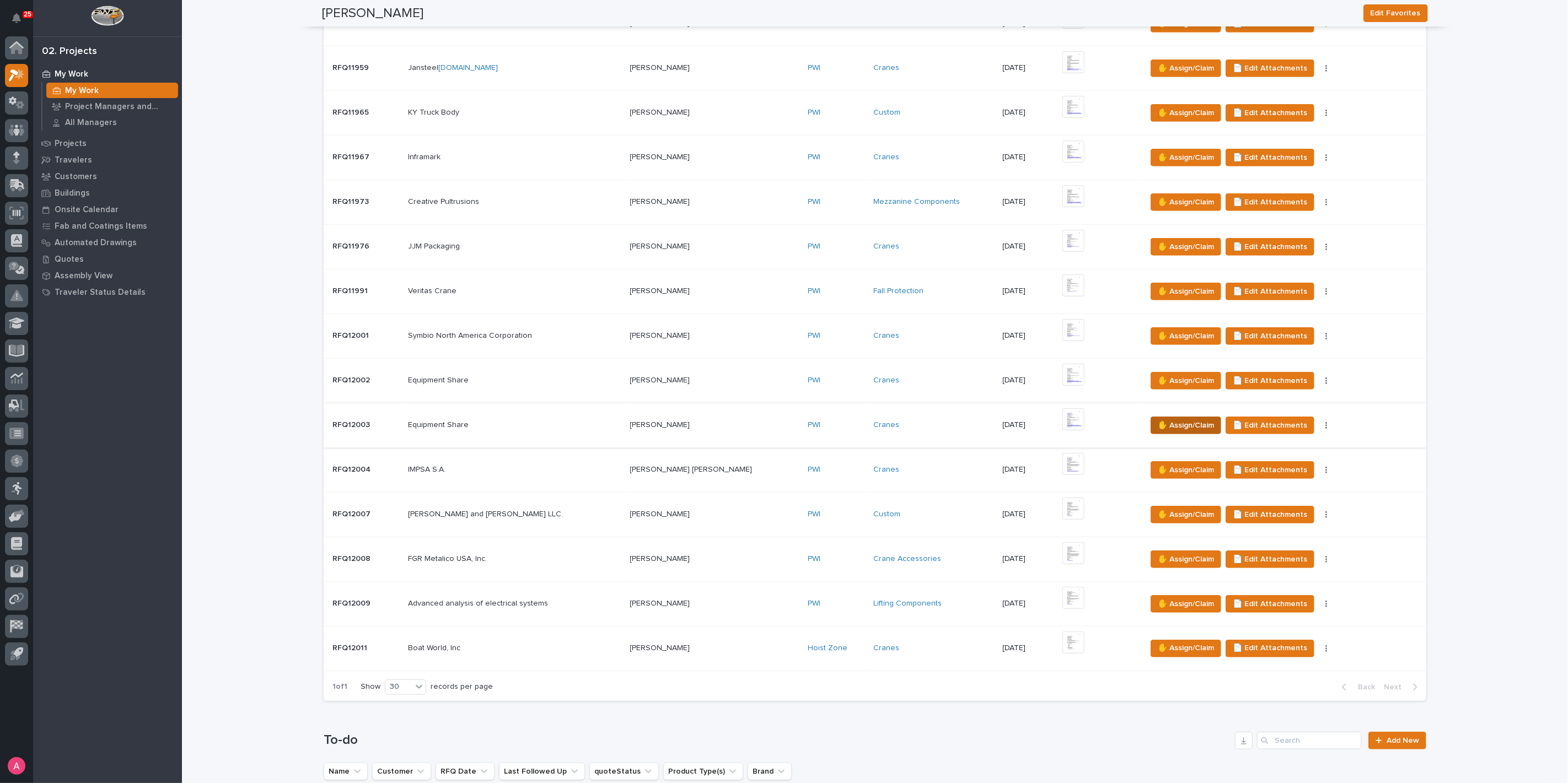
click at [1158, 420] on span "✋ Assign/Claim" at bounding box center [1185, 425] width 56 height 13
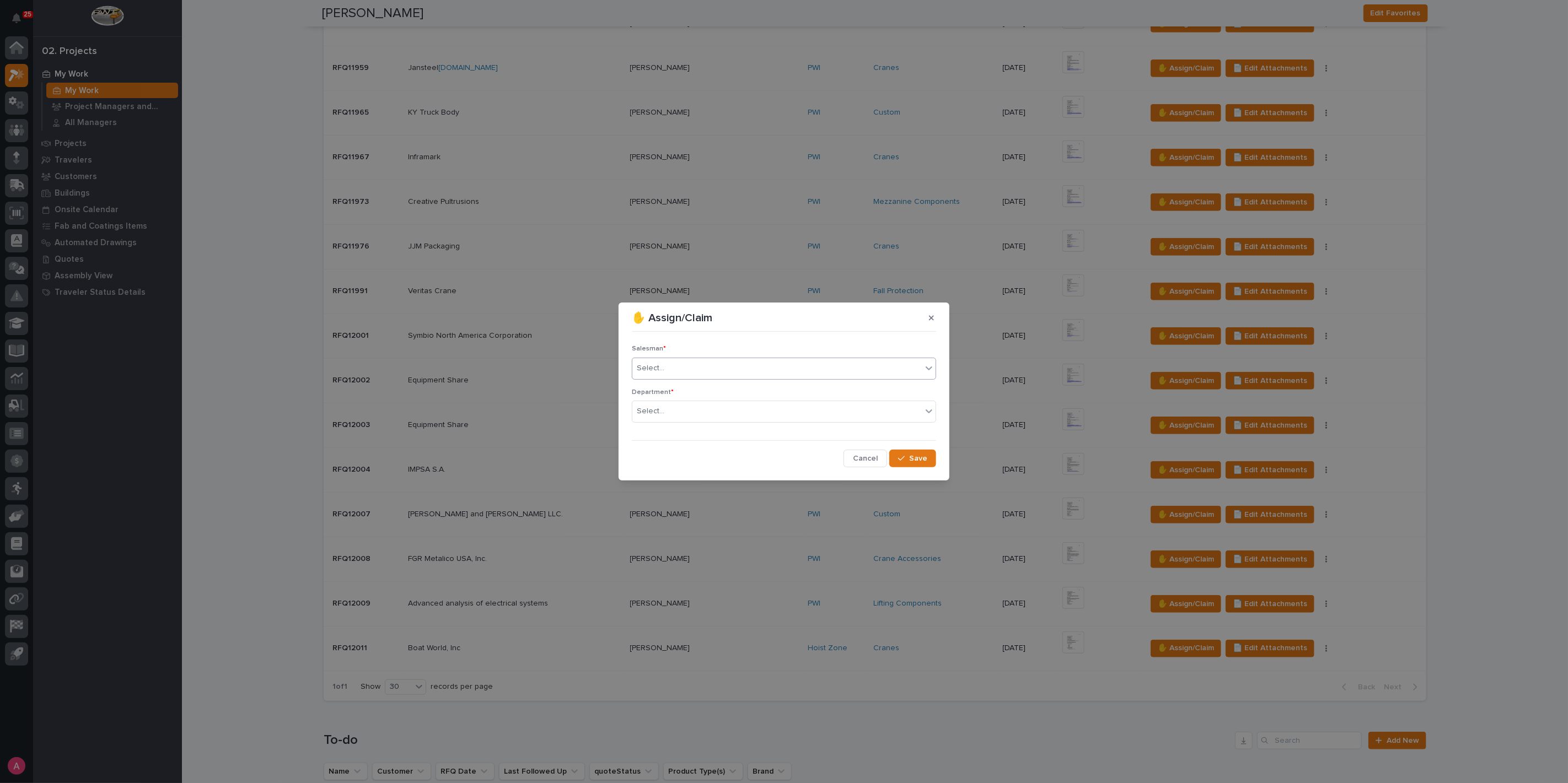
click at [720, 368] on div "Select..." at bounding box center [777, 368] width 289 height 18
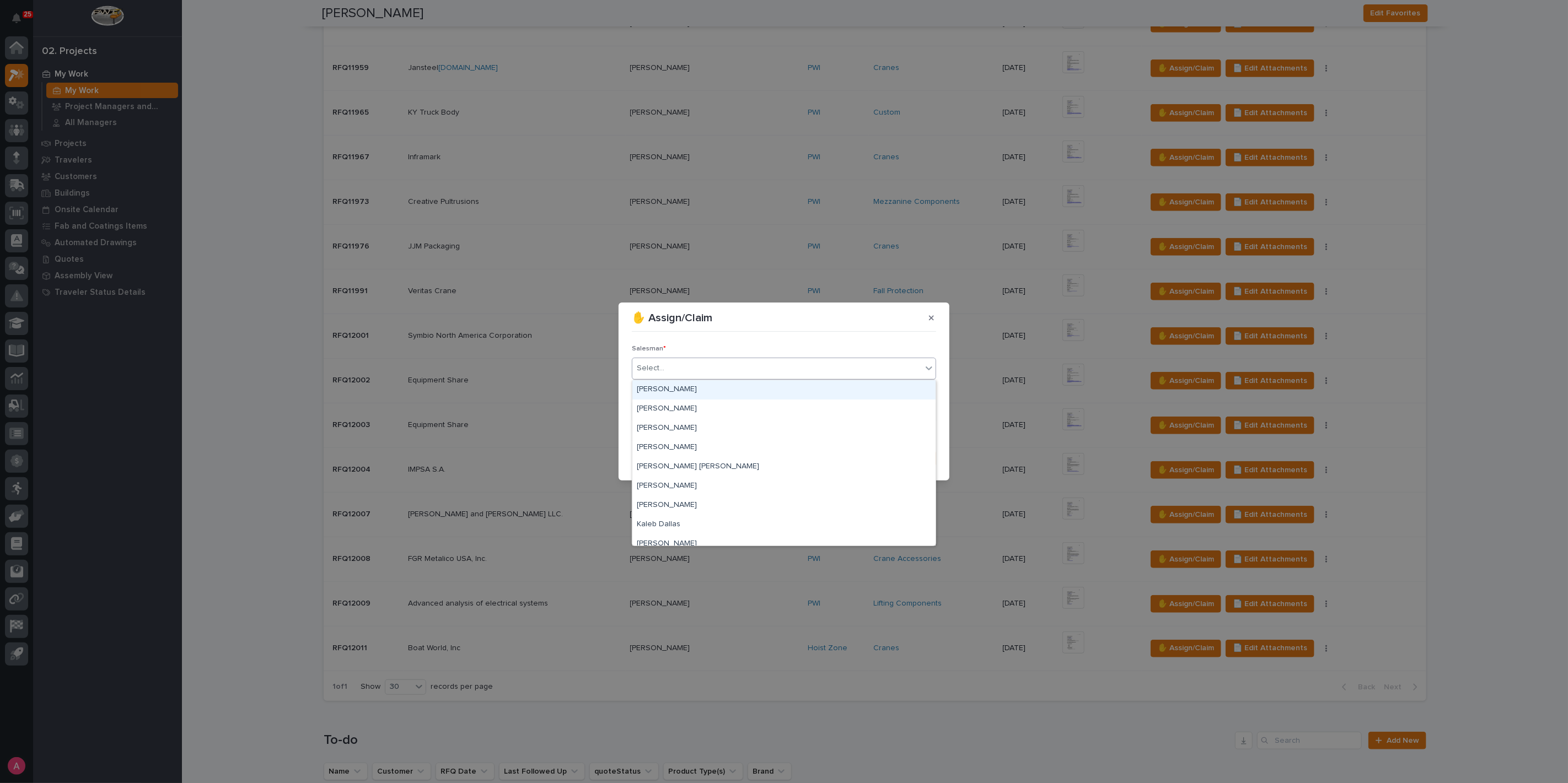
click at [720, 391] on div "[PERSON_NAME]" at bounding box center [784, 390] width 303 height 19
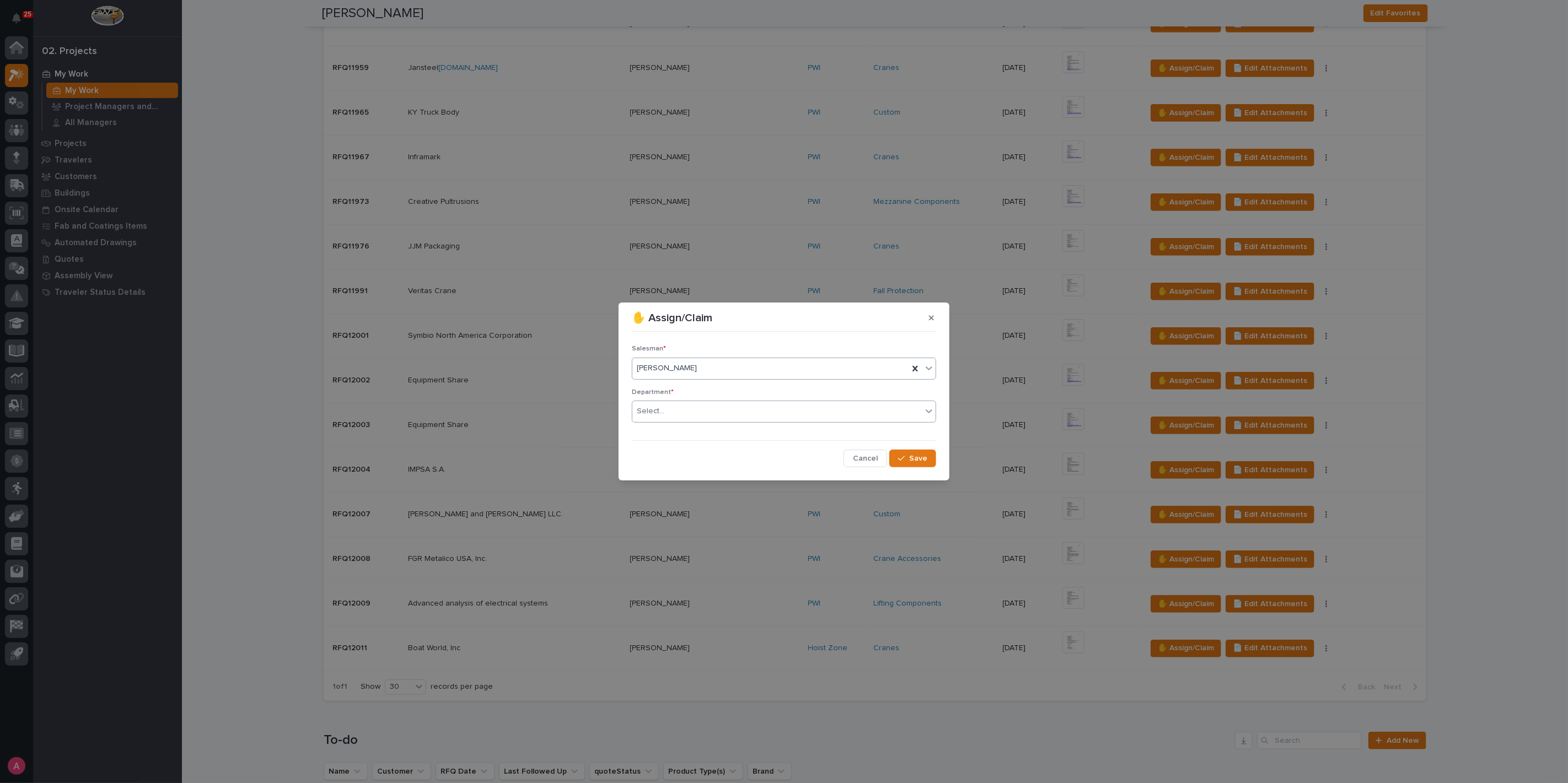
click at [719, 410] on div "Select..." at bounding box center [777, 411] width 289 height 18
click at [719, 430] on div "National Sales" at bounding box center [784, 433] width 303 height 19
click at [915, 459] on span "Save" at bounding box center [918, 458] width 18 height 10
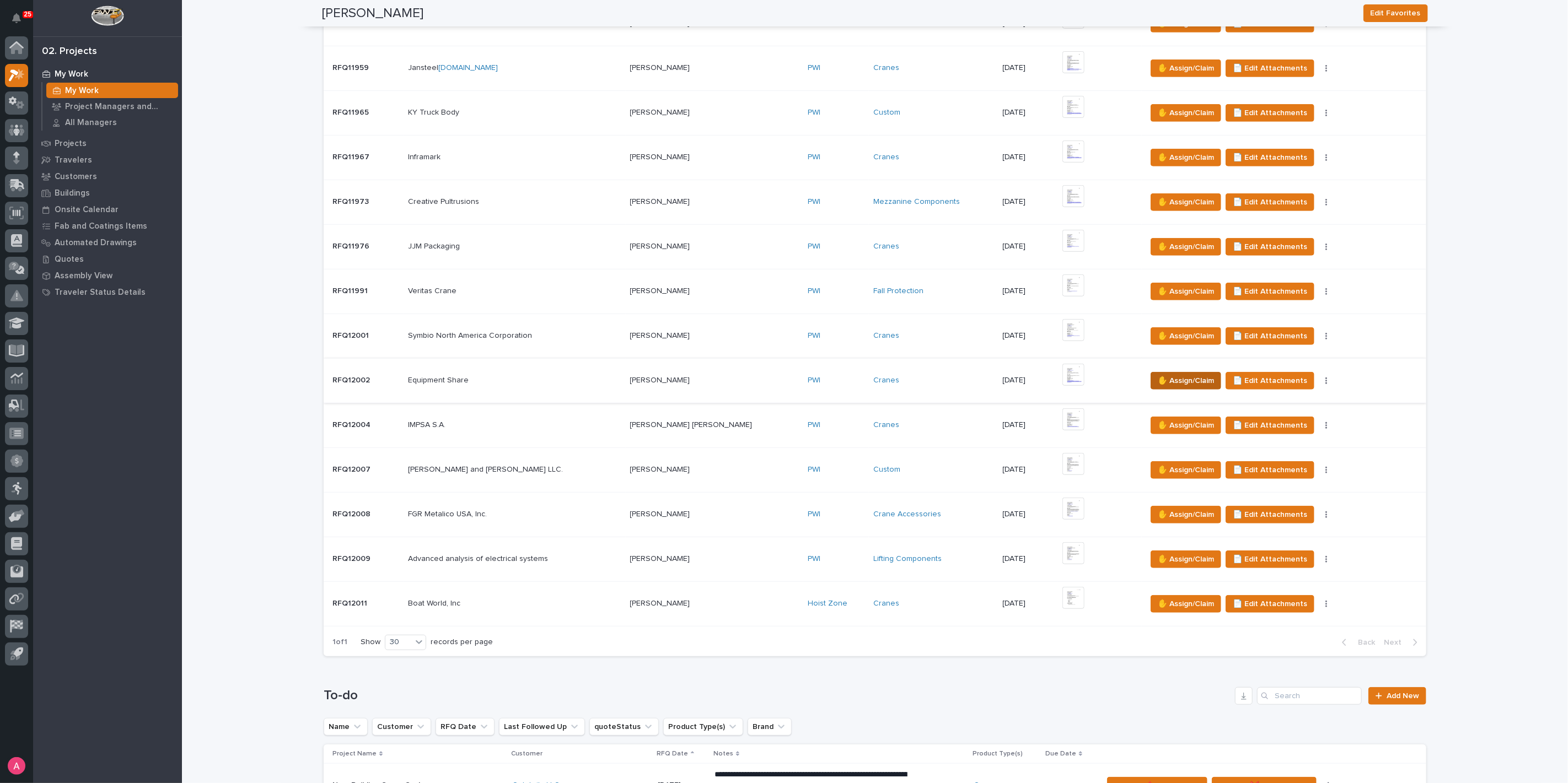
click at [1168, 380] on span "✋ Assign/Claim" at bounding box center [1185, 380] width 56 height 13
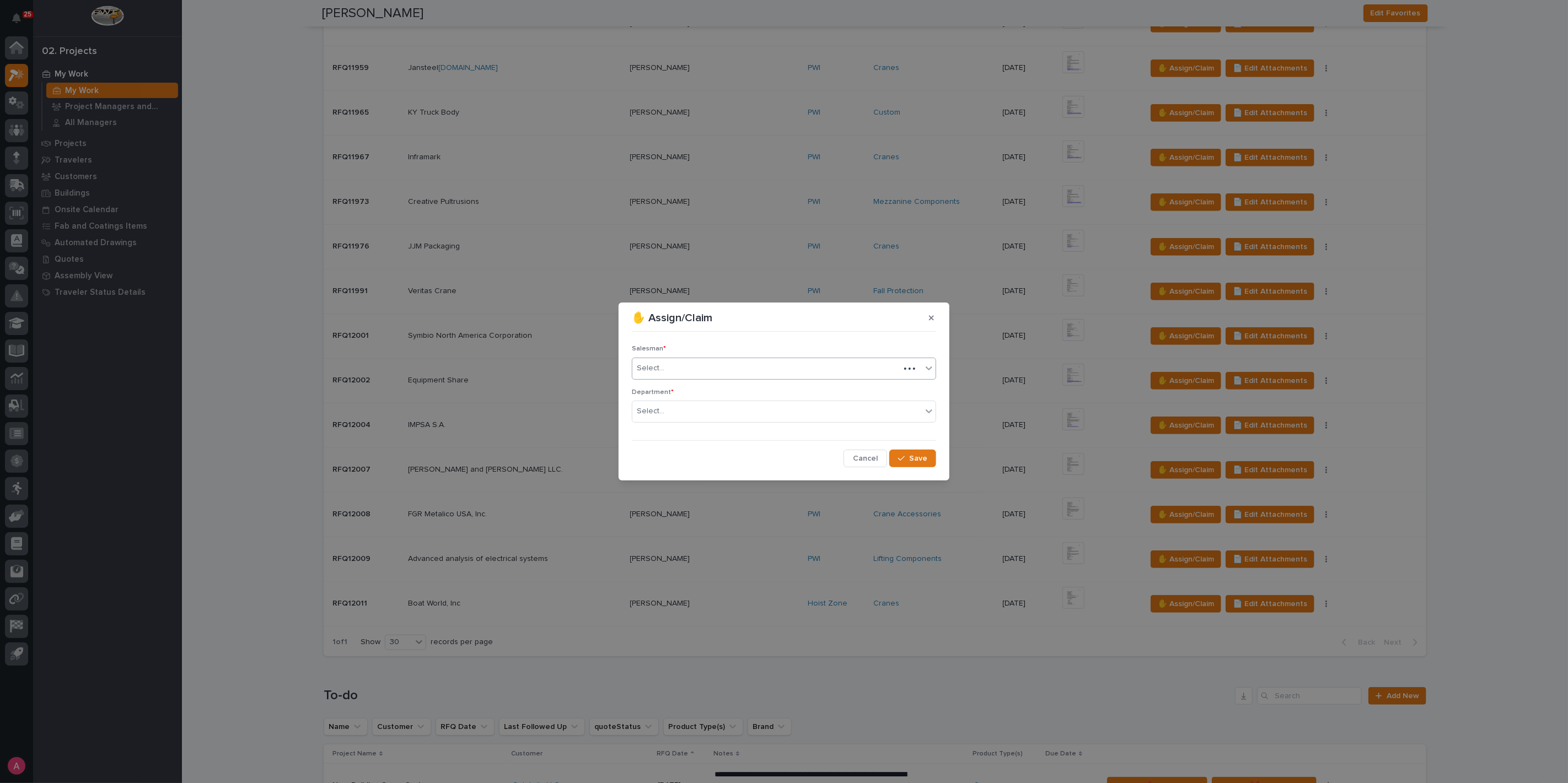
click at [692, 369] on div "Select..." at bounding box center [766, 368] width 267 height 18
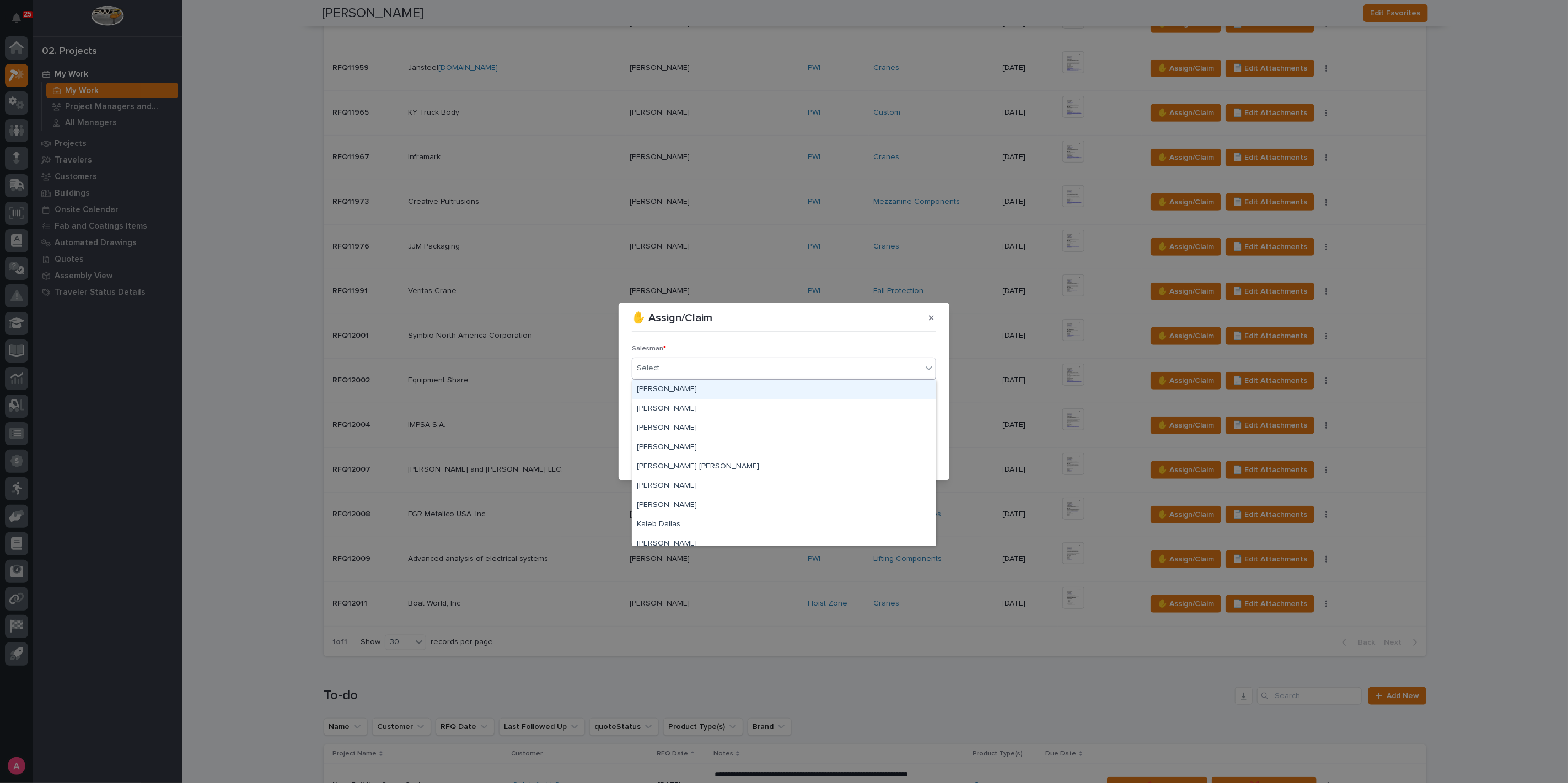
click at [678, 391] on div "[PERSON_NAME]" at bounding box center [784, 390] width 303 height 19
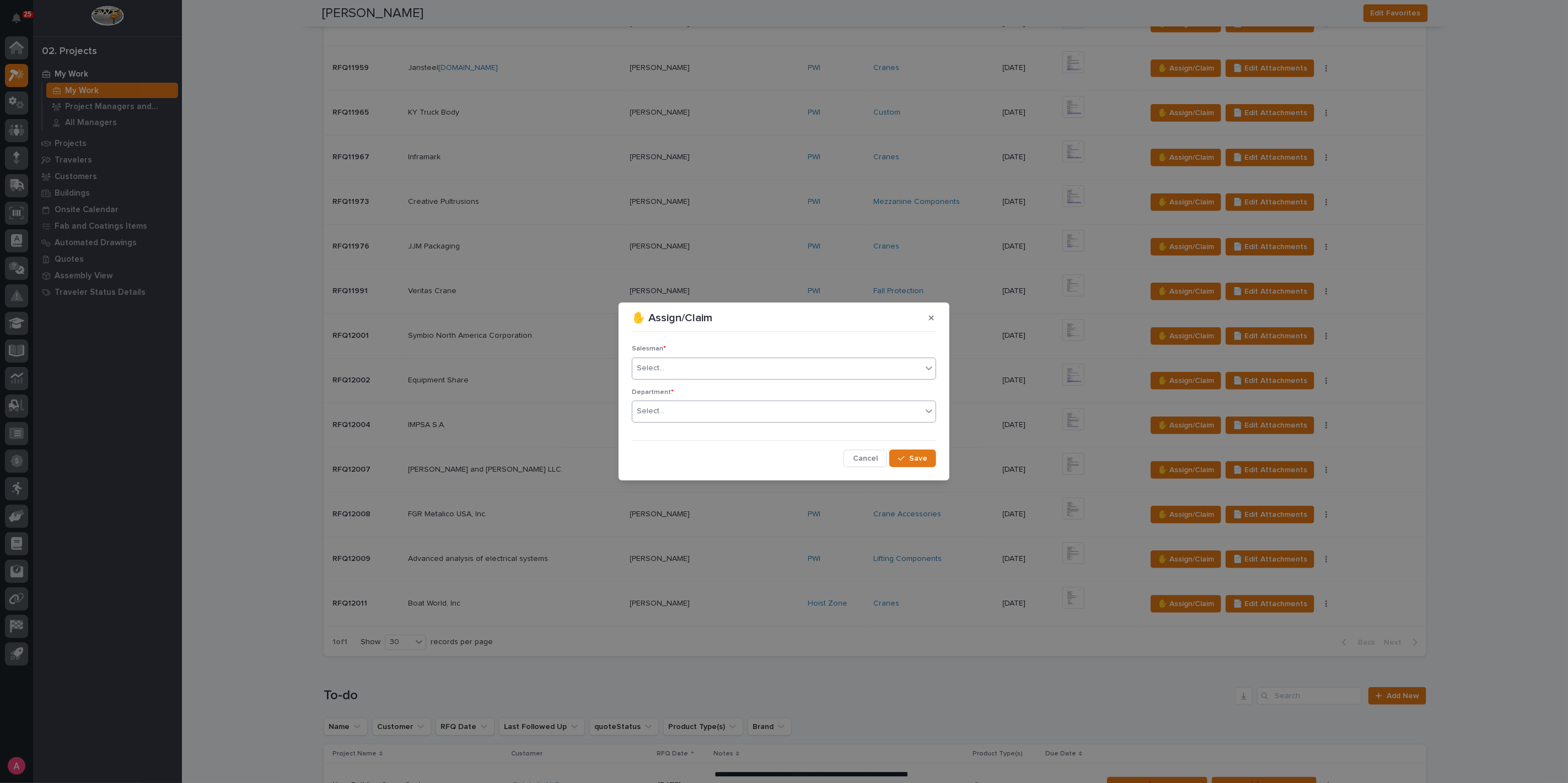
click at [679, 408] on div "Select..." at bounding box center [777, 411] width 289 height 18
click at [681, 432] on span "National Sales" at bounding box center [664, 431] width 55 height 12
click at [918, 451] on button "Save" at bounding box center [912, 458] width 47 height 18
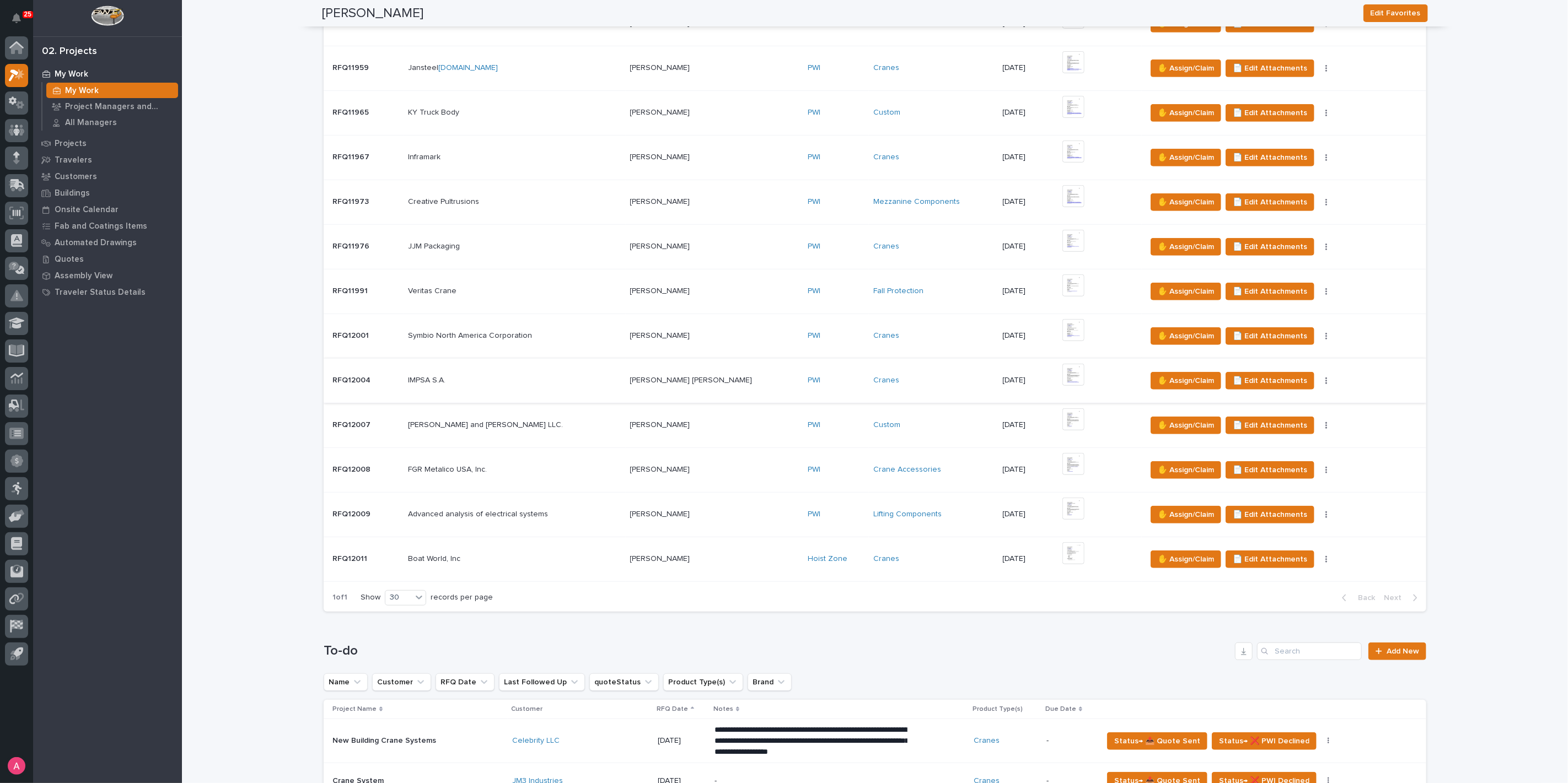
click at [1062, 371] on img at bounding box center [1073, 374] width 22 height 22
click at [1062, 369] on img at bounding box center [1073, 374] width 22 height 22
click at [1062, 372] on img at bounding box center [1073, 374] width 22 height 22
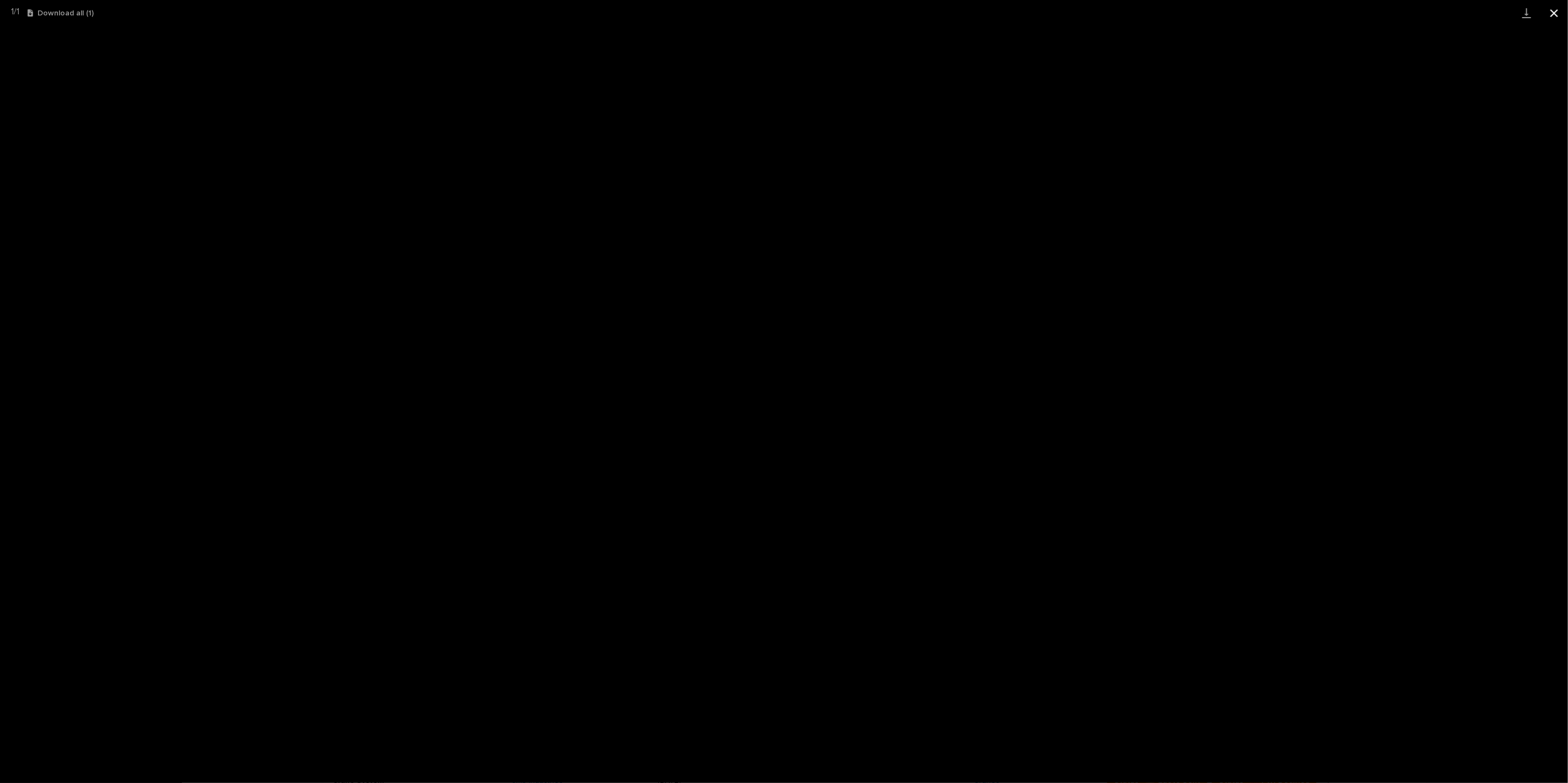
click at [1561, 5] on button "Close gallery" at bounding box center [1554, 13] width 28 height 26
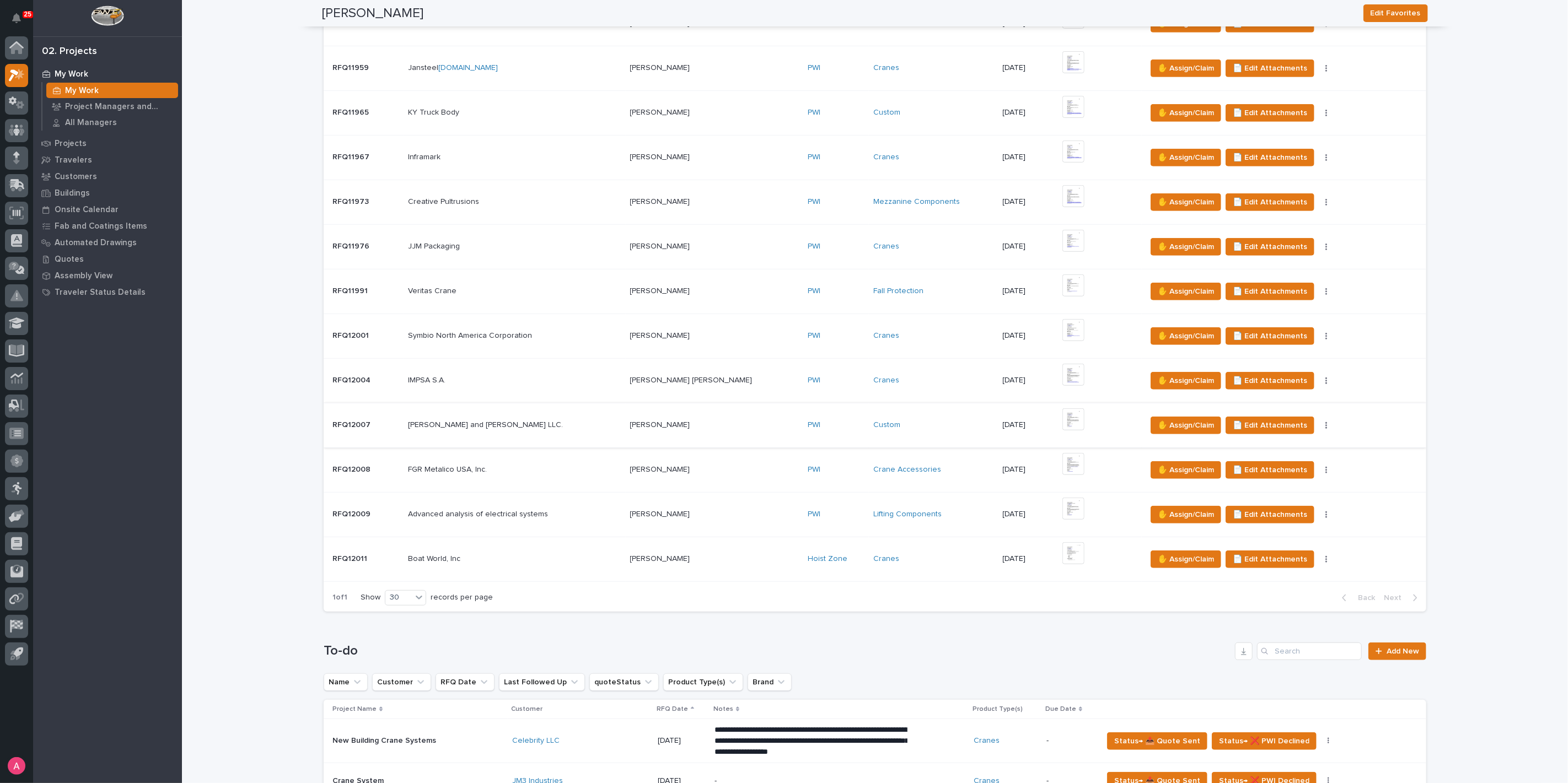
click at [1062, 414] on img at bounding box center [1073, 419] width 22 height 22
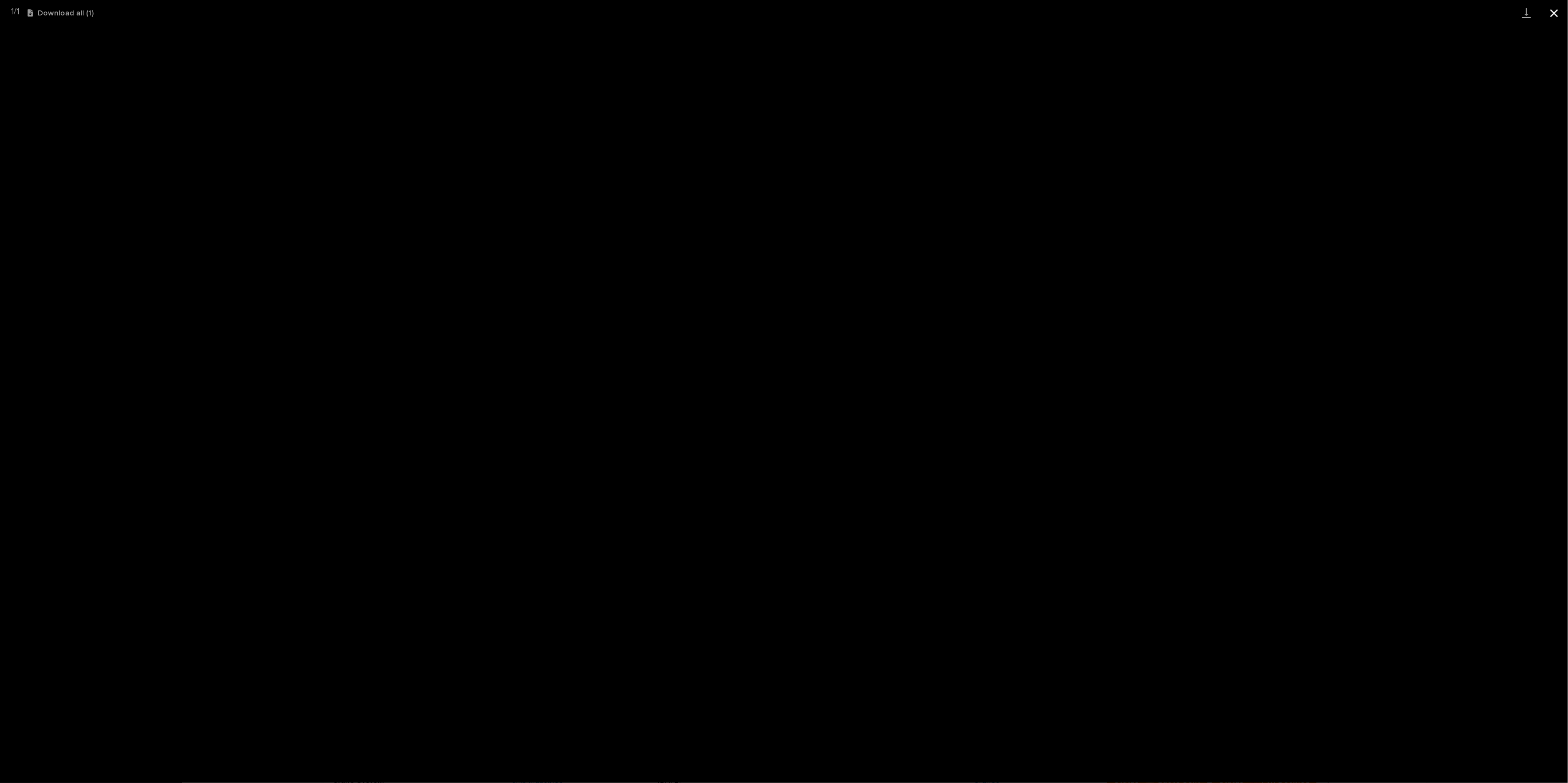
click at [1562, 13] on button "Close gallery" at bounding box center [1554, 13] width 28 height 26
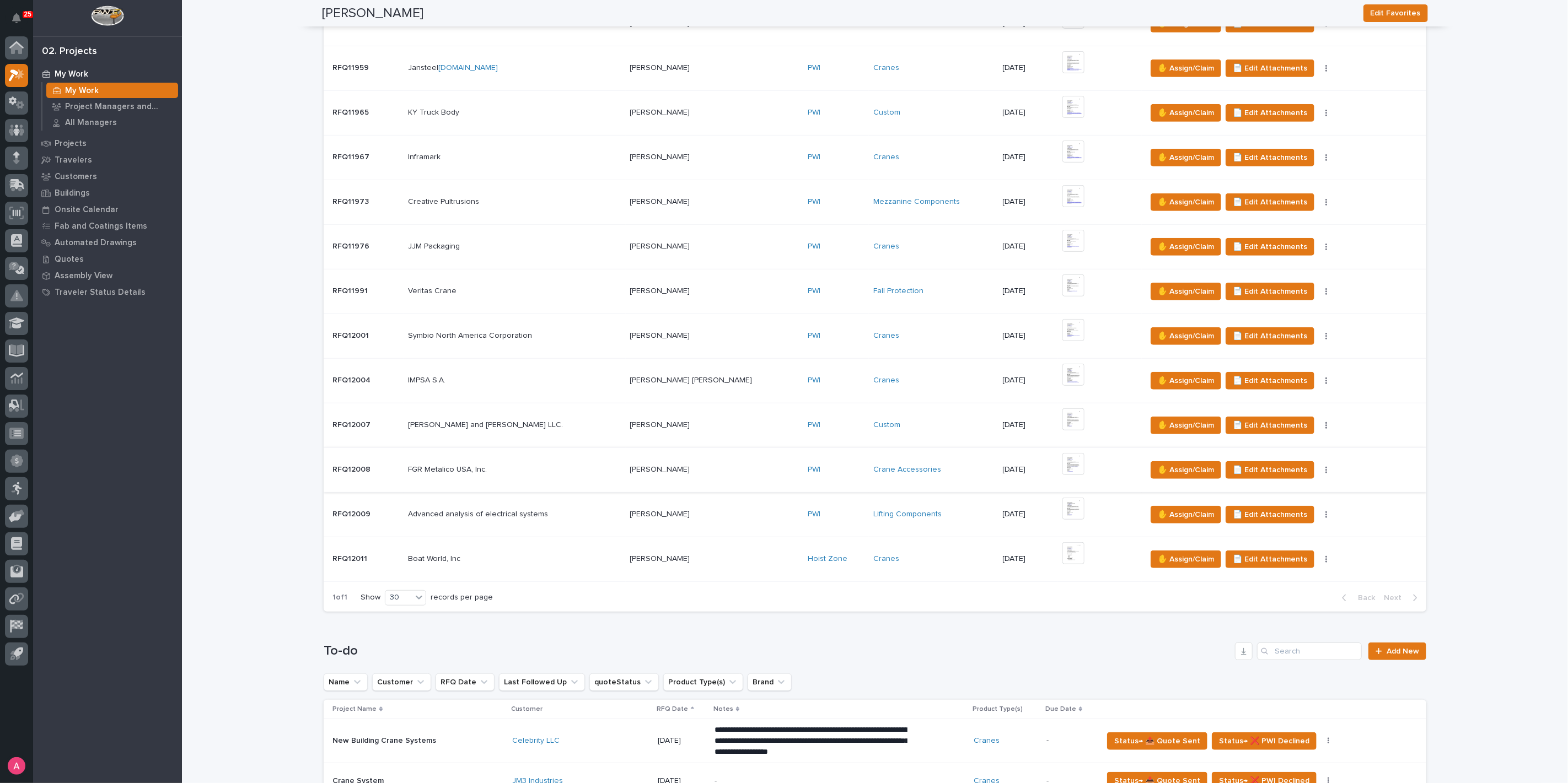
click at [1062, 462] on img at bounding box center [1073, 464] width 22 height 22
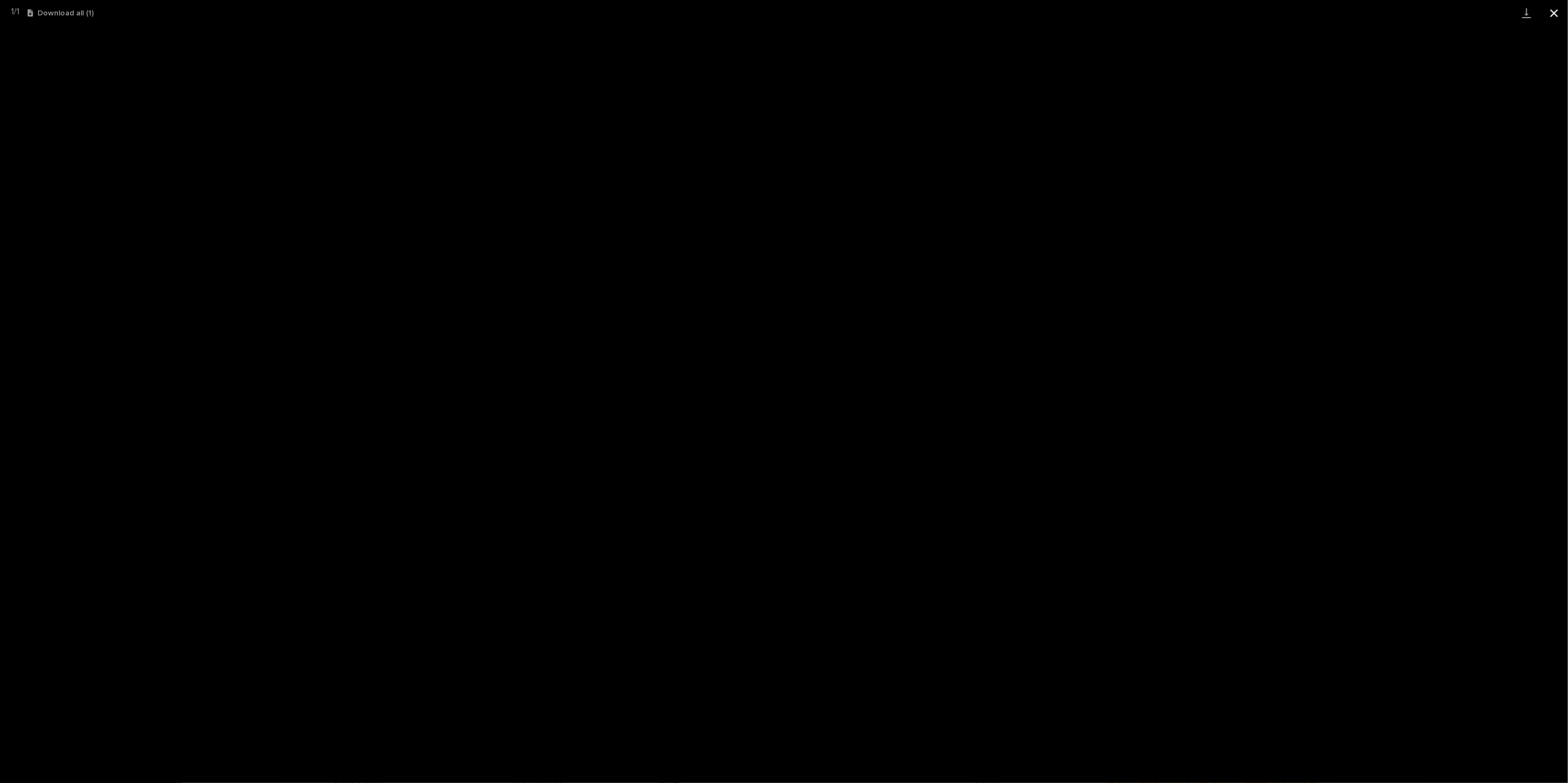
click at [1552, 14] on button "Close gallery" at bounding box center [1554, 13] width 28 height 26
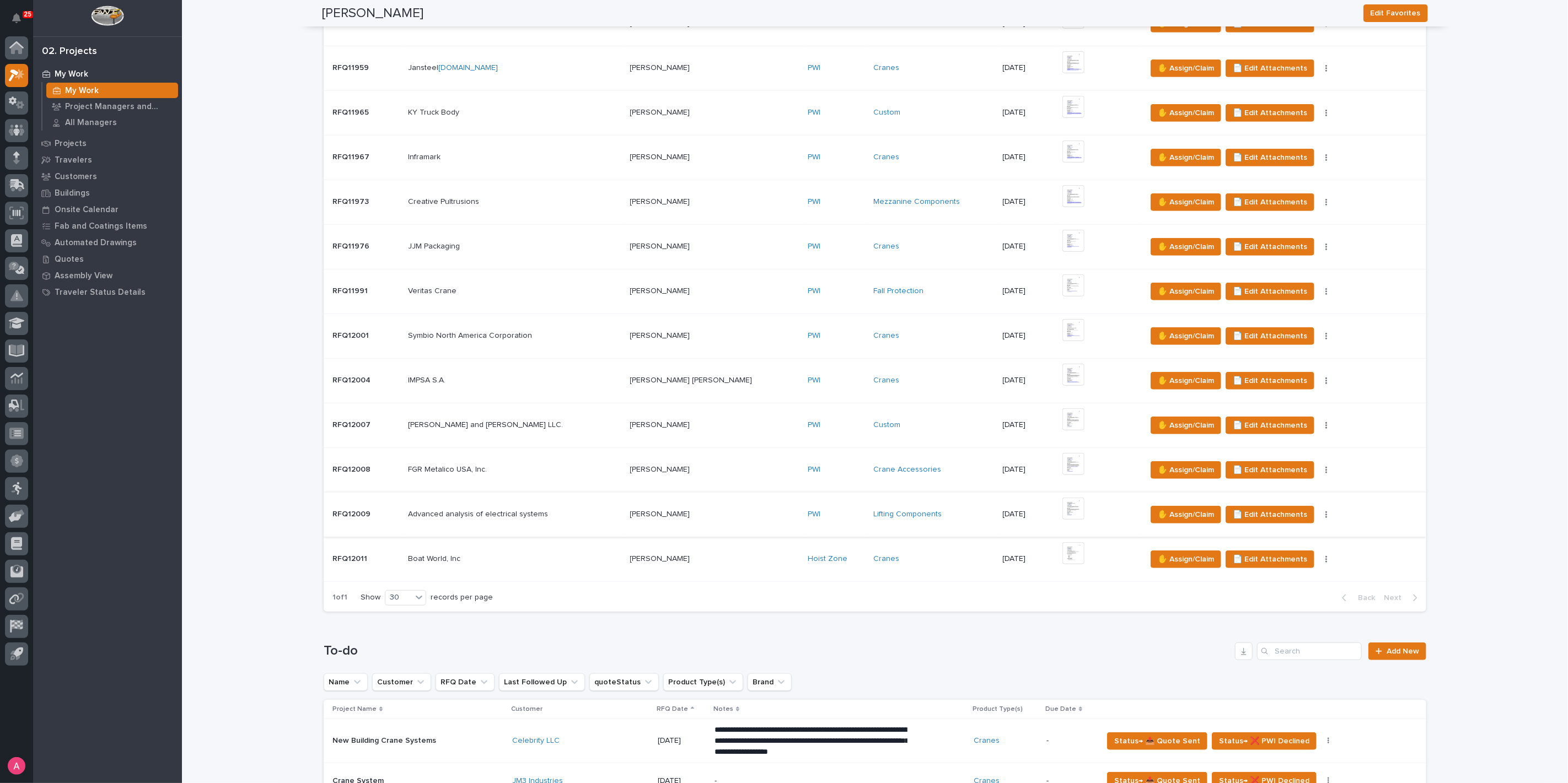
click at [1062, 504] on img at bounding box center [1073, 508] width 22 height 22
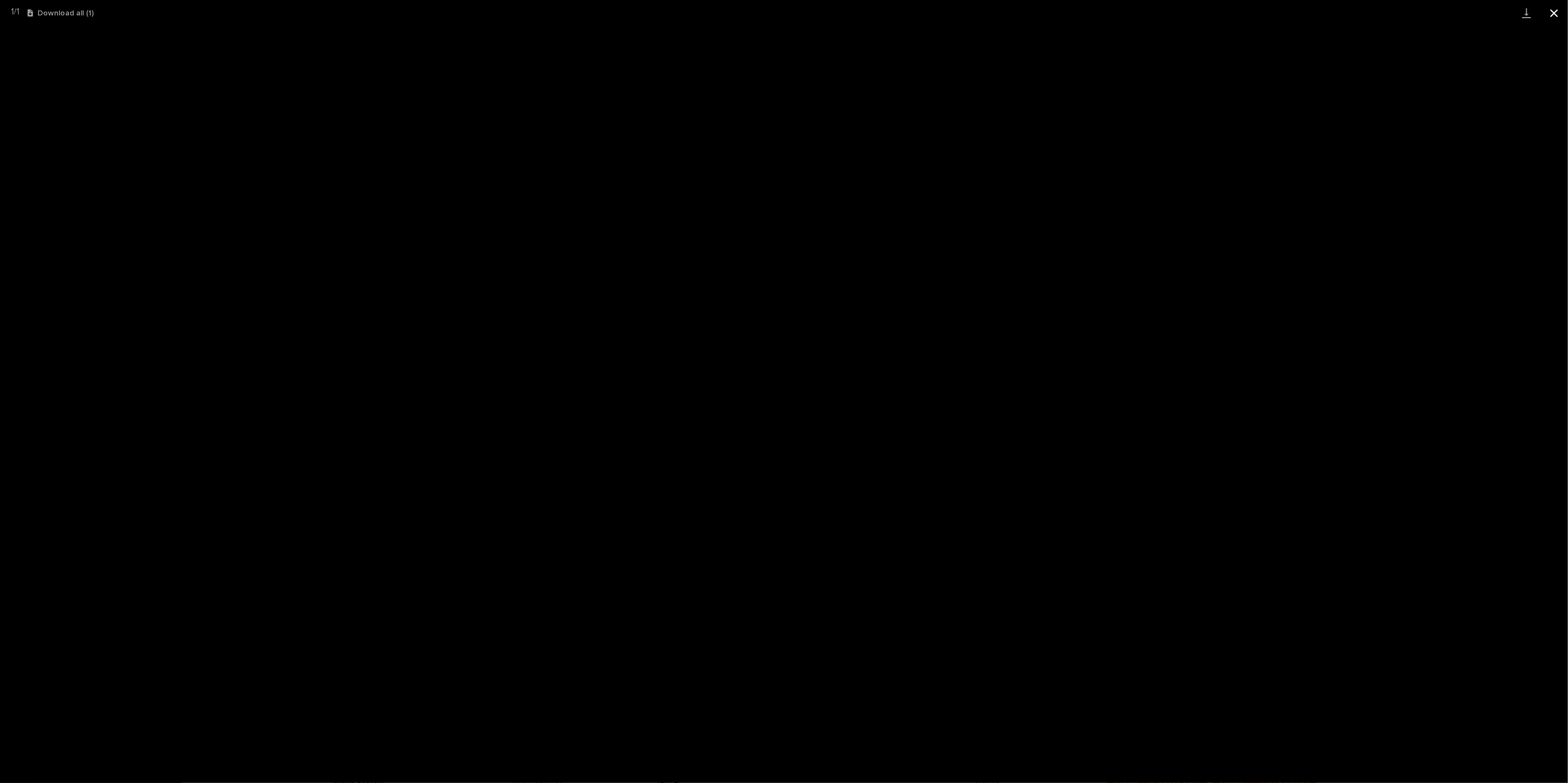
click at [1550, 17] on button "Close gallery" at bounding box center [1554, 13] width 28 height 26
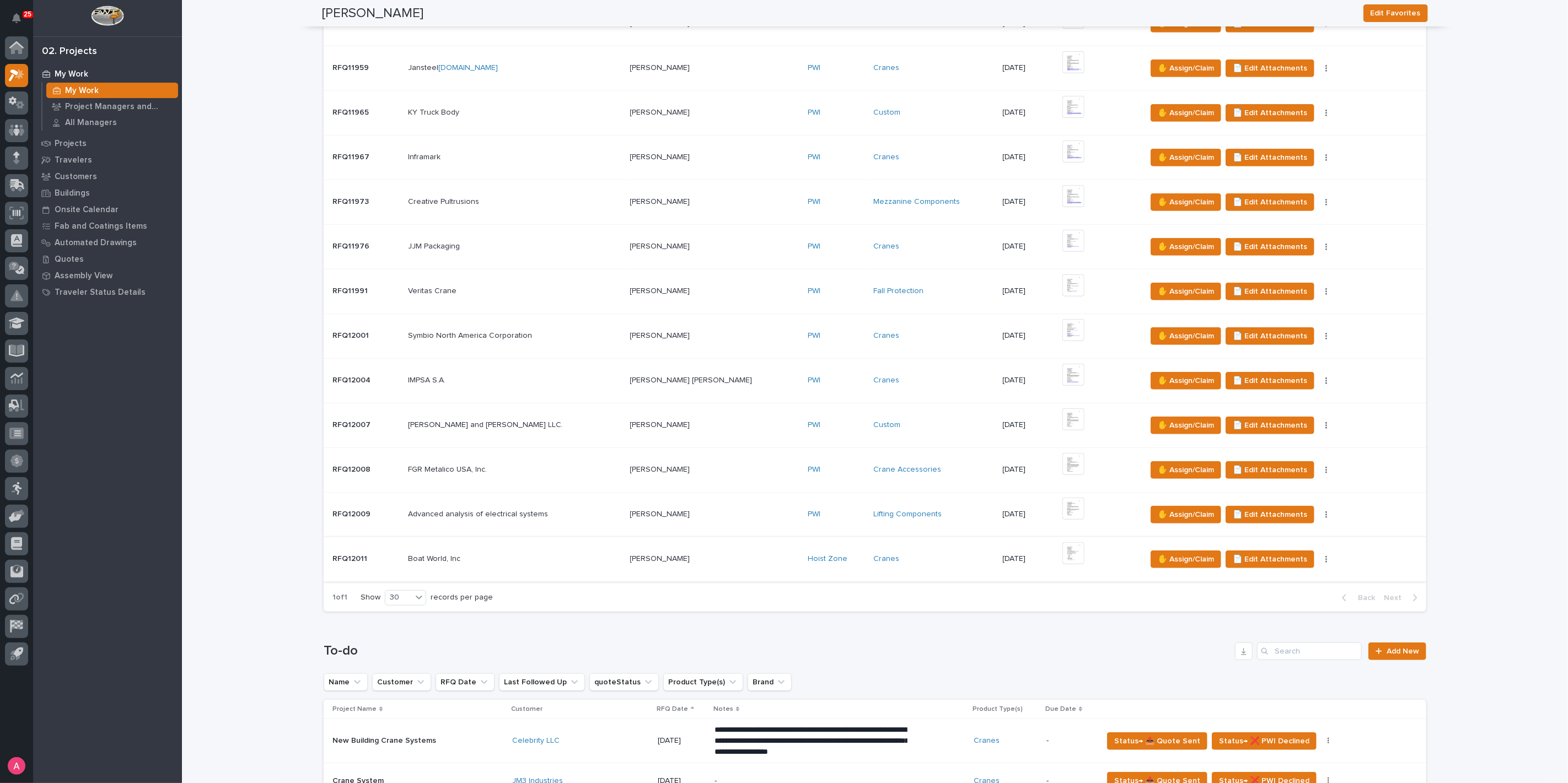
click at [1062, 552] on img at bounding box center [1073, 553] width 22 height 22
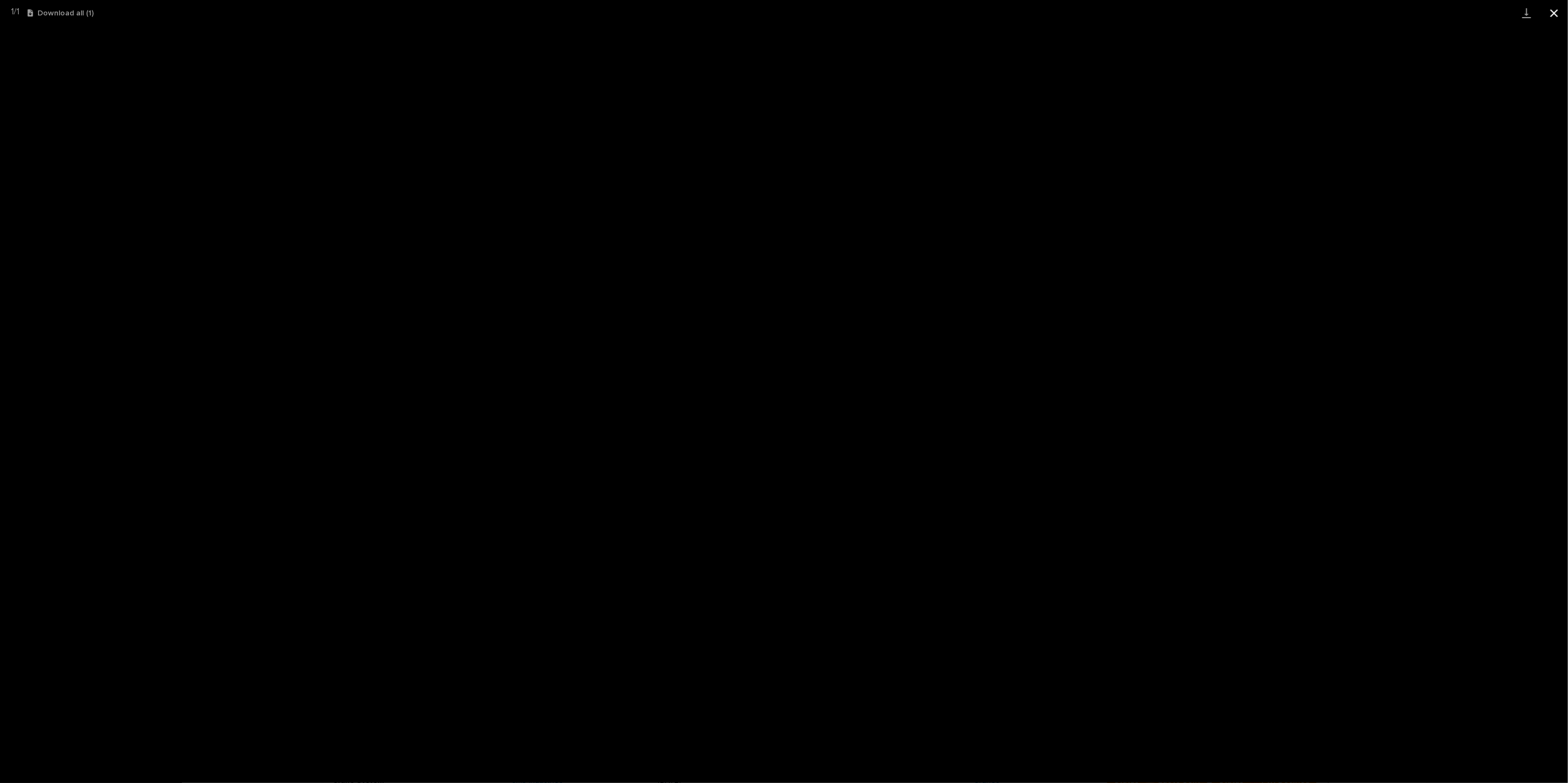
click at [1553, 18] on button "Close gallery" at bounding box center [1554, 13] width 28 height 26
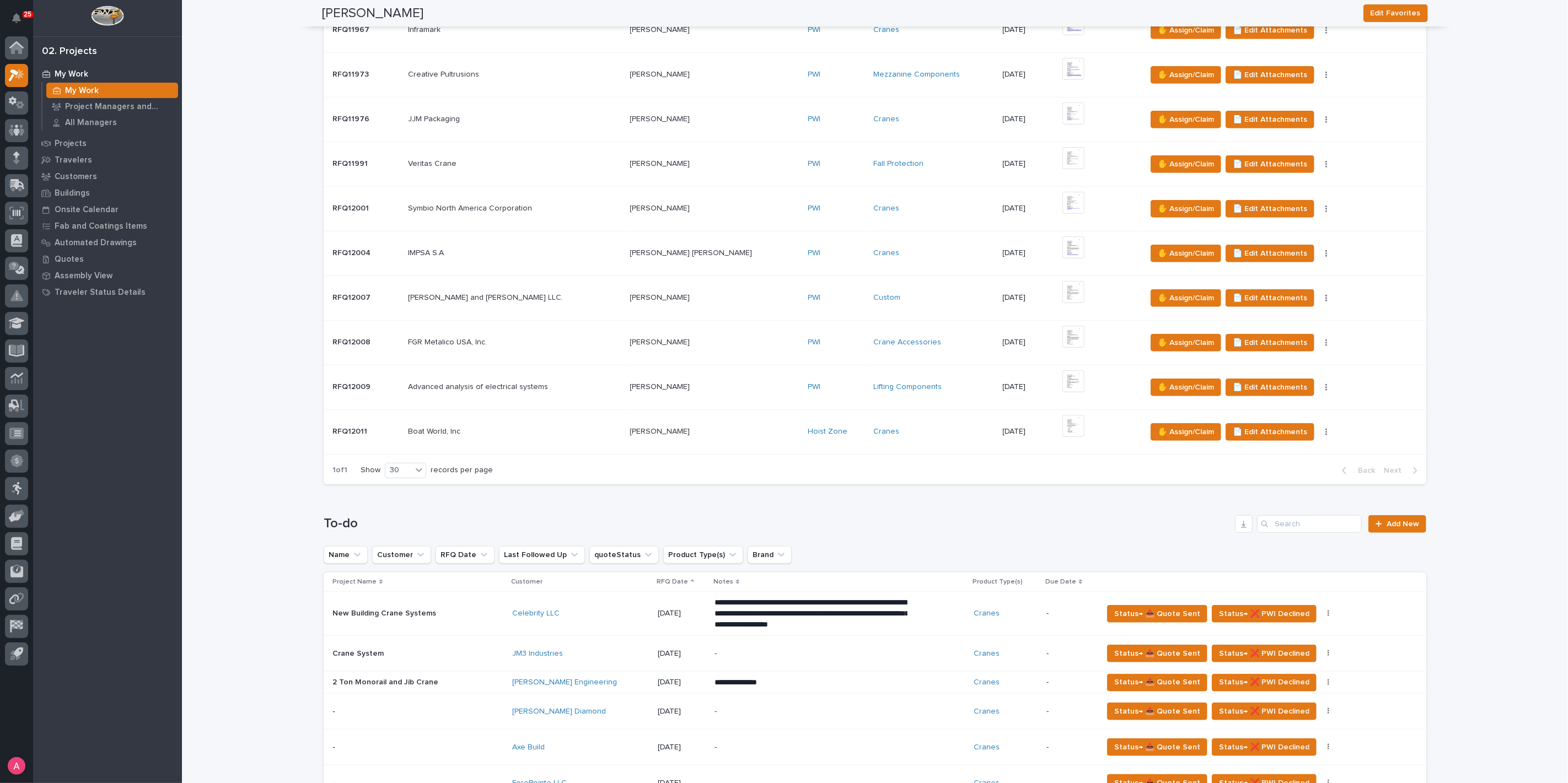
scroll to position [551, 0]
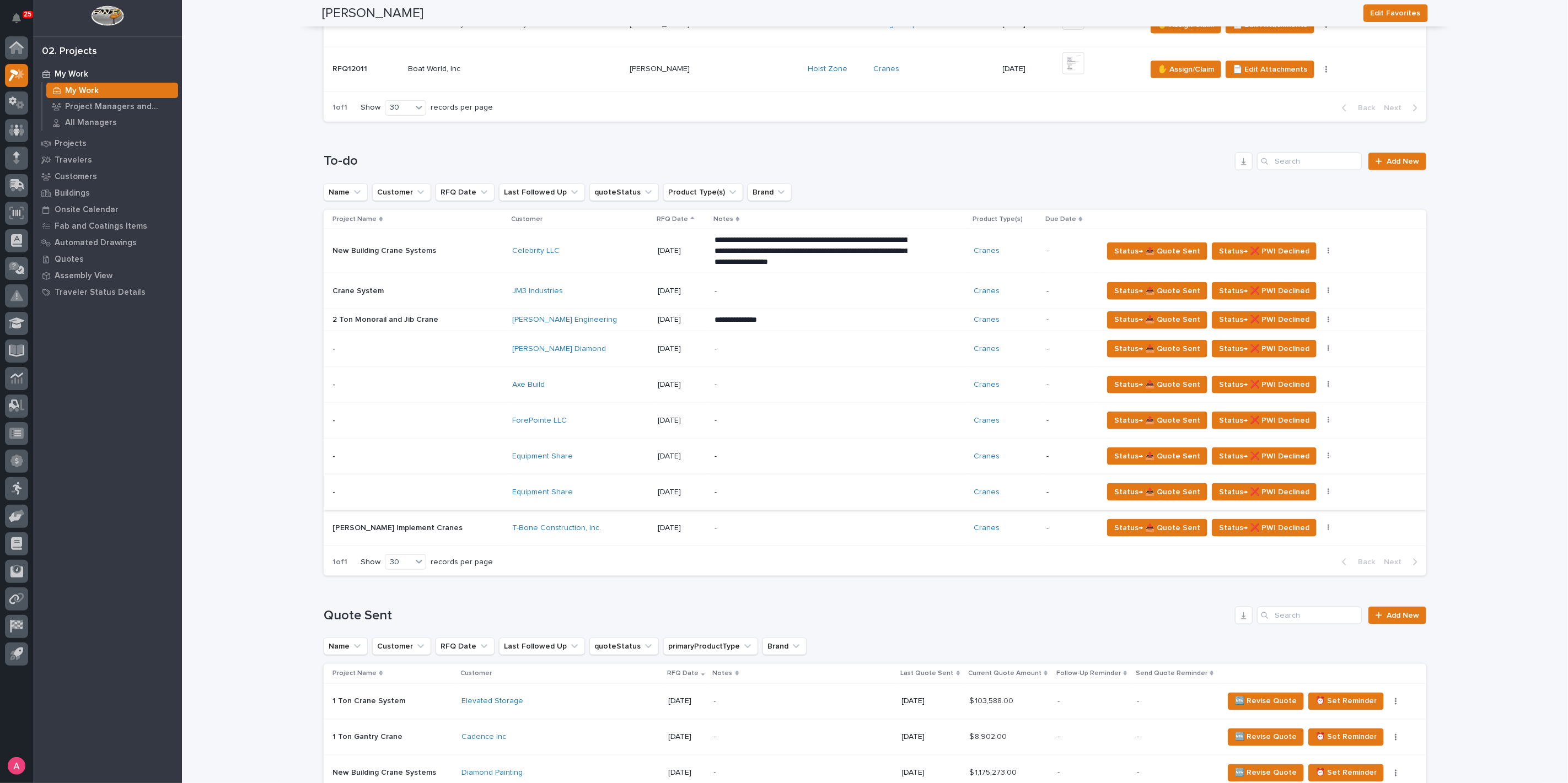
scroll to position [612, 0]
